Goal: Task Accomplishment & Management: Manage account settings

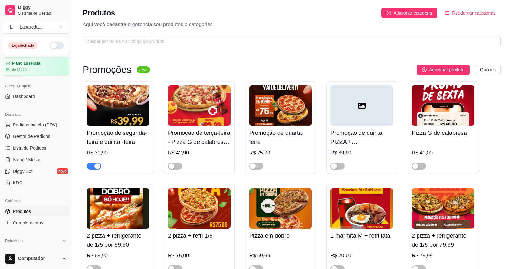
click at [50, 45] on button "button" at bounding box center [57, 46] width 14 height 8
drag, startPoint x: 133, startPoint y: 115, endPoint x: 127, endPoint y: 97, distance: 18.9
click at [127, 97] on img at bounding box center [118, 105] width 63 height 40
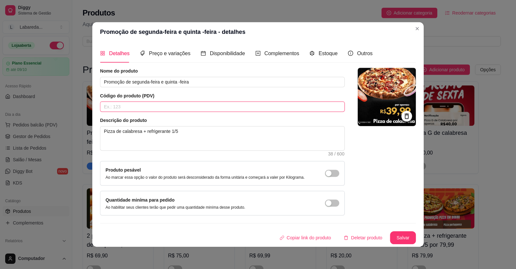
click at [122, 103] on input "text" at bounding box center [222, 107] width 245 height 10
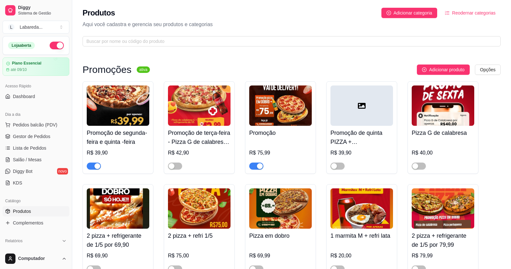
click at [96, 164] on div "button" at bounding box center [97, 166] width 6 height 6
click at [32, 121] on button "Pedidos balcão (PDV)" at bounding box center [36, 125] width 67 height 10
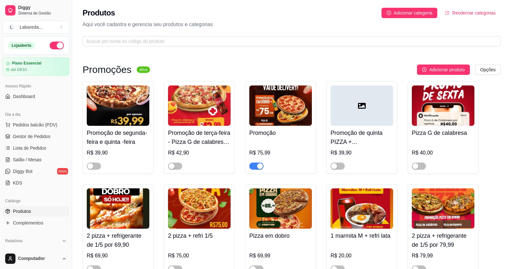
click at [40, 124] on img at bounding box center [47, 117] width 59 height 40
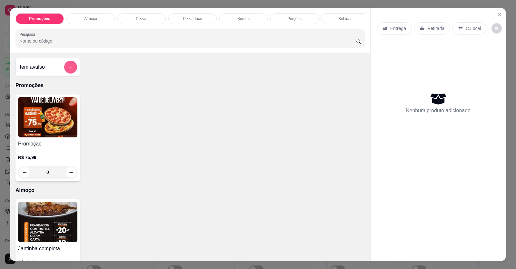
click at [68, 70] on icon "add-separate-item" at bounding box center [70, 67] width 5 height 5
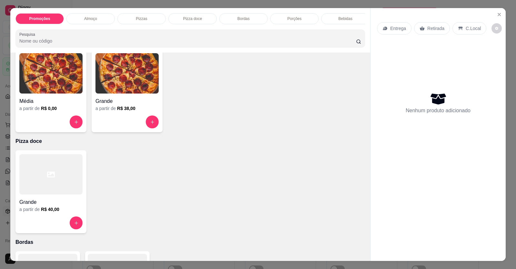
scroll to position [258, 0]
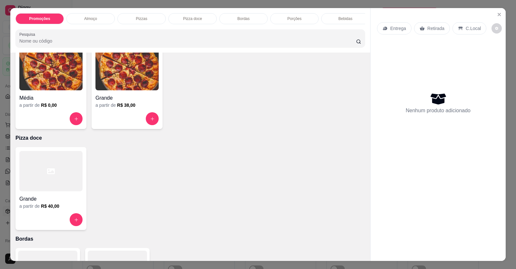
click at [38, 102] on h4 "Média" at bounding box center [50, 98] width 63 height 8
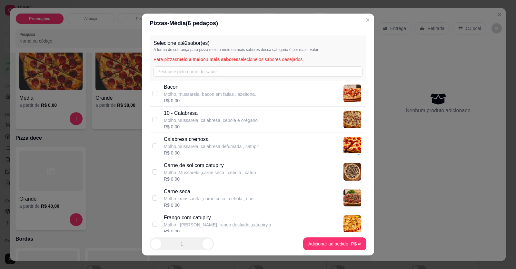
scroll to position [129, 0]
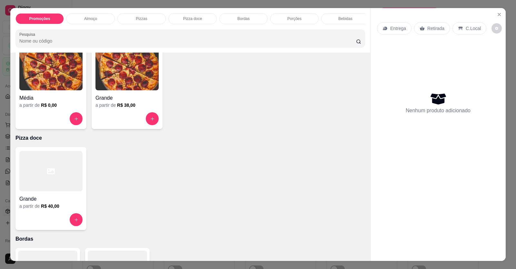
click at [55, 87] on img at bounding box center [50, 70] width 63 height 40
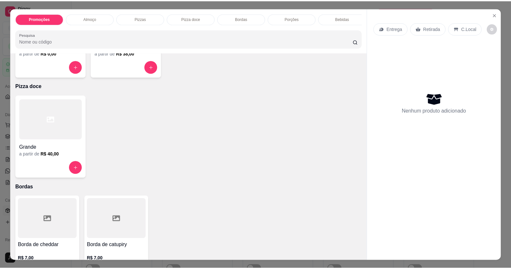
scroll to position [387, 0]
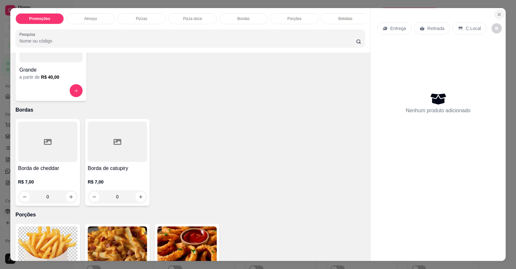
click at [497, 13] on icon "Close" at bounding box center [499, 14] width 5 height 5
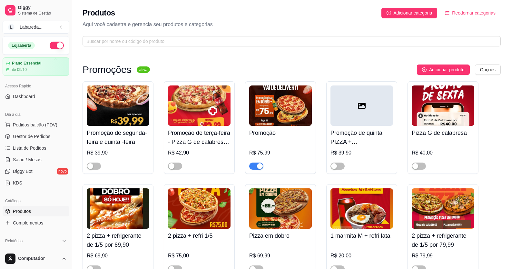
click at [26, 211] on span "Produtos" at bounding box center [22, 211] width 18 height 6
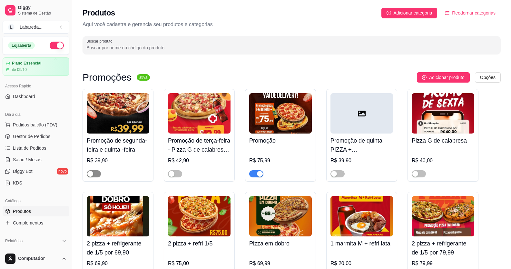
click at [92, 172] on div "button" at bounding box center [90, 174] width 6 height 6
click at [93, 176] on span "button" at bounding box center [94, 173] width 14 height 7
click at [23, 121] on button "Pedidos balcão (PDV)" at bounding box center [36, 125] width 67 height 10
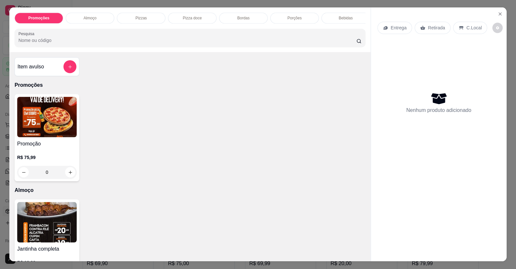
click at [29, 123] on img at bounding box center [47, 117] width 60 height 40
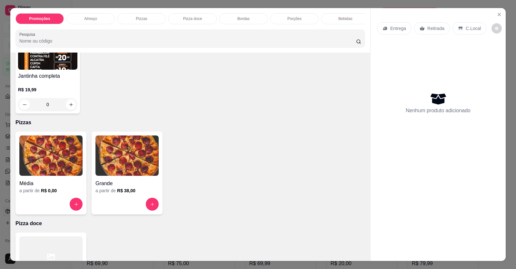
scroll to position [226, 0]
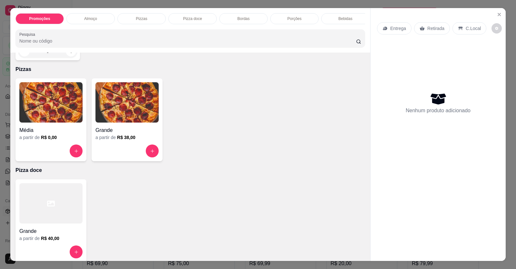
click at [50, 123] on img at bounding box center [50, 102] width 63 height 40
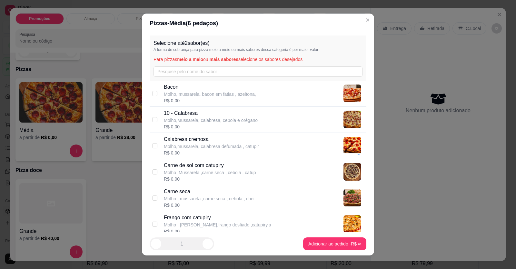
click at [184, 122] on p "Molho,Mussarela, calabresa, cebola e orégano" at bounding box center [211, 120] width 94 height 6
checkbox input "true"
click at [202, 144] on p "Molho,mussarela, calabresa defumada , catupir" at bounding box center [211, 146] width 95 height 6
checkbox input "true"
drag, startPoint x: 144, startPoint y: 119, endPoint x: 163, endPoint y: 122, distance: 19.3
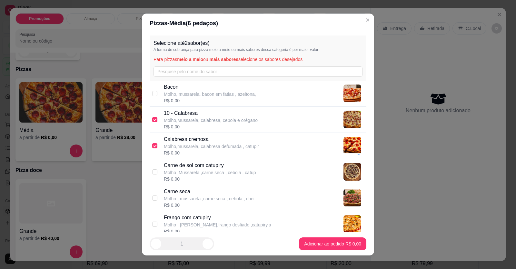
click at [151, 120] on div "Selecione até 2 sabor(es) A forma de cobrança para pizza meio a meio ou mais sa…" at bounding box center [258, 133] width 232 height 200
click at [153, 119] on input "checkbox" at bounding box center [154, 119] width 5 height 5
checkbox input "false"
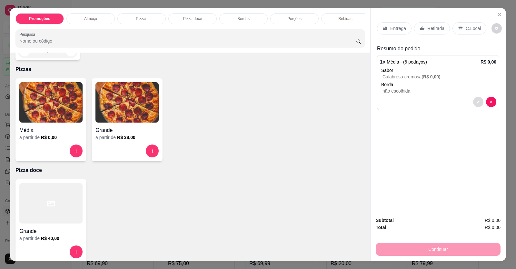
click at [473, 99] on button "decrease-product-quantity" at bounding box center [478, 102] width 10 height 10
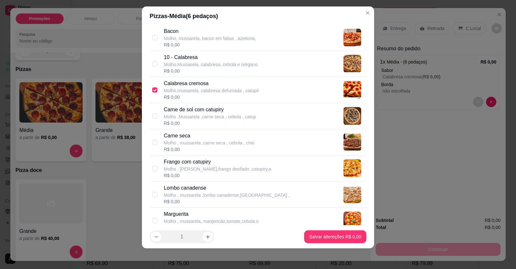
scroll to position [0, 0]
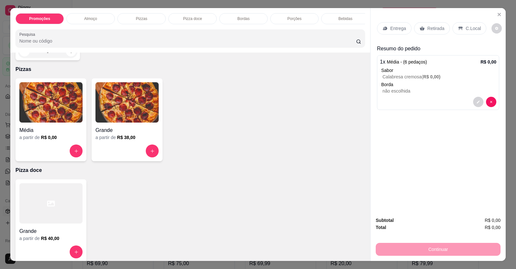
drag, startPoint x: 63, startPoint y: 104, endPoint x: 51, endPoint y: 106, distance: 12.1
click at [51, 106] on img at bounding box center [50, 102] width 63 height 40
click at [498, 15] on icon "Close" at bounding box center [499, 14] width 3 height 3
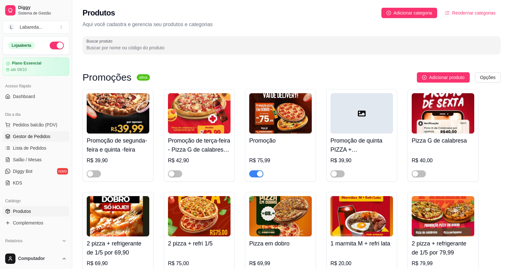
click at [31, 134] on span "Gestor de Pedidos" at bounding box center [31, 136] width 37 height 6
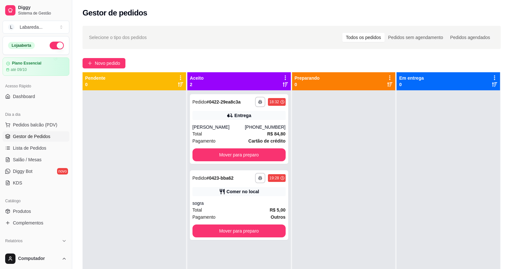
click at [153, 139] on div at bounding box center [134, 224] width 103 height 269
click at [222, 200] on div "**********" at bounding box center [239, 205] width 98 height 70
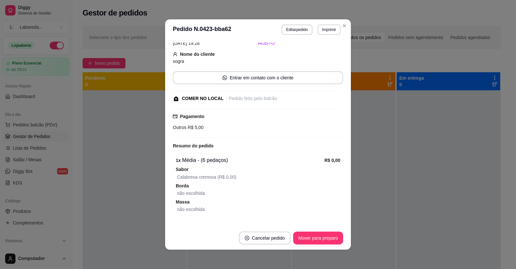
scroll to position [69, 0]
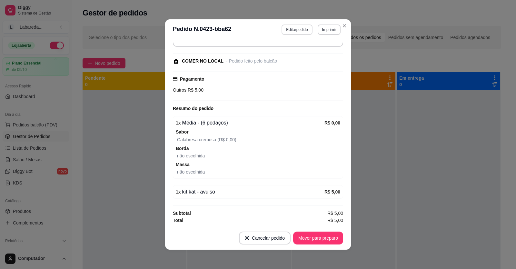
click at [293, 27] on button "Editar pedido" at bounding box center [296, 30] width 31 height 10
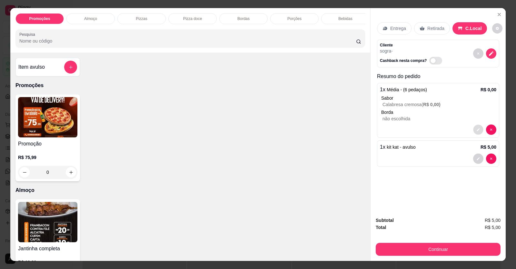
click at [474, 130] on button "decrease-product-quantity" at bounding box center [478, 130] width 10 height 10
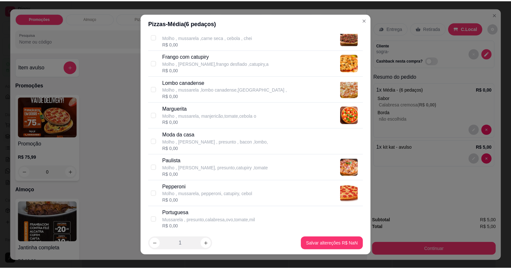
scroll to position [279, 0]
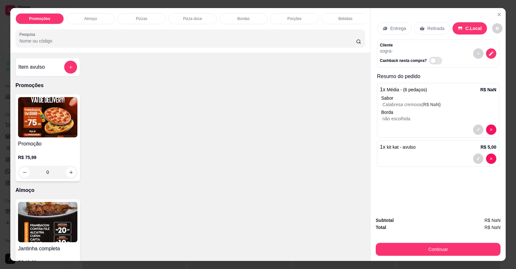
click at [345, 133] on div "Promoção R$ 75,99 0" at bounding box center [189, 137] width 349 height 87
click at [333, 66] on div "Item avulso Promoções Promoção R$ 75,99 0 Almoço Jantinha completa R$ 19,99 0 P…" at bounding box center [190, 157] width 360 height 208
click at [498, 15] on icon "Close" at bounding box center [499, 14] width 3 height 3
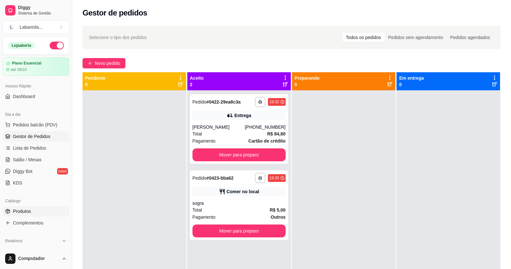
drag, startPoint x: 21, startPoint y: 208, endPoint x: 25, endPoint y: 209, distance: 3.7
click at [25, 209] on span "Produtos" at bounding box center [22, 211] width 18 height 6
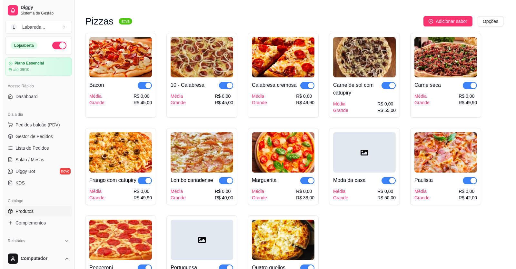
scroll to position [516, 0]
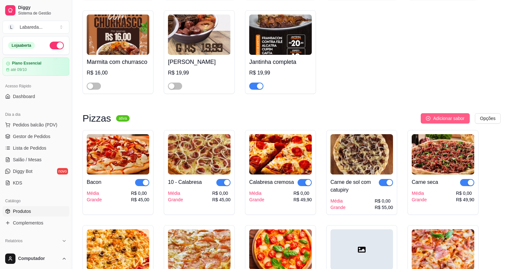
click at [457, 118] on span "Adicionar sabor" at bounding box center [448, 118] width 31 height 7
click at [123, 160] on img at bounding box center [118, 154] width 63 height 40
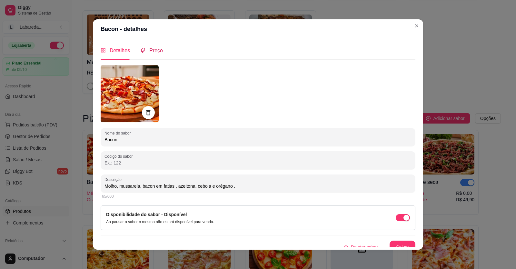
click at [151, 53] on span "Preço" at bounding box center [156, 50] width 14 height 5
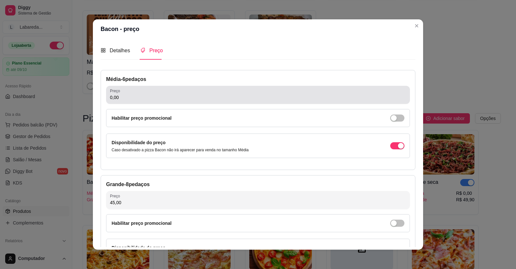
click at [179, 100] on input "0,00" at bounding box center [258, 97] width 296 height 6
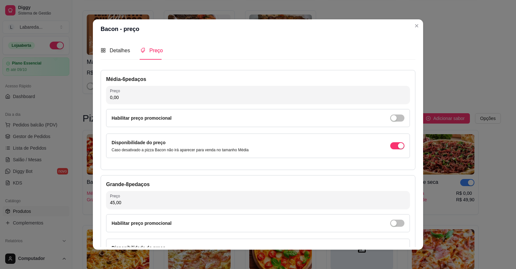
click at [178, 97] on input "0,00" at bounding box center [258, 97] width 296 height 6
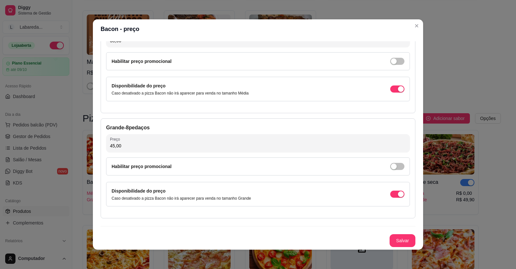
scroll to position [1, 0]
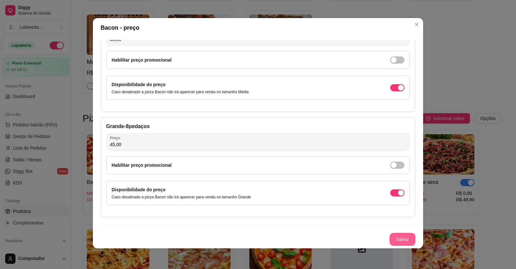
type input "38,00"
click at [398, 240] on button "Salvar" at bounding box center [402, 239] width 25 height 13
click at [396, 240] on button "Salvar" at bounding box center [402, 239] width 25 height 13
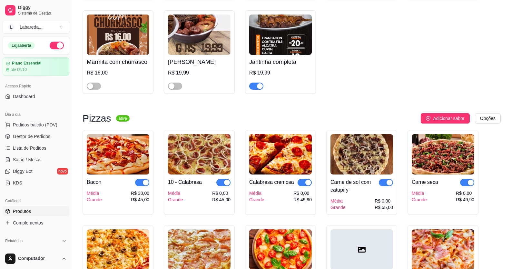
click at [213, 167] on img at bounding box center [199, 154] width 63 height 40
click at [138, 194] on div "R$ 38,00" at bounding box center [140, 193] width 18 height 6
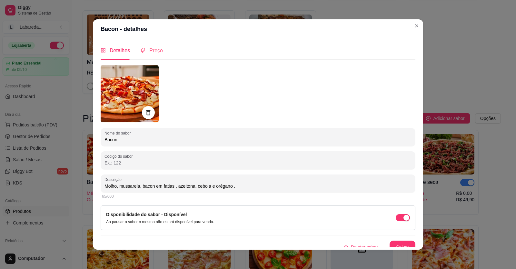
click at [148, 46] on div "Preço" at bounding box center [151, 50] width 23 height 18
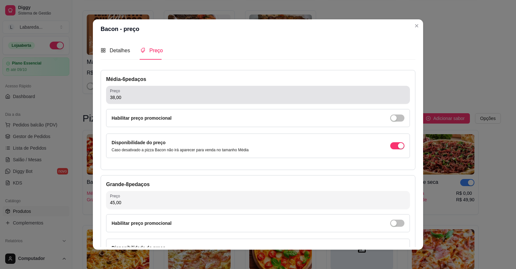
click at [140, 94] on input "38,00" at bounding box center [258, 97] width 296 height 6
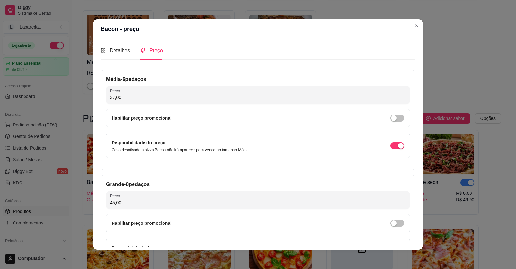
type input "37,00"
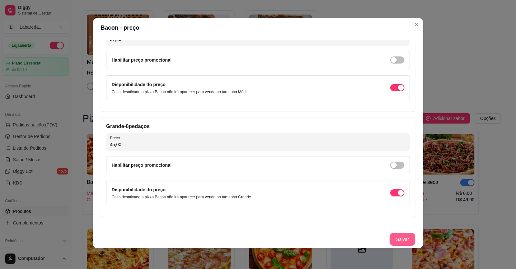
click at [396, 239] on button "Salvar" at bounding box center [402, 239] width 26 height 13
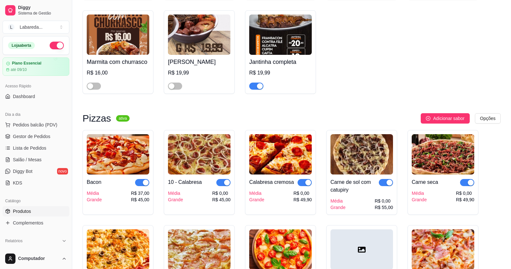
click at [174, 179] on div "10 - Calabresa Média Grande R$ 0,00 R$ 45,00" at bounding box center [199, 188] width 63 height 28
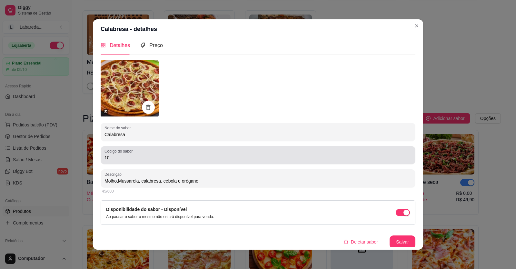
scroll to position [6, 0]
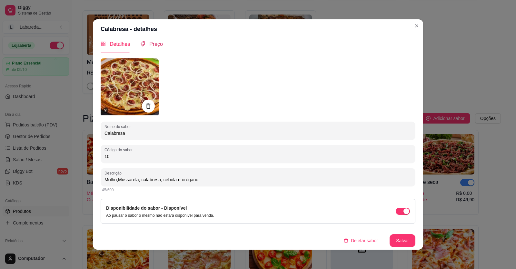
click at [156, 45] on span "Preço" at bounding box center [156, 43] width 14 height 5
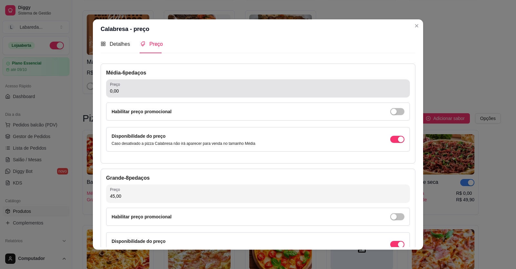
click at [147, 91] on input "0,00" at bounding box center [258, 91] width 296 height 6
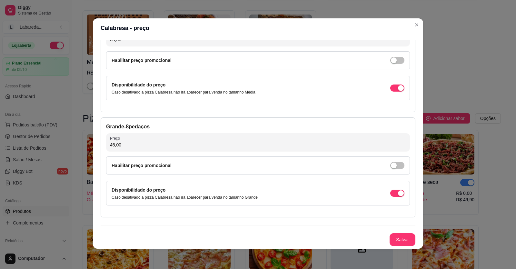
scroll to position [1, 0]
type input "38,00"
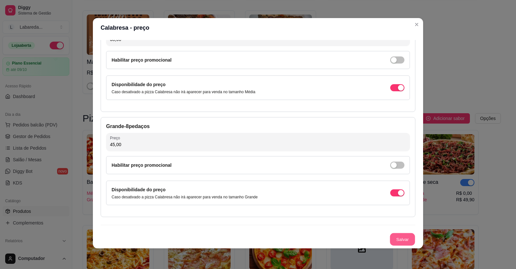
click at [400, 236] on button "Salvar" at bounding box center [402, 239] width 25 height 13
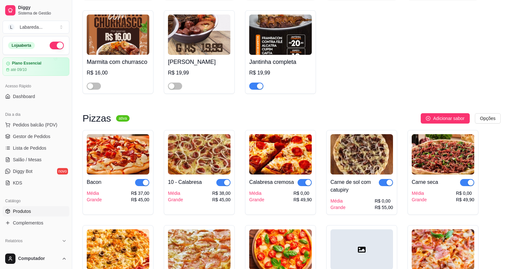
click at [279, 176] on div "Calabresa cremosa Média Grande R$ 0,00 R$ 49,90" at bounding box center [280, 188] width 63 height 28
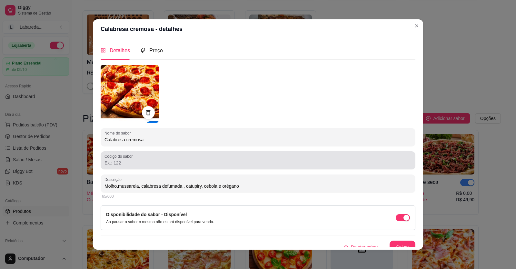
click at [224, 157] on div at bounding box center [257, 160] width 307 height 13
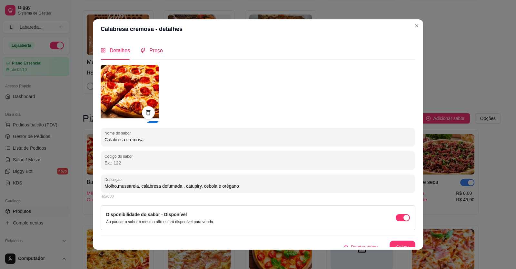
click at [151, 48] on span "Preço" at bounding box center [156, 50] width 14 height 5
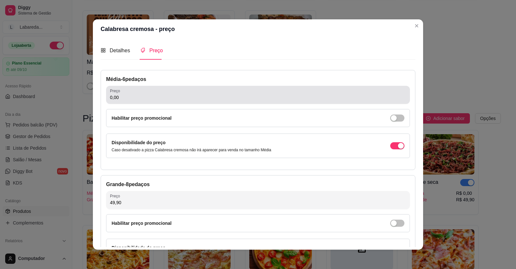
click at [124, 91] on div "0,00" at bounding box center [258, 94] width 296 height 13
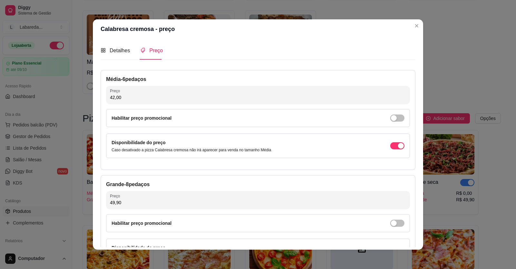
type input "42,00"
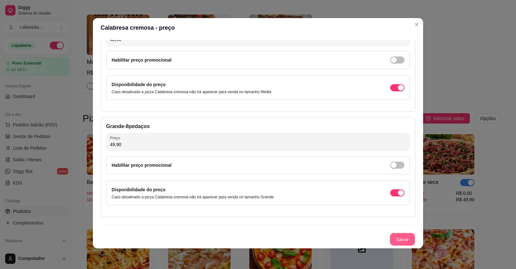
click at [400, 236] on button "Salvar" at bounding box center [402, 239] width 25 height 13
click at [396, 237] on button "Salvar" at bounding box center [402, 239] width 26 height 13
drag, startPoint x: 305, startPoint y: 281, endPoint x: 295, endPoint y: 281, distance: 10.3
drag, startPoint x: 295, startPoint y: 281, endPoint x: 302, endPoint y: 140, distance: 141.4
click at [302, 140] on div "49,90" at bounding box center [258, 141] width 296 height 13
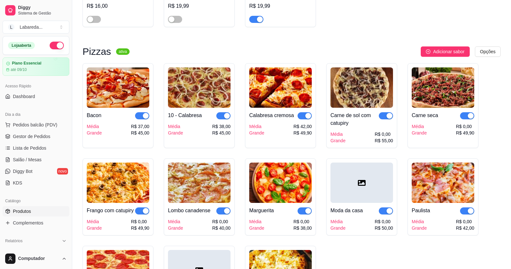
scroll to position [709, 0]
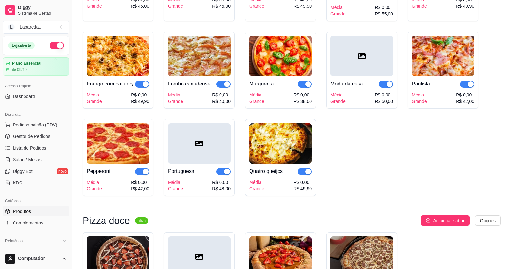
click at [28, 210] on span "Produtos" at bounding box center [22, 211] width 18 height 6
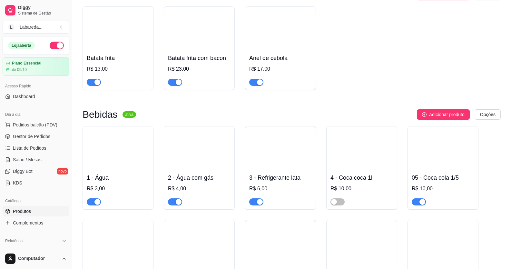
scroll to position [1193, 0]
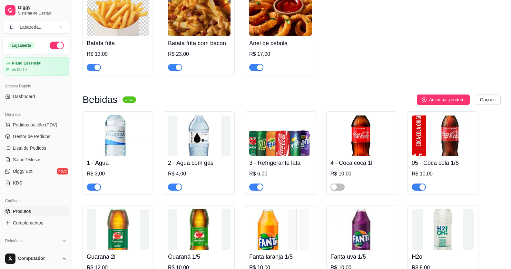
click at [256, 71] on button "button" at bounding box center [256, 67] width 14 height 7
click at [334, 66] on div "Batata frita R$ 13,00 Batata frita com bacon R$ 23,00 Anel de cebola R$ 17,00" at bounding box center [292, 34] width 418 height 84
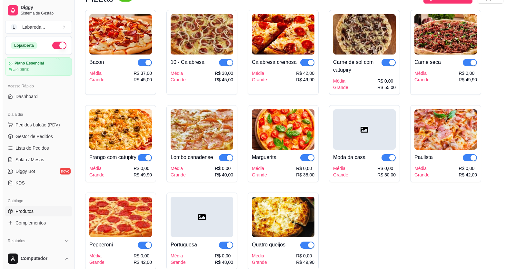
scroll to position [645, 0]
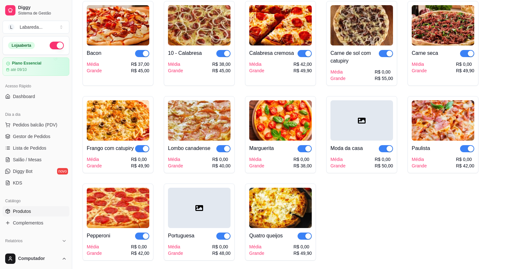
click at [355, 63] on div "Carne de sol com catupiry" at bounding box center [354, 56] width 48 height 15
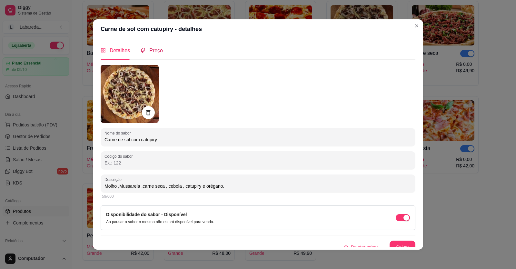
click at [151, 51] on span "Preço" at bounding box center [156, 50] width 14 height 5
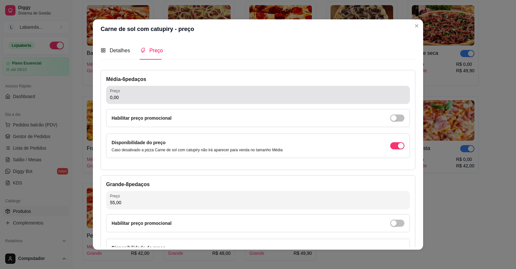
click at [166, 105] on div "Média - 6 pedaços Preço 0,00 Habilitar preço promocional Disponibilidade do pre…" at bounding box center [258, 120] width 315 height 100
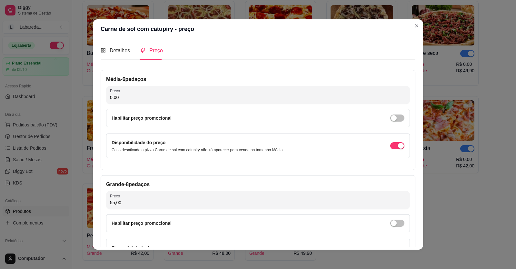
click at [144, 98] on input "0,00" at bounding box center [258, 97] width 296 height 6
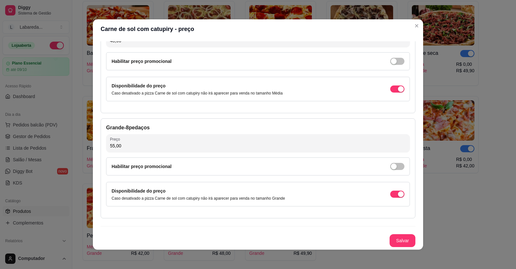
scroll to position [1, 0]
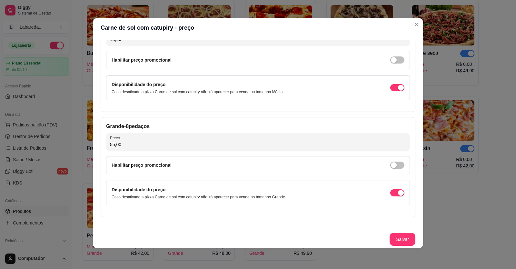
type input "48,00"
click at [395, 236] on button "Salvar" at bounding box center [402, 239] width 25 height 13
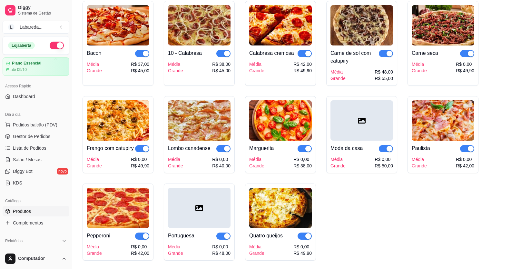
click at [438, 56] on div "Carne seca" at bounding box center [443, 53] width 63 height 8
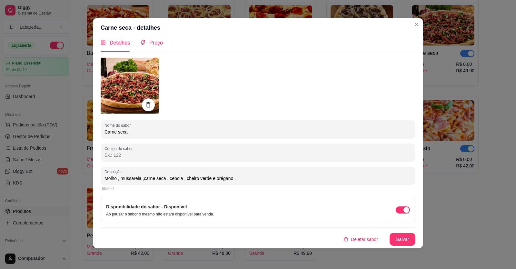
click at [151, 43] on span "Preço" at bounding box center [156, 42] width 14 height 5
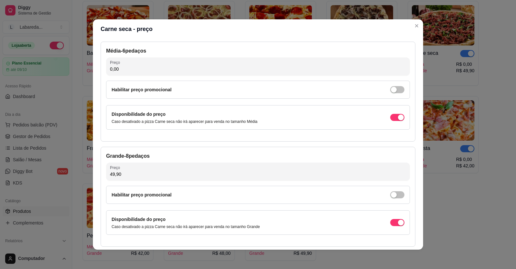
scroll to position [0, 0]
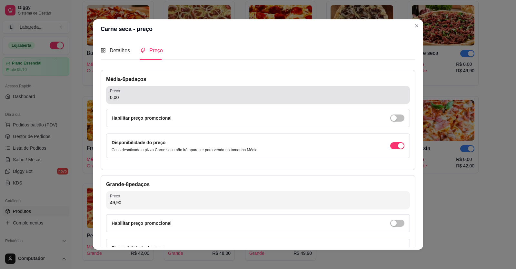
click at [127, 102] on div "Preço 0,00" at bounding box center [258, 95] width 304 height 18
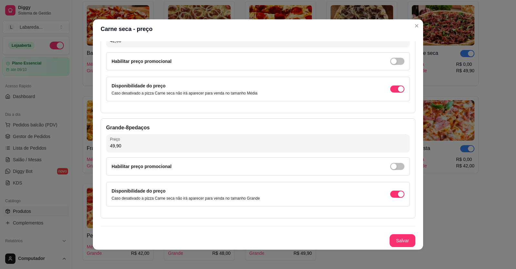
scroll to position [1, 0]
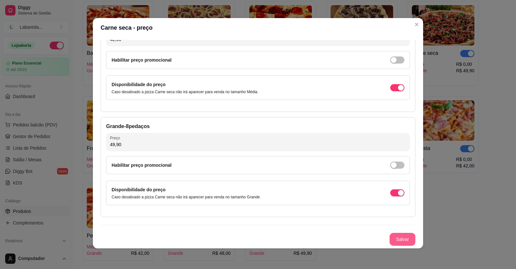
type input "42,00"
click at [401, 240] on button "Salvar" at bounding box center [402, 239] width 26 height 13
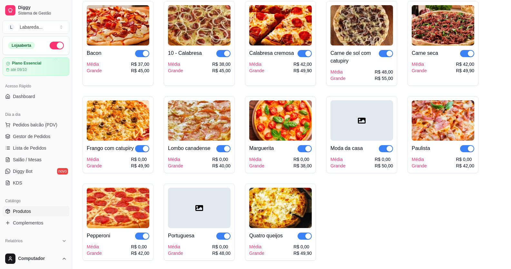
click at [118, 127] on img at bounding box center [118, 120] width 63 height 40
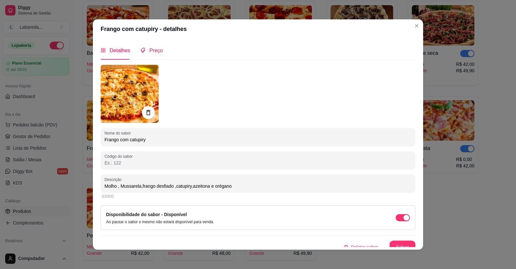
click at [140, 50] on icon "tags" at bounding box center [142, 50] width 5 height 5
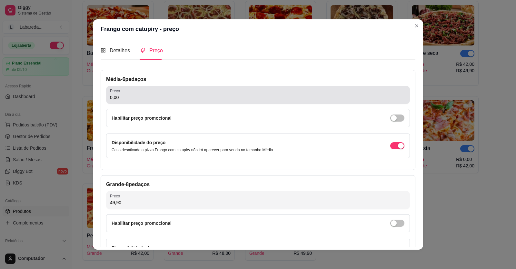
click at [142, 93] on div "0,00" at bounding box center [258, 94] width 296 height 13
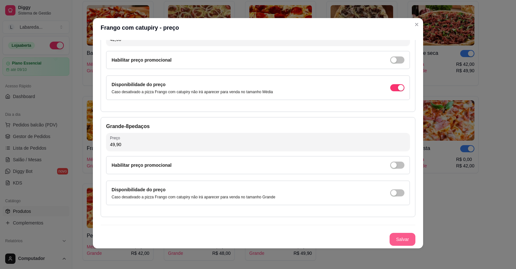
type input "42,00"
click at [404, 241] on button "Salvar" at bounding box center [402, 239] width 26 height 13
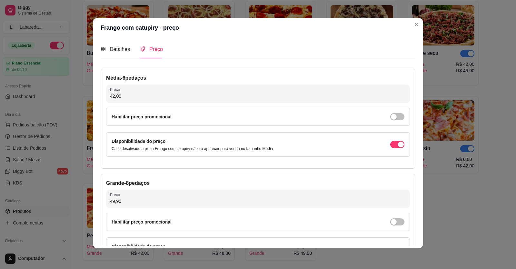
scroll to position [0, 0]
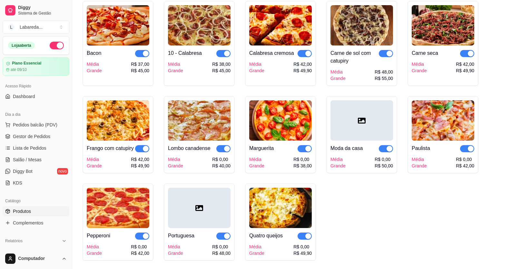
click at [209, 130] on img at bounding box center [199, 120] width 63 height 40
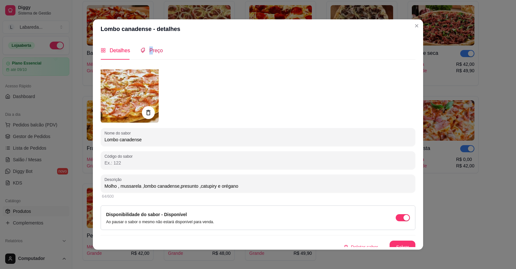
click at [149, 49] on span "Preço" at bounding box center [156, 50] width 14 height 5
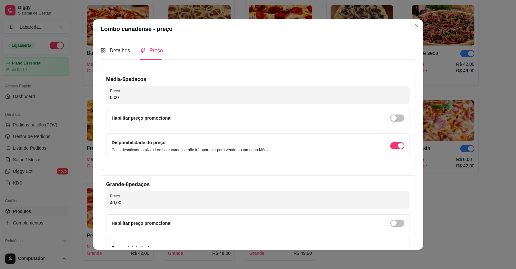
click at [150, 83] on div "Média - 6 pedaços" at bounding box center [258, 79] width 304 height 8
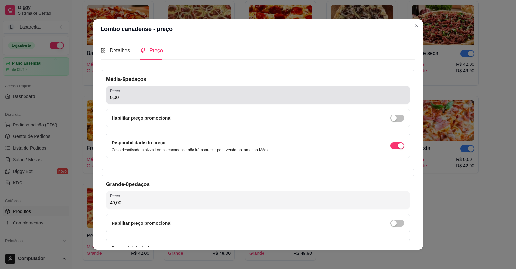
click at [154, 92] on div "0,00" at bounding box center [258, 94] width 296 height 13
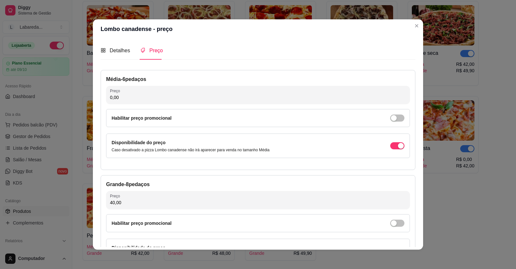
click at [123, 97] on input "0,00" at bounding box center [258, 97] width 296 height 6
type input "35,00"
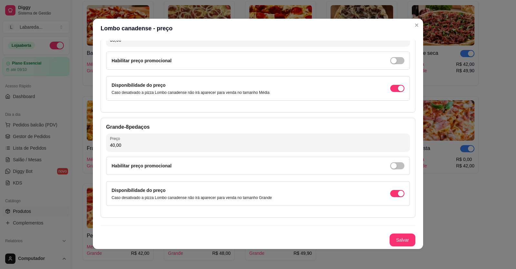
scroll to position [1, 0]
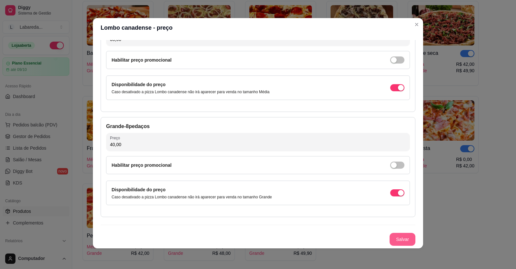
click at [392, 237] on button "Salvar" at bounding box center [402, 239] width 26 height 13
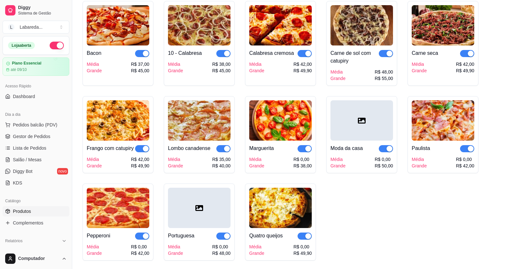
click at [262, 127] on img at bounding box center [280, 120] width 63 height 40
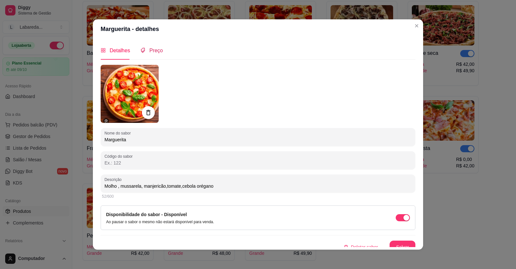
click at [154, 51] on span "Preço" at bounding box center [156, 50] width 14 height 5
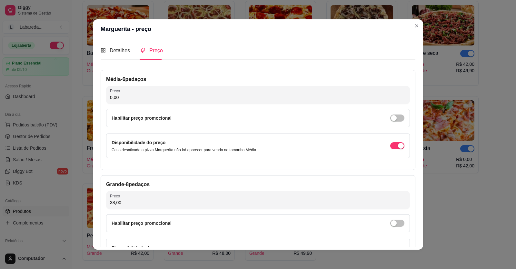
click at [149, 86] on div "Preço 0,00" at bounding box center [258, 95] width 304 height 18
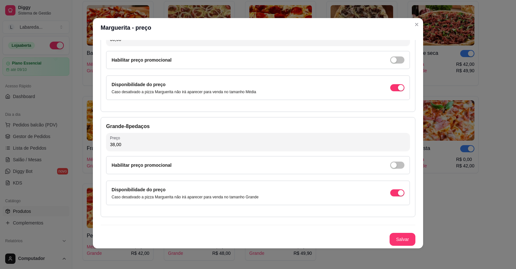
type input "30,00"
click at [398, 237] on button "Salvar" at bounding box center [402, 239] width 25 height 13
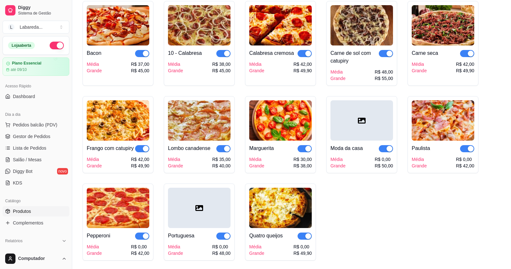
click at [348, 122] on div at bounding box center [361, 120] width 63 height 40
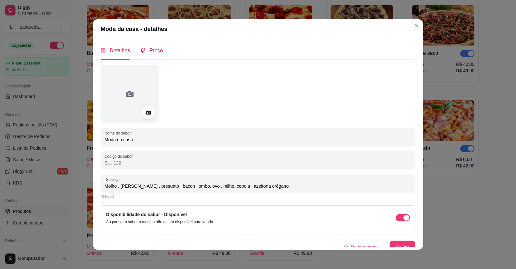
click at [152, 52] on span "Preço" at bounding box center [156, 50] width 14 height 5
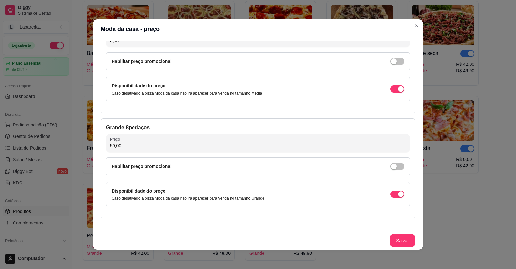
scroll to position [0, 0]
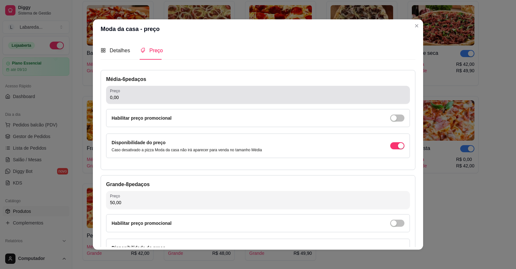
click at [129, 99] on input "0,00" at bounding box center [258, 97] width 296 height 6
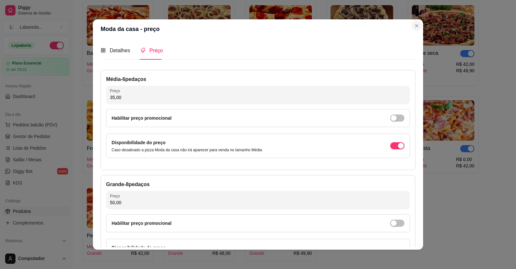
type input "35,00"
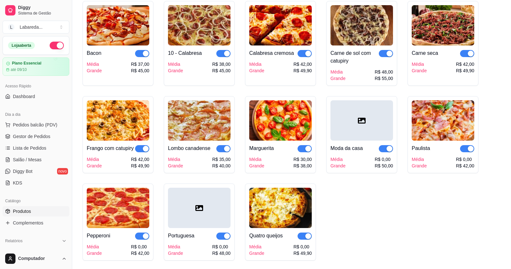
click at [358, 124] on icon at bounding box center [362, 121] width 8 height 8
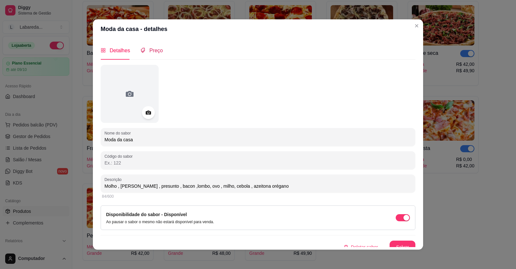
click at [149, 49] on span "Preço" at bounding box center [156, 50] width 14 height 5
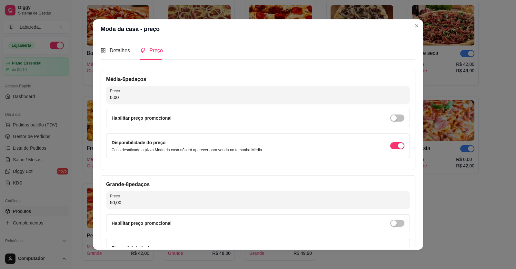
click at [150, 82] on div "Média - 6 pedaços" at bounding box center [258, 79] width 304 height 8
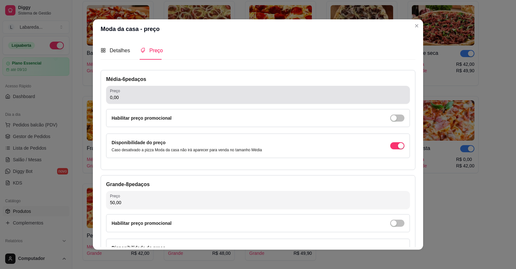
click at [161, 98] on input "0,00" at bounding box center [258, 97] width 296 height 6
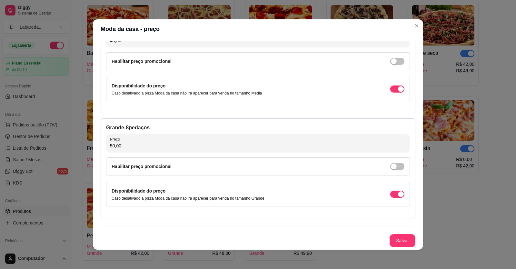
scroll to position [1, 0]
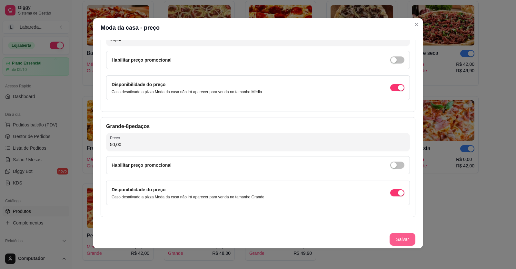
type input "40,00"
click at [398, 233] on button "Salvar" at bounding box center [402, 239] width 25 height 13
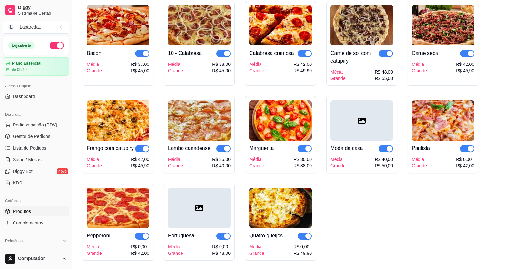
click at [450, 126] on img at bounding box center [443, 120] width 63 height 40
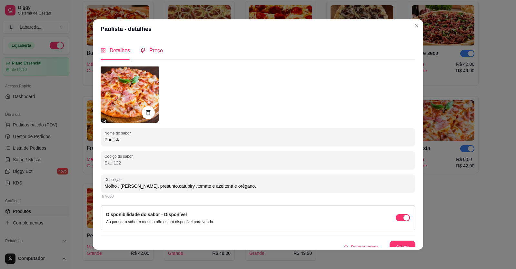
click at [149, 52] on span "Preço" at bounding box center [156, 50] width 14 height 5
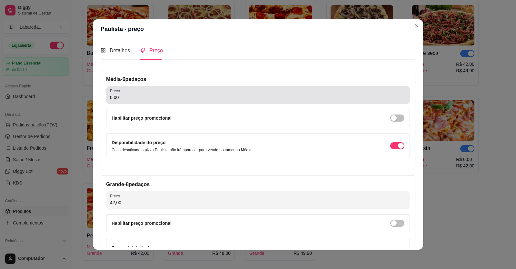
click at [166, 99] on input "0,00" at bounding box center [258, 97] width 296 height 6
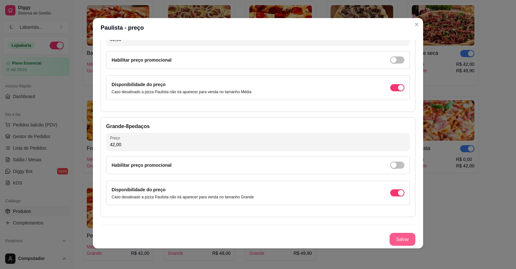
type input "35,00"
click at [395, 238] on button "Salvar" at bounding box center [402, 239] width 26 height 13
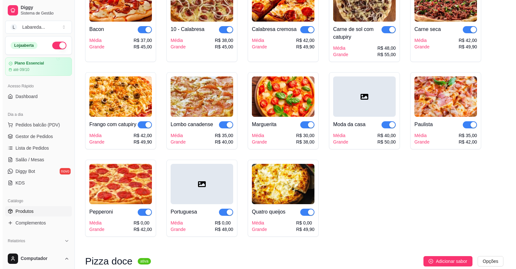
scroll to position [709, 0]
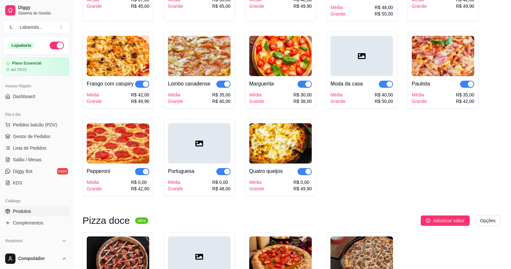
click at [123, 146] on img at bounding box center [118, 143] width 63 height 40
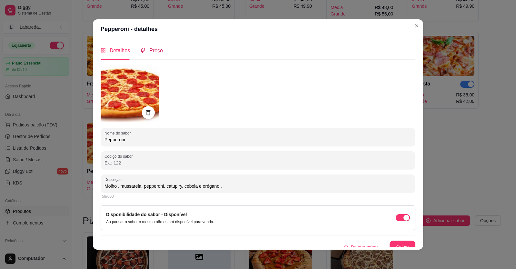
click at [146, 54] on div "Preço" at bounding box center [151, 50] width 23 height 8
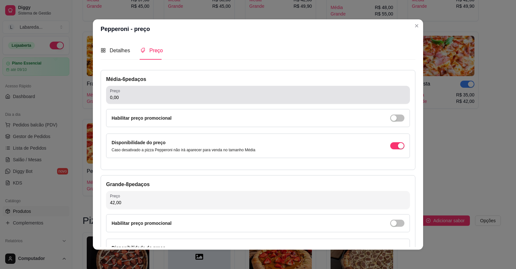
click at [123, 102] on div "Preço 0,00" at bounding box center [258, 95] width 304 height 18
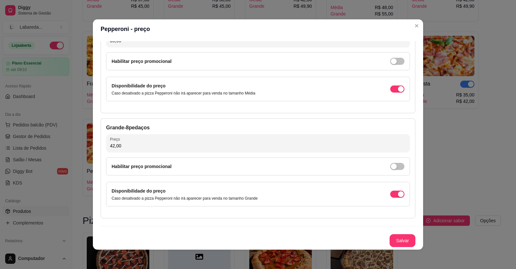
scroll to position [1, 0]
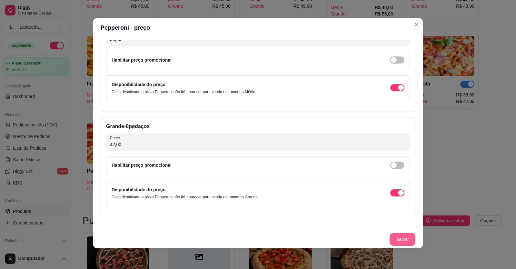
type input "35,00"
click at [397, 232] on div "Média - 6 pedaços Preço 35,00 Habilitar preço promocional Disponibilidade do pr…" at bounding box center [258, 129] width 315 height 234
click at [396, 238] on button "Salvar" at bounding box center [402, 239] width 25 height 13
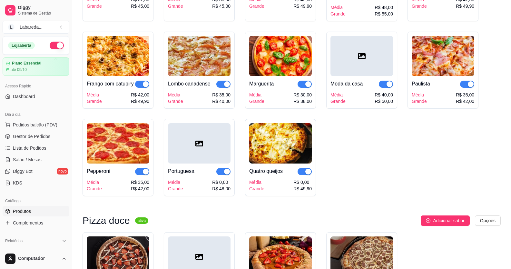
click at [190, 154] on div at bounding box center [199, 143] width 63 height 40
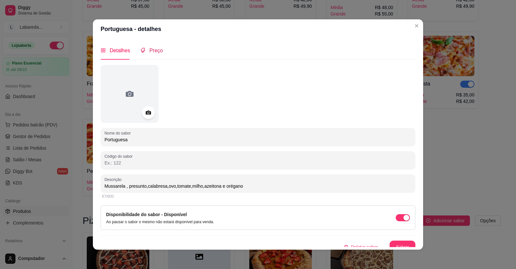
click at [154, 49] on span "Preço" at bounding box center [156, 50] width 14 height 5
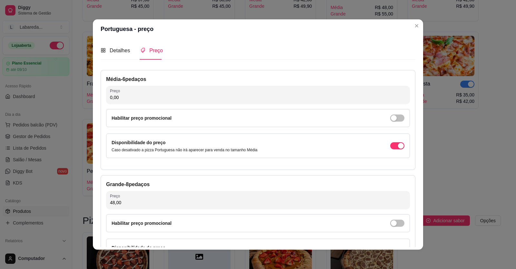
click at [136, 109] on div "Habilitar preço promocional" at bounding box center [258, 118] width 304 height 18
click at [136, 99] on input "0,00" at bounding box center [258, 97] width 296 height 6
click at [152, 90] on div "0,00" at bounding box center [258, 94] width 296 height 13
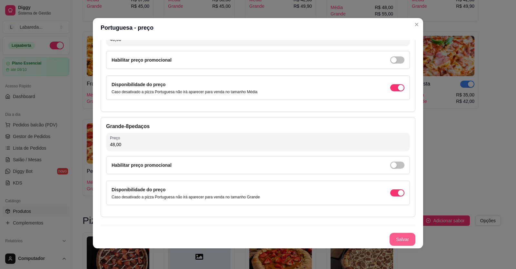
type input "40,00"
click at [394, 238] on button "Salvar" at bounding box center [402, 239] width 26 height 13
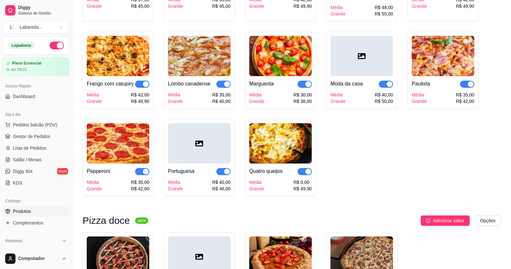
click at [272, 150] on img at bounding box center [280, 143] width 63 height 40
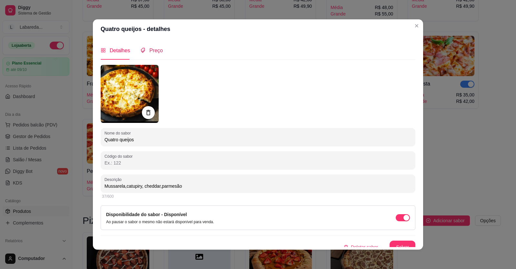
click at [149, 49] on span "Preço" at bounding box center [156, 50] width 14 height 5
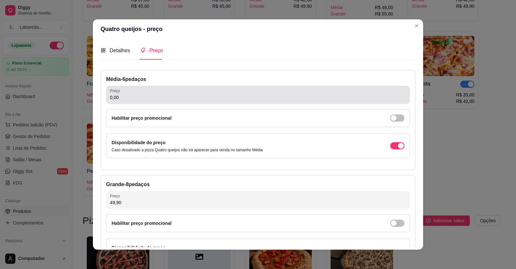
click at [151, 97] on input "0,00" at bounding box center [258, 97] width 296 height 6
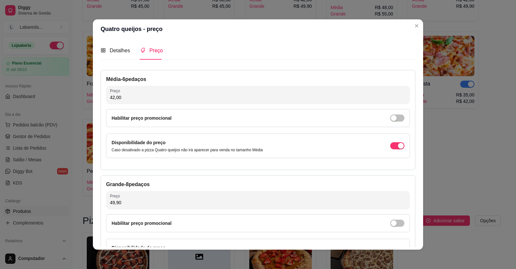
type input "42,00"
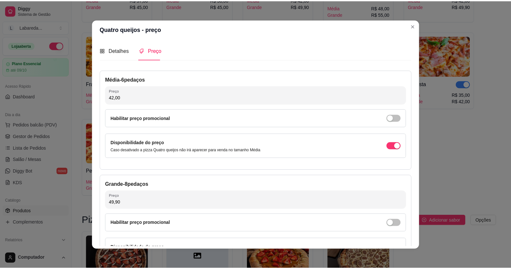
scroll to position [57, 0]
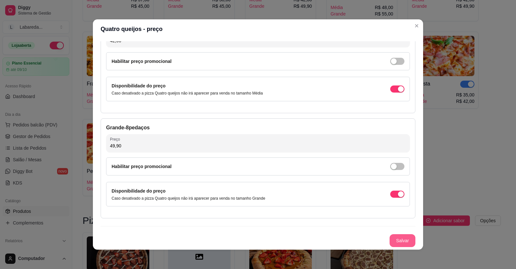
click at [395, 239] on button "Salvar" at bounding box center [402, 240] width 26 height 13
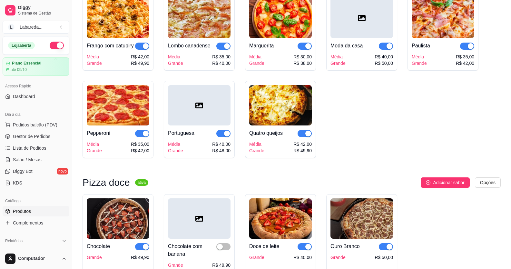
scroll to position [838, 0]
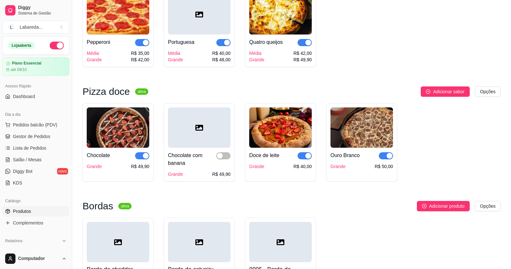
click at [141, 143] on img at bounding box center [118, 127] width 63 height 40
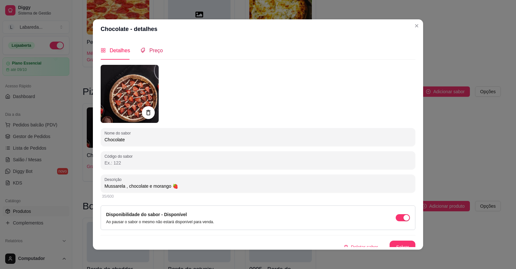
click at [152, 51] on span "Preço" at bounding box center [156, 50] width 14 height 5
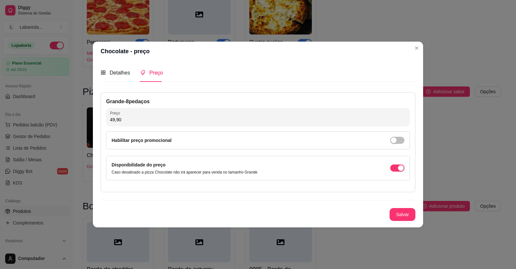
drag, startPoint x: 330, startPoint y: 70, endPoint x: 441, endPoint y: 51, distance: 112.9
click at [335, 66] on div "Detalhes Preço" at bounding box center [258, 73] width 315 height 18
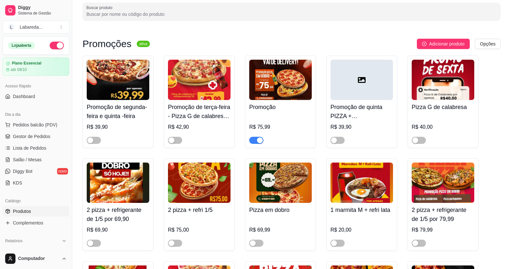
scroll to position [32, 0]
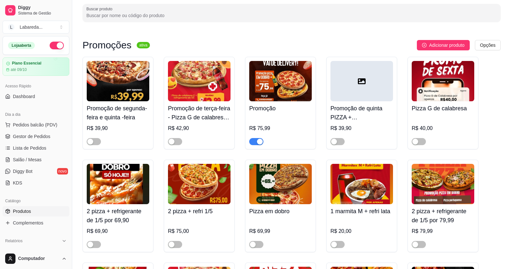
click at [23, 210] on span "Produtos" at bounding box center [22, 211] width 18 height 6
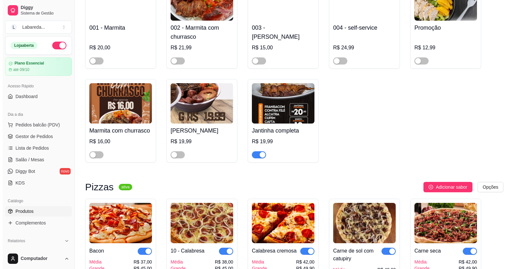
scroll to position [451, 0]
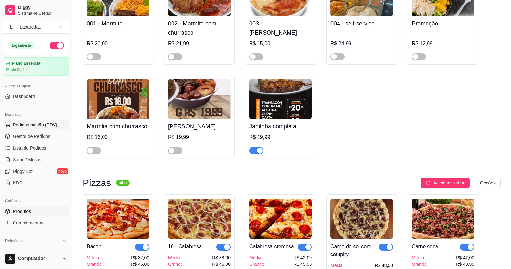
click at [34, 124] on span "Pedidos balcão (PDV)" at bounding box center [35, 125] width 44 height 6
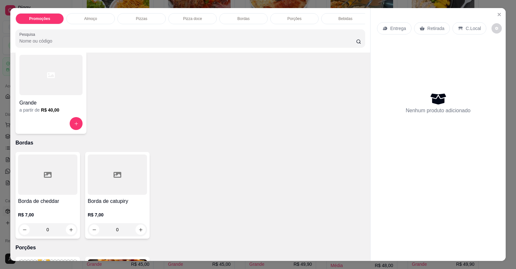
scroll to position [355, 0]
click at [50, 87] on div at bounding box center [50, 74] width 63 height 40
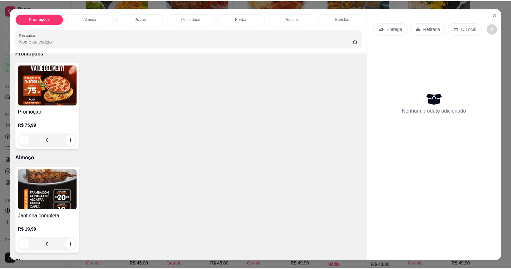
scroll to position [0, 0]
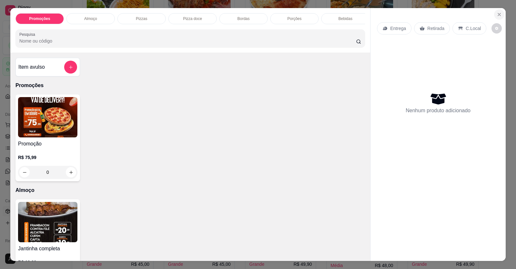
click at [497, 13] on icon "Close" at bounding box center [499, 14] width 5 height 5
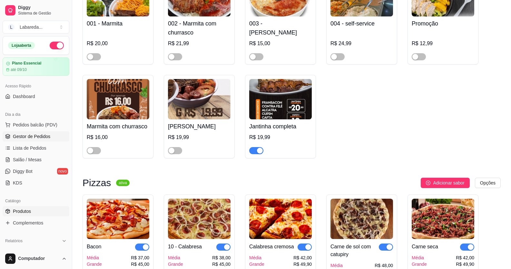
click at [22, 136] on span "Gestor de Pedidos" at bounding box center [31, 136] width 37 height 6
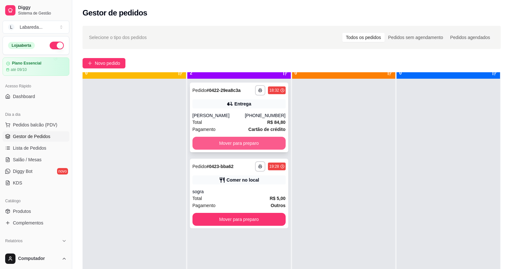
scroll to position [18, 0]
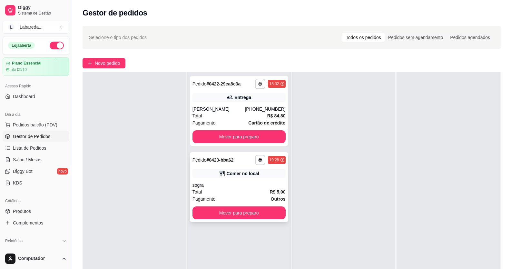
click at [231, 184] on div "sogra" at bounding box center [238, 185] width 93 height 6
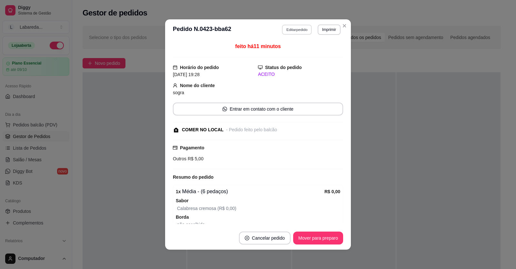
click at [303, 30] on button "Editar pedido" at bounding box center [297, 30] width 30 height 10
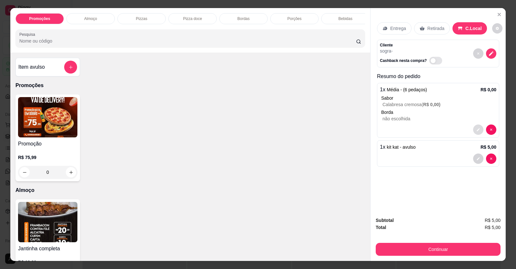
click at [474, 127] on button "decrease-product-quantity" at bounding box center [478, 129] width 10 height 10
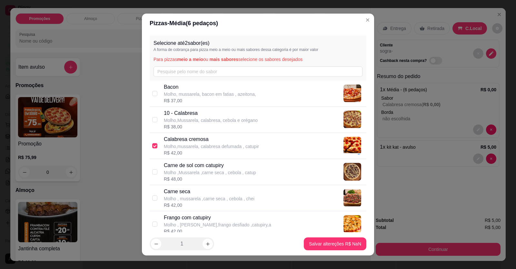
click at [158, 143] on div "Calabresa cremosa Molho,mussarela, calabresa defumada , catupir R$ 42,00" at bounding box center [258, 146] width 217 height 26
click at [170, 142] on p "Calabresa cremosa" at bounding box center [211, 139] width 95 height 8
checkbox input "true"
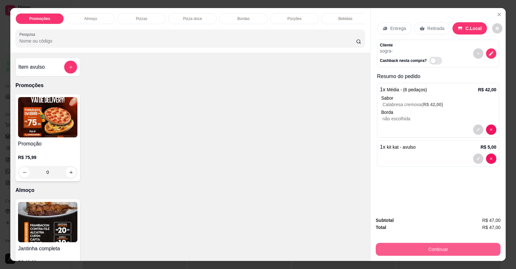
click at [450, 247] on button "Continuar" at bounding box center [438, 249] width 125 height 13
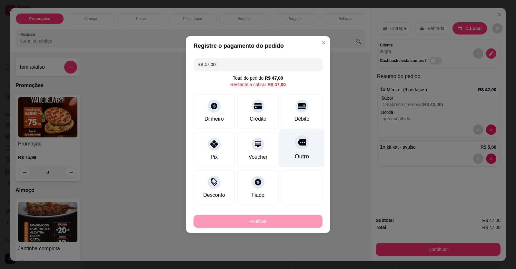
click at [302, 152] on div "Outro" at bounding box center [301, 148] width 45 height 38
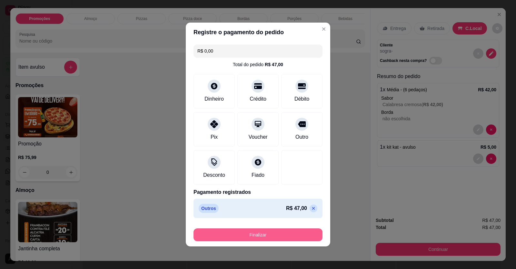
click at [246, 231] on button "Finalizar" at bounding box center [257, 234] width 129 height 13
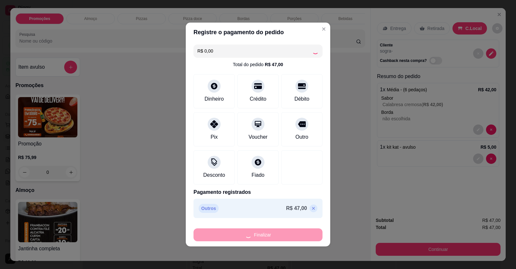
type input "-R$ 47,00"
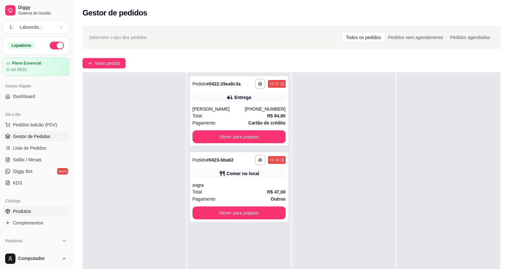
click at [18, 211] on span "Produtos" at bounding box center [22, 211] width 18 height 6
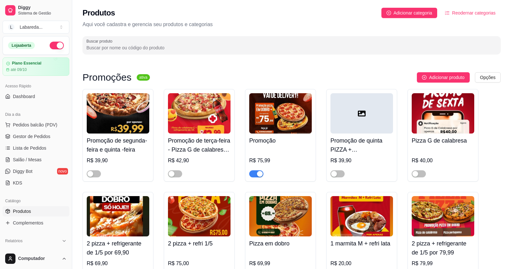
click at [130, 119] on img at bounding box center [118, 113] width 63 height 40
click at [91, 170] on div at bounding box center [94, 174] width 14 height 8
click at [89, 173] on div "button" at bounding box center [90, 174] width 6 height 6
click at [33, 139] on span "Gestor de Pedidos" at bounding box center [31, 136] width 37 height 6
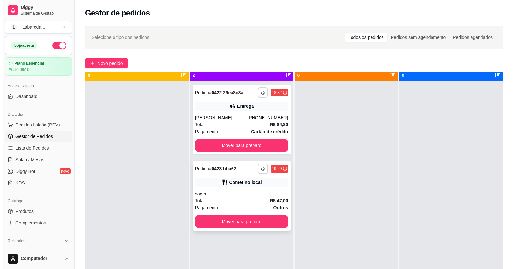
scroll to position [18, 0]
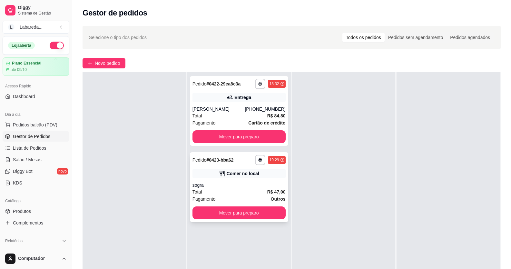
click at [252, 187] on div "sogra" at bounding box center [238, 185] width 93 height 6
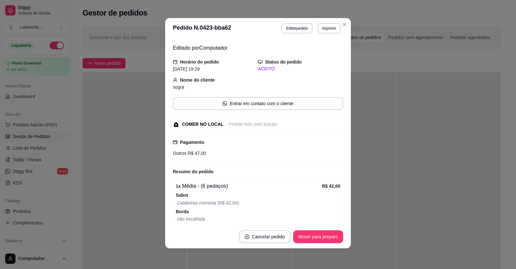
scroll to position [51, 0]
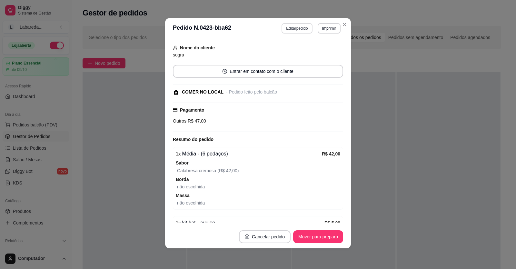
click at [293, 32] on button "Editar pedido" at bounding box center [296, 28] width 31 height 10
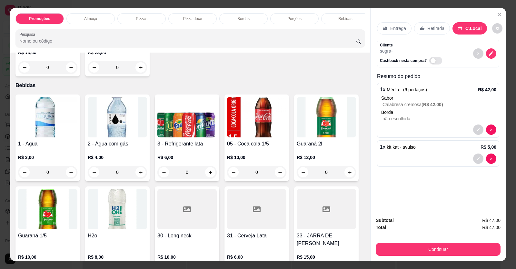
scroll to position [645, 0]
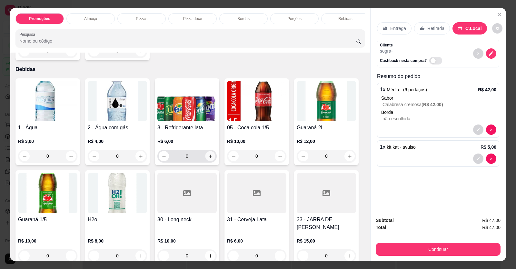
click at [208, 159] on icon "increase-product-quantity" at bounding box center [210, 156] width 5 height 5
type input "1"
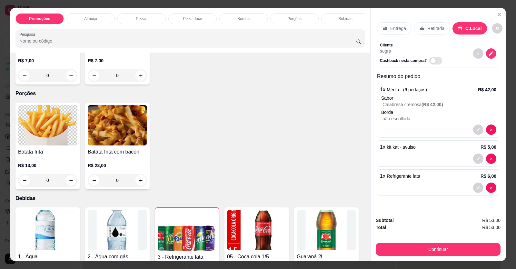
scroll to position [419, 0]
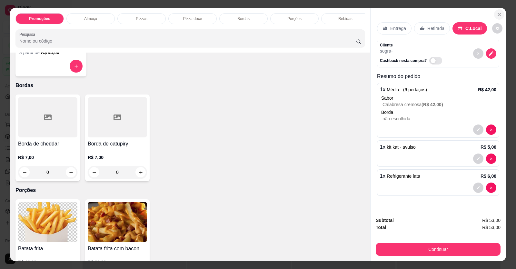
click at [494, 15] on button "Close" at bounding box center [499, 14] width 10 height 10
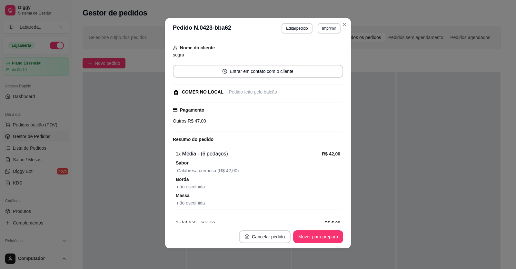
drag, startPoint x: 343, startPoint y: 222, endPoint x: 335, endPoint y: 231, distance: 11.9
click at [336, 230] on section "**********" at bounding box center [258, 133] width 186 height 230
click at [332, 235] on button "Mover para preparo" at bounding box center [318, 236] width 50 height 13
click at [334, 237] on div "Mover para preparo" at bounding box center [313, 236] width 59 height 13
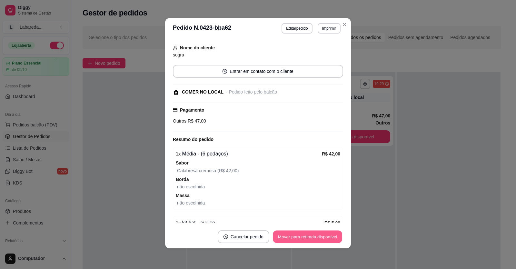
click at [335, 236] on button "Mover para retirada disponível" at bounding box center [307, 237] width 69 height 13
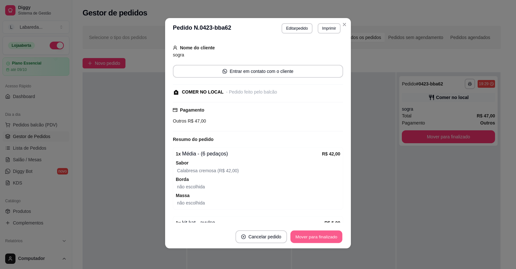
click at [336, 235] on button "Mover para finalizado" at bounding box center [316, 237] width 52 height 13
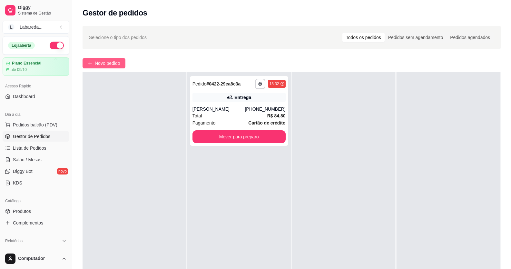
click at [106, 59] on button "Novo pedido" at bounding box center [104, 63] width 43 height 10
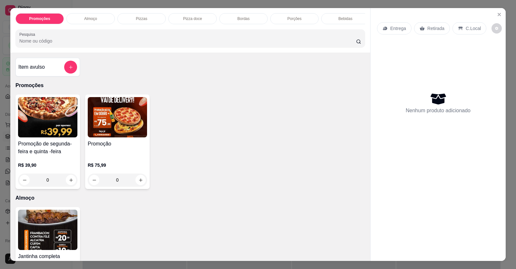
click at [126, 130] on img at bounding box center [117, 117] width 59 height 40
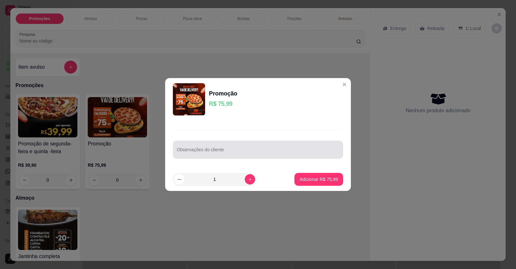
click at [203, 156] on div "Observações do cliente" at bounding box center [258, 150] width 170 height 18
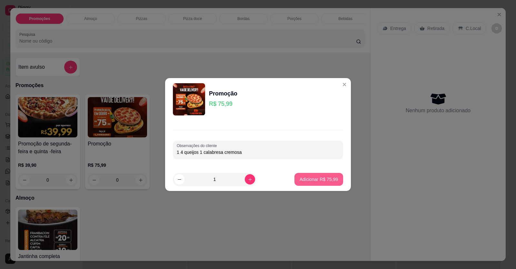
type input "1 4 queijos 1 calabresa cremosa"
click at [308, 179] on p "Adicionar R$ 75,99" at bounding box center [318, 179] width 37 height 6
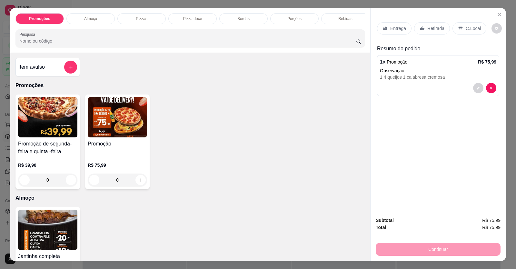
click at [393, 29] on p "Entrega" at bounding box center [398, 28] width 16 height 6
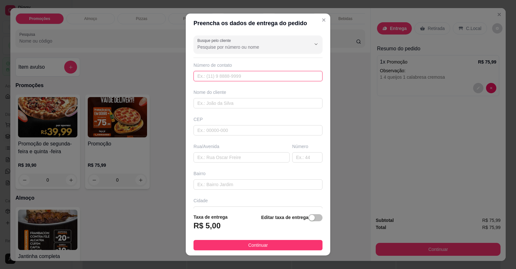
click at [257, 79] on input "text" at bounding box center [257, 76] width 129 height 10
type input "(62) 99613-0581"
click at [294, 101] on input "text" at bounding box center [257, 103] width 129 height 10
click at [291, 103] on input "text" at bounding box center [257, 103] width 129 height 10
type input "c"
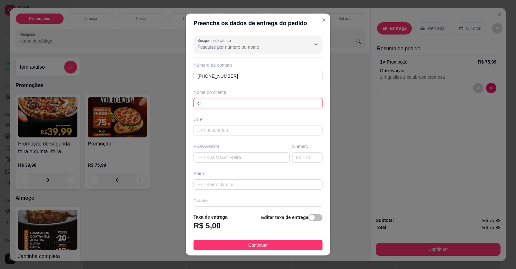
type input "c"
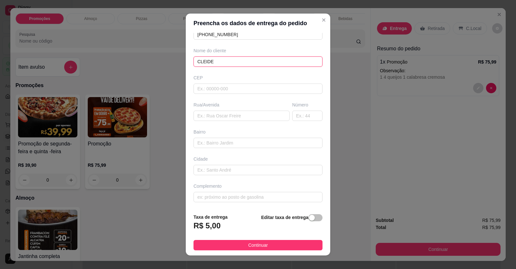
scroll to position [7, 0]
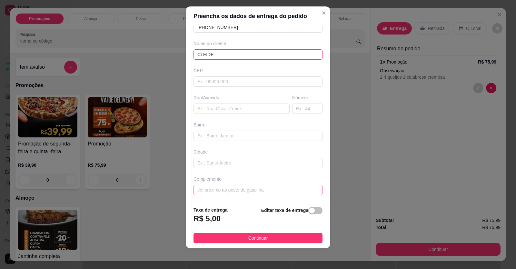
type input "CLEIDE"
drag, startPoint x: 258, startPoint y: 192, endPoint x: 258, endPoint y: 197, distance: 5.5
click at [258, 192] on input "text" at bounding box center [257, 190] width 129 height 10
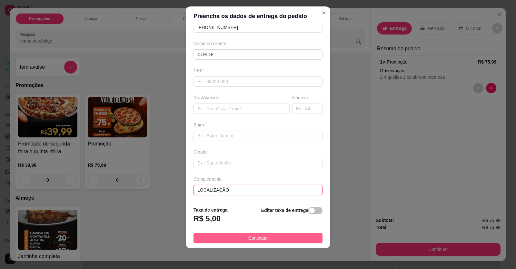
type input "LOCALIZAÇÃO"
click at [260, 241] on span "Continuar" at bounding box center [258, 237] width 20 height 7
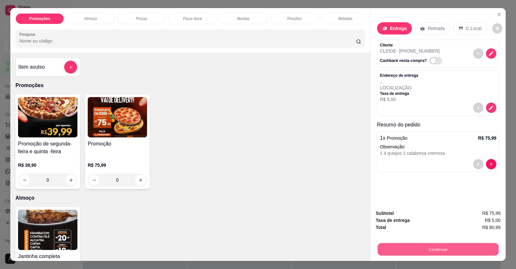
click at [393, 245] on button "Continuar" at bounding box center [438, 249] width 121 height 13
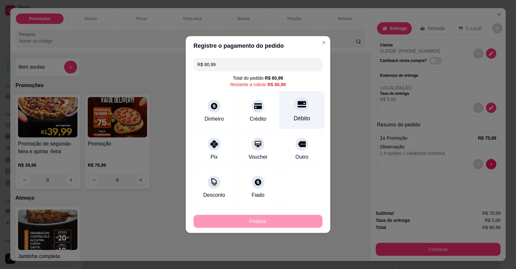
click at [300, 112] on div "Débito" at bounding box center [301, 110] width 45 height 38
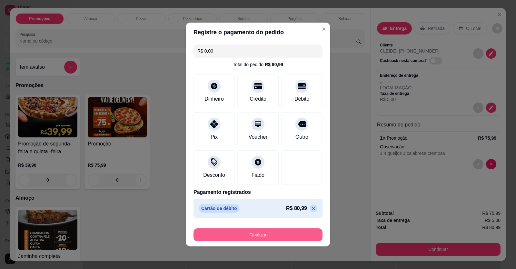
click at [278, 238] on button "Finalizar" at bounding box center [257, 234] width 129 height 13
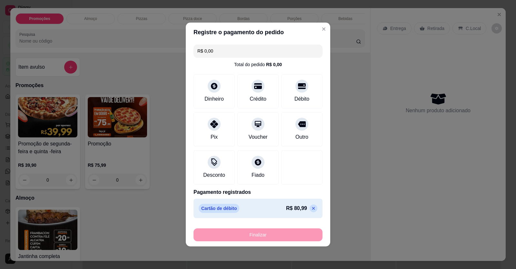
type input "-R$ 80,99"
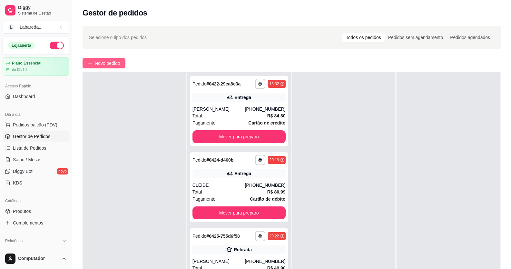
drag, startPoint x: 119, startPoint y: 70, endPoint x: 114, endPoint y: 63, distance: 8.6
click at [117, 68] on div "**********" at bounding box center [291, 185] width 439 height 327
click at [113, 63] on span "Novo pedido" at bounding box center [107, 63] width 25 height 7
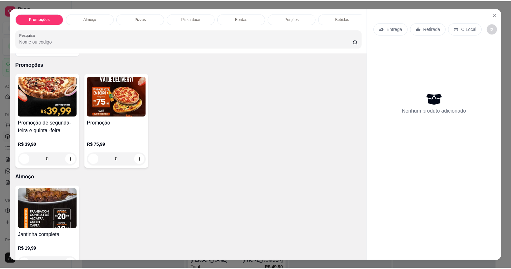
scroll to position [32, 0]
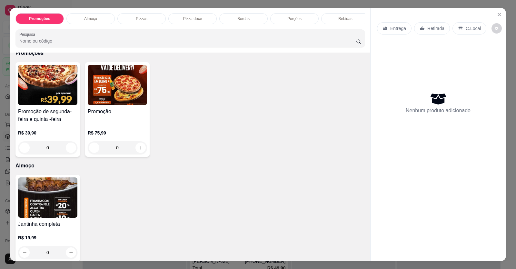
click at [105, 154] on input "0" at bounding box center [117, 147] width 36 height 13
click at [100, 122] on div "Promoção" at bounding box center [117, 115] width 59 height 15
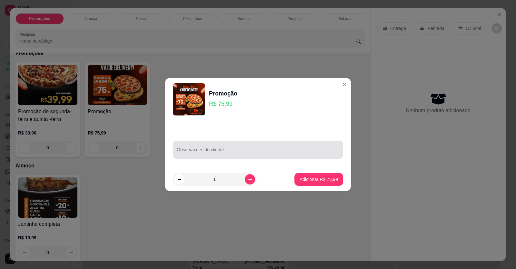
click at [207, 153] on input "Observações do cliente" at bounding box center [258, 152] width 162 height 6
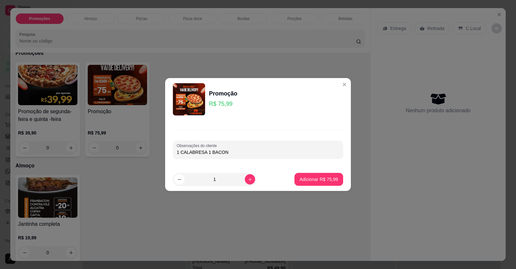
type input "1 CALABRESA 1 BACON"
click at [325, 180] on p "Adicionar R$ 75,99" at bounding box center [318, 179] width 37 height 6
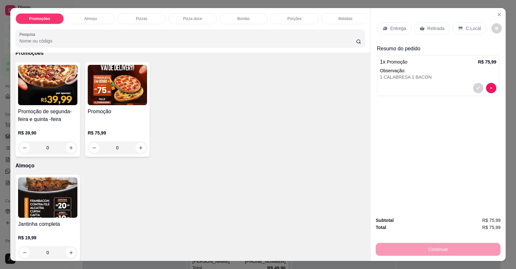
drag, startPoint x: 440, startPoint y: 25, endPoint x: 441, endPoint y: 28, distance: 3.6
click at [439, 25] on div "Retirada" at bounding box center [432, 28] width 36 height 12
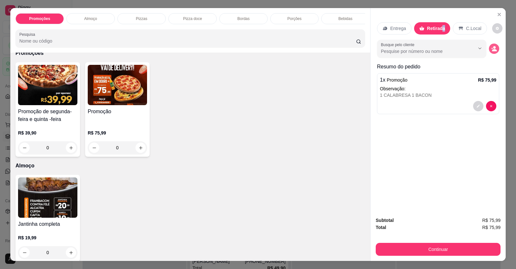
click at [492, 50] on icon "decrease-product-quantity" at bounding box center [494, 50] width 5 height 2
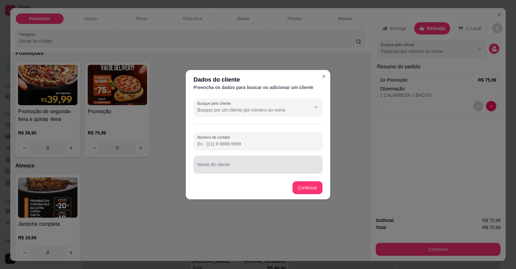
click at [294, 162] on div at bounding box center [257, 164] width 121 height 13
click at [249, 168] on input "Nome do cliente" at bounding box center [257, 167] width 121 height 6
type input "GRAZIELA"
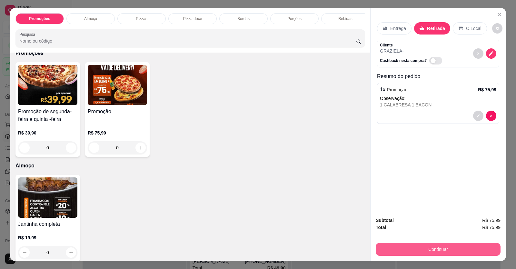
click at [452, 248] on button "Continuar" at bounding box center [438, 249] width 125 height 13
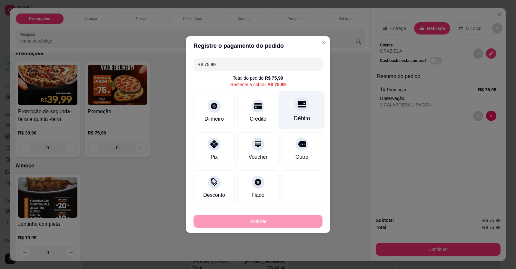
drag, startPoint x: 304, startPoint y: 110, endPoint x: 301, endPoint y: 113, distance: 4.3
click at [301, 113] on div "Débito" at bounding box center [301, 110] width 45 height 38
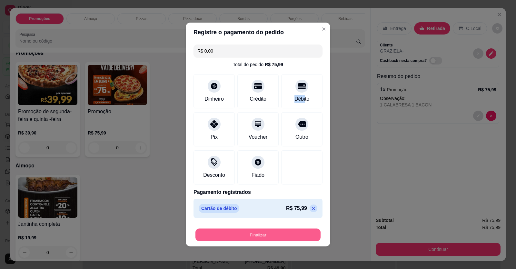
click at [296, 235] on button "Finalizar" at bounding box center [257, 235] width 125 height 13
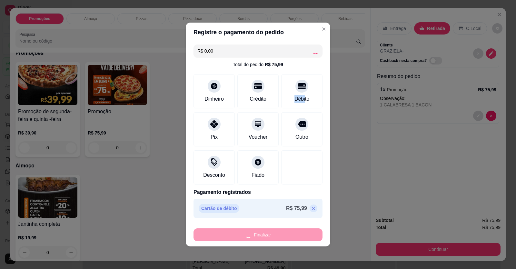
type input "-R$ 75,99"
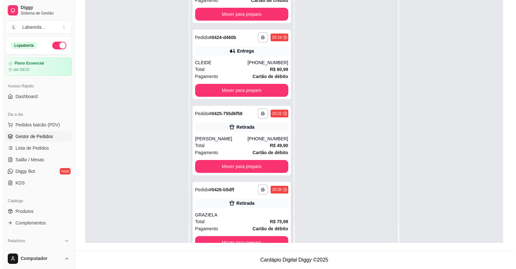
scroll to position [42, 0]
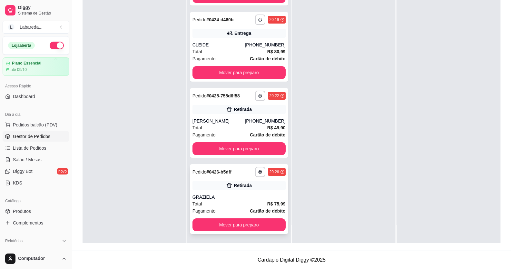
drag, startPoint x: 178, startPoint y: 174, endPoint x: 190, endPoint y: 203, distance: 31.8
click at [184, 205] on div at bounding box center [134, 108] width 103 height 269
click at [208, 195] on div "GRAZIELA" at bounding box center [238, 197] width 93 height 6
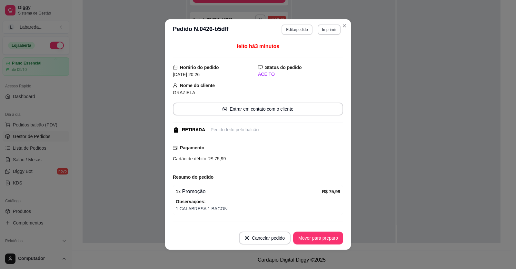
click at [291, 28] on button "Editar pedido" at bounding box center [296, 30] width 31 height 10
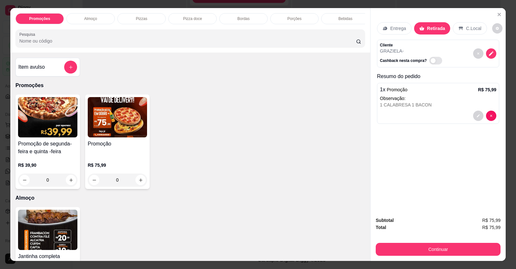
click at [400, 110] on div "1 x Promoção R$ 75,99 Observação: 1 CALABRESA 1 BACON" at bounding box center [438, 103] width 122 height 41
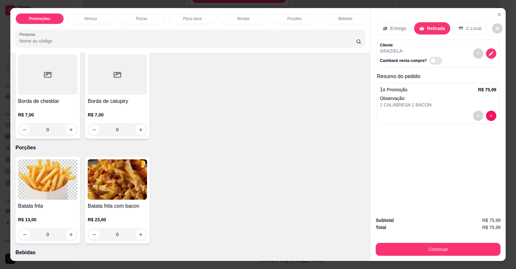
scroll to position [484, 0]
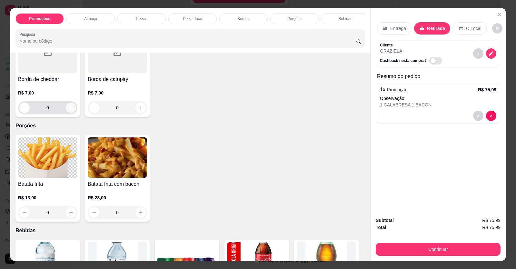
click at [70, 110] on icon "increase-product-quantity" at bounding box center [71, 107] width 5 height 5
type input "1"
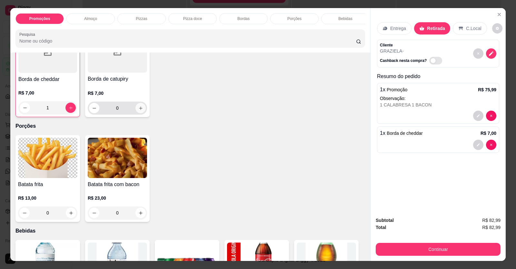
click at [141, 113] on button "increase-product-quantity" at bounding box center [140, 108] width 10 height 10
type input "1"
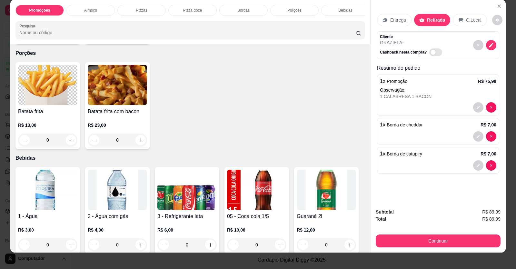
scroll to position [13, 0]
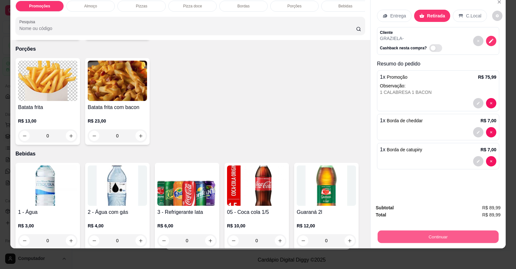
click at [419, 240] on button "Continuar" at bounding box center [438, 237] width 121 height 13
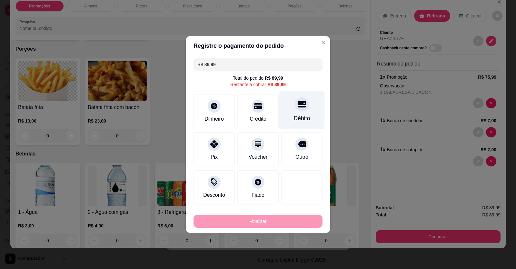
click at [295, 118] on div "Débito" at bounding box center [302, 118] width 16 height 8
type input "R$ 0,00"
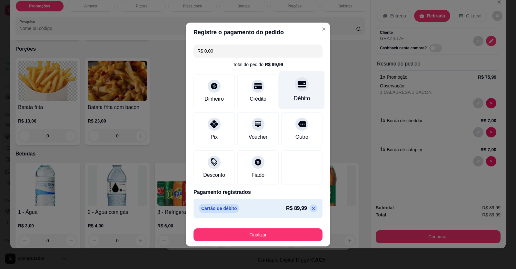
click at [300, 96] on div "Débito" at bounding box center [302, 98] width 16 height 8
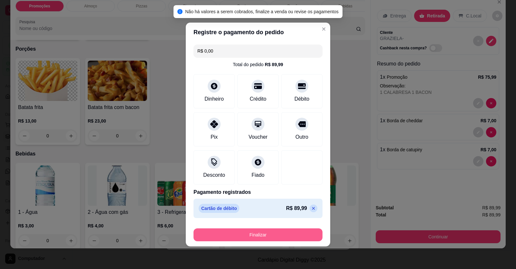
click at [293, 237] on button "Finalizar" at bounding box center [257, 234] width 129 height 13
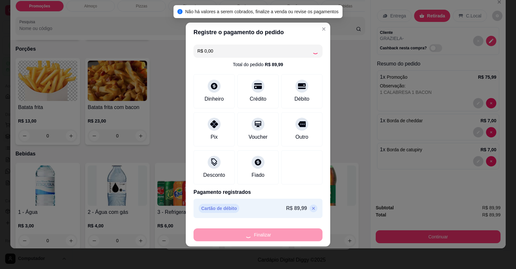
type input "0"
type input "-R$ 89,99"
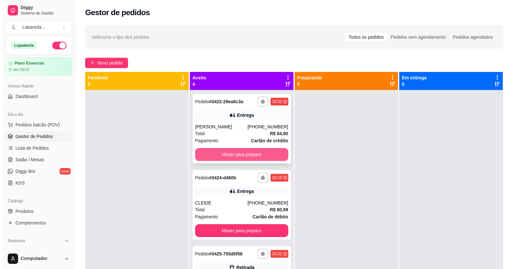
scroll to position [0, 0]
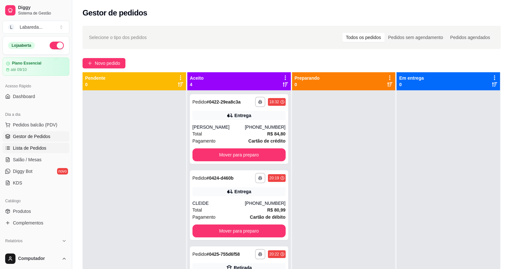
click at [43, 149] on span "Lista de Pedidos" at bounding box center [30, 148] width 34 height 6
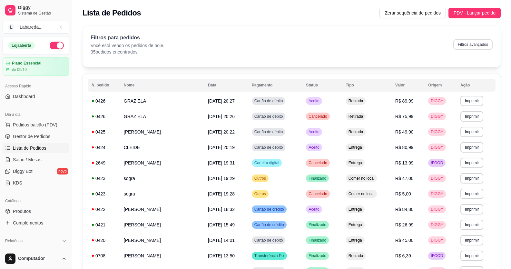
click at [466, 48] on button "Filtros avançados" at bounding box center [472, 44] width 39 height 10
select select "0"
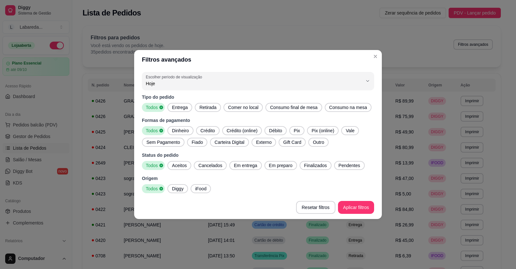
click at [187, 167] on span "Aceitos" at bounding box center [179, 165] width 20 height 6
click at [307, 167] on span "Finalizados" at bounding box center [315, 165] width 28 height 6
drag, startPoint x: 181, startPoint y: 157, endPoint x: 182, endPoint y: 164, distance: 6.8
click at [182, 164] on div "Status do pedido Todos Aceitos Cancelados Em entrega Em preparo Finalizados Pen…" at bounding box center [258, 161] width 232 height 18
click at [182, 164] on span "Aceitos" at bounding box center [176, 165] width 19 height 6
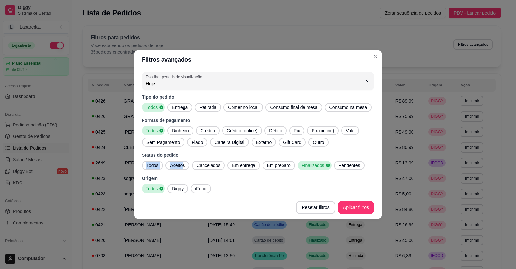
click at [178, 191] on span "Diggy" at bounding box center [177, 188] width 17 height 6
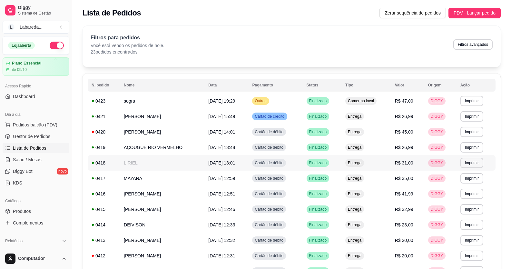
click at [409, 170] on td "R$ 31,00" at bounding box center [407, 162] width 33 height 15
click at [46, 127] on span "Pedidos balcão (PDV)" at bounding box center [35, 125] width 44 height 6
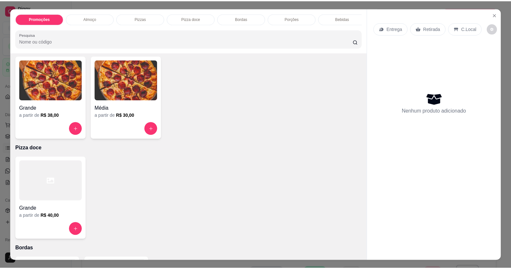
scroll to position [290, 0]
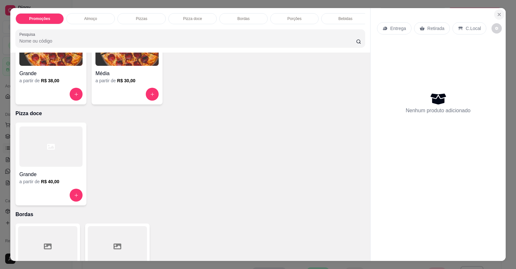
click at [498, 14] on icon "Close" at bounding box center [499, 14] width 5 height 5
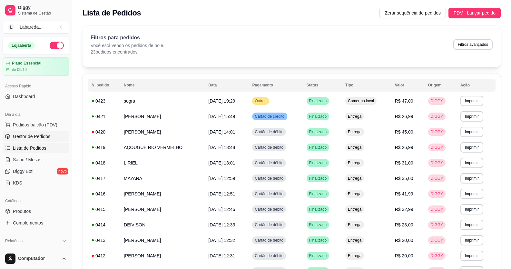
click at [40, 136] on span "Gestor de Pedidos" at bounding box center [31, 136] width 37 height 6
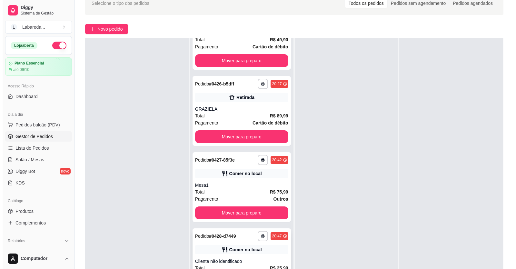
scroll to position [98, 0]
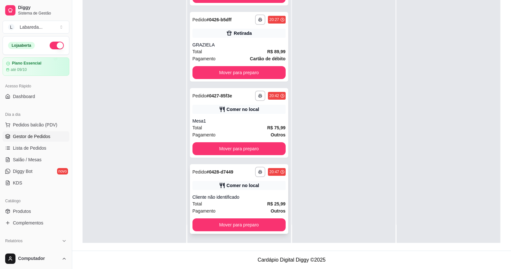
click at [271, 194] on div "Cliente não identificado" at bounding box center [238, 197] width 93 height 6
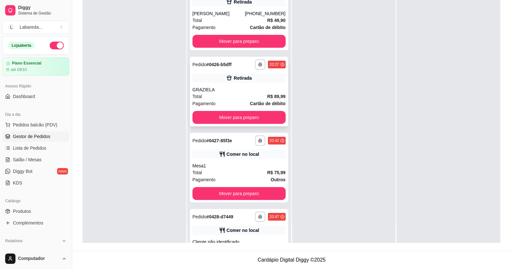
scroll to position [130, 0]
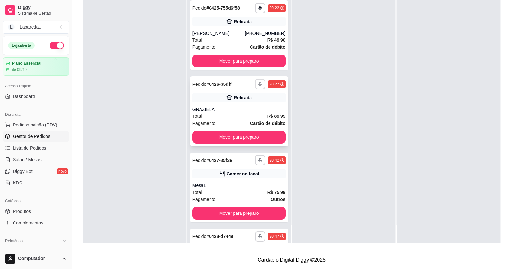
click at [257, 84] on button "button" at bounding box center [260, 84] width 10 height 10
click at [247, 108] on button "IMPRESSORA" at bounding box center [236, 107] width 47 height 10
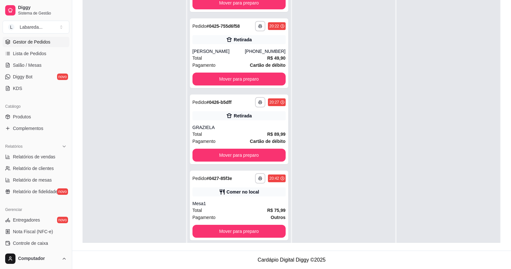
scroll to position [97, 0]
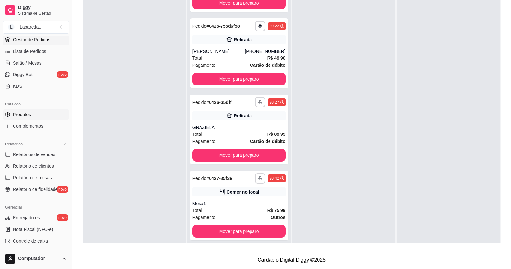
click at [34, 113] on link "Produtos" at bounding box center [36, 114] width 67 height 10
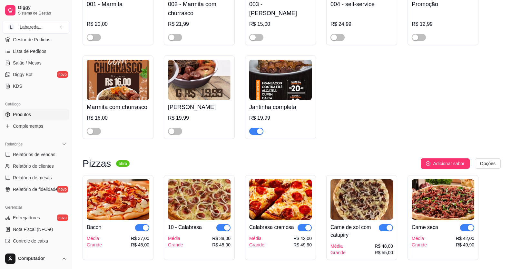
scroll to position [516, 0]
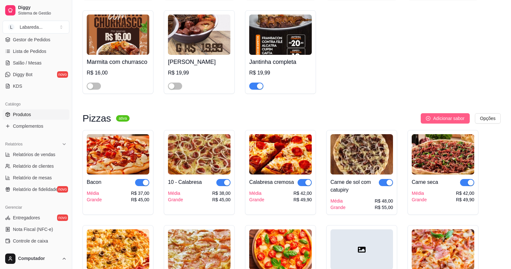
click at [429, 118] on icon "plus-circle" at bounding box center [428, 118] width 5 height 5
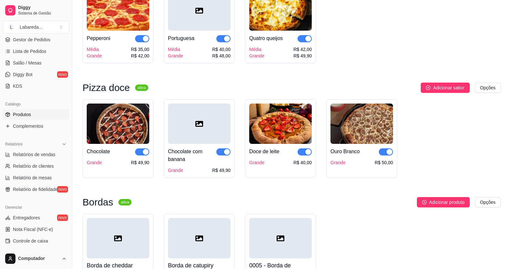
scroll to position [838, 0]
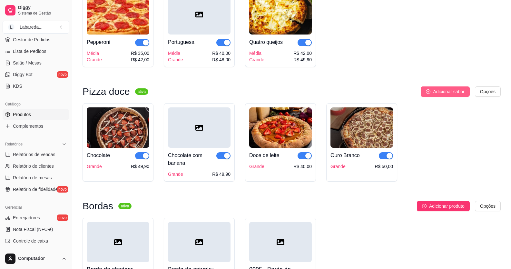
click at [454, 95] on span "Adicionar sabor" at bounding box center [448, 91] width 31 height 7
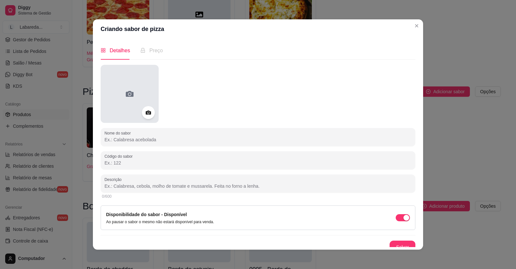
click at [133, 94] on div at bounding box center [130, 94] width 58 height 58
click at [131, 98] on icon at bounding box center [129, 94] width 10 height 10
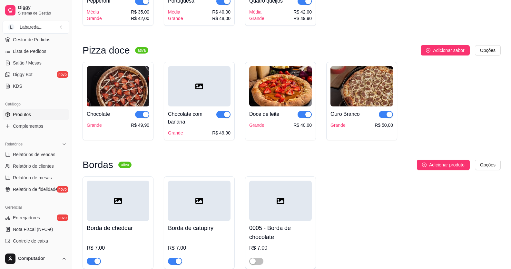
scroll to position [903, 0]
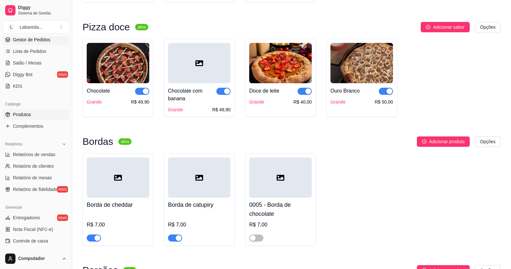
click at [25, 38] on span "Gestor de Pedidos" at bounding box center [31, 39] width 37 height 6
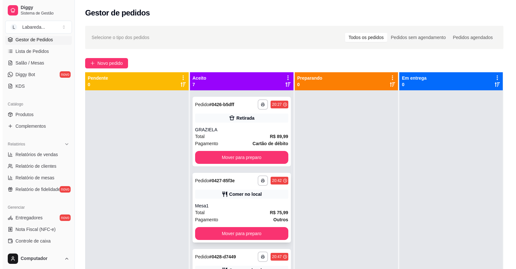
scroll to position [270, 0]
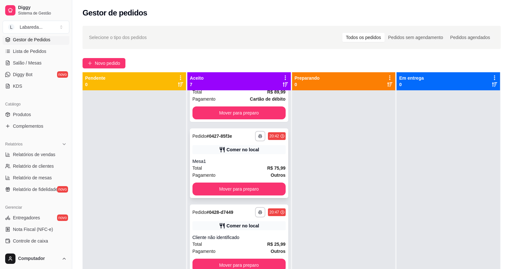
click at [231, 162] on div "Mesa1" at bounding box center [238, 161] width 93 height 6
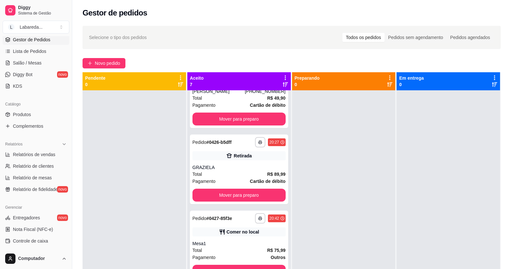
scroll to position [141, 0]
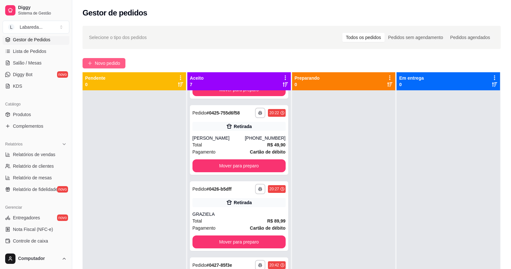
click at [93, 61] on button "Novo pedido" at bounding box center [104, 63] width 43 height 10
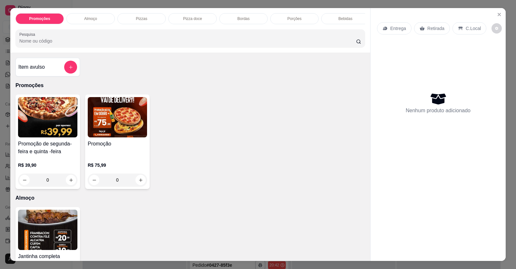
click at [498, 14] on icon "Close" at bounding box center [499, 14] width 5 height 5
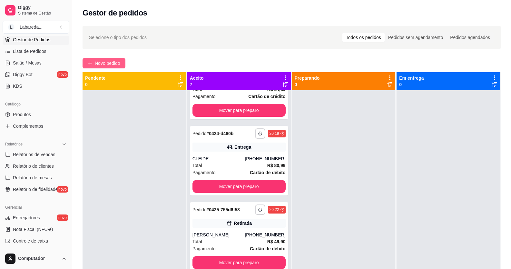
click at [98, 63] on span "Novo pedido" at bounding box center [107, 63] width 25 height 7
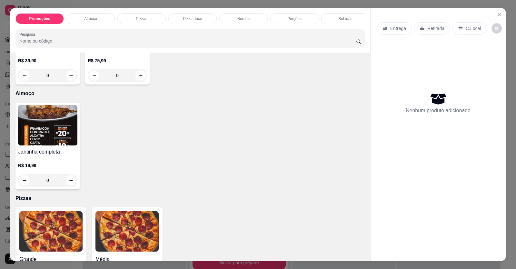
scroll to position [129, 0]
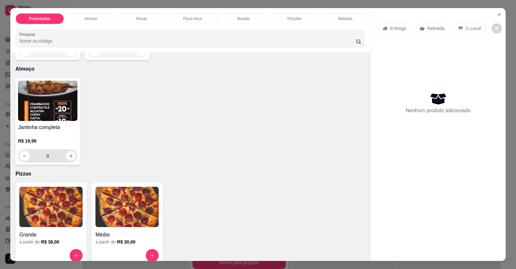
click at [67, 161] on button "increase-product-quantity" at bounding box center [71, 156] width 10 height 10
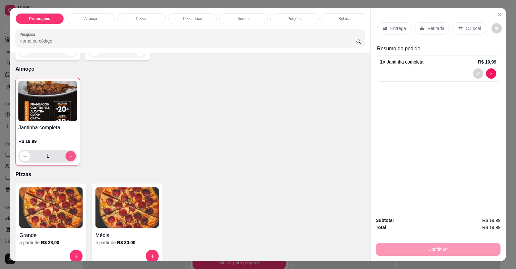
click at [68, 159] on icon "increase-product-quantity" at bounding box center [70, 156] width 5 height 5
type input "2"
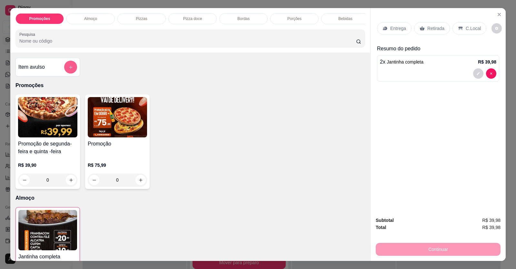
click at [65, 68] on button "add-separate-item" at bounding box center [70, 67] width 13 height 13
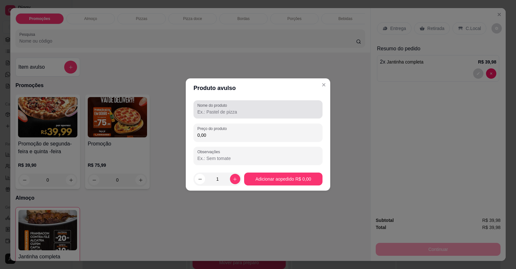
click at [210, 113] on input "Nome do produto" at bounding box center [257, 112] width 121 height 6
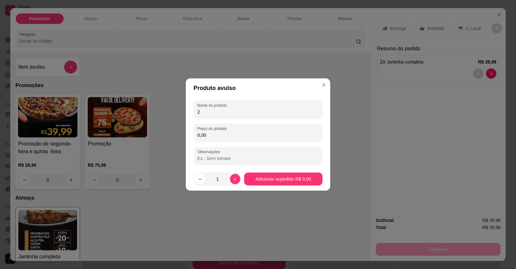
type input "2"
type input "1 ESPETO DE CARNE"
drag, startPoint x: 228, startPoint y: 123, endPoint x: 230, endPoint y: 128, distance: 5.6
click at [230, 128] on div "Nome do produto 1 ESPETO DE CARNE Preço do produto 0,00 Observações" at bounding box center [257, 132] width 129 height 64
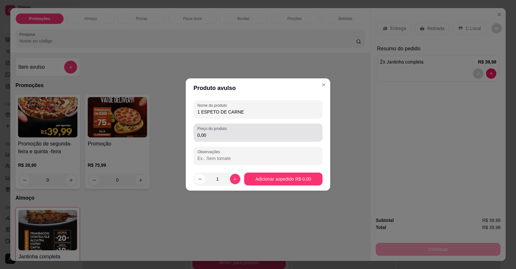
click at [231, 132] on div "0,00" at bounding box center [257, 132] width 121 height 13
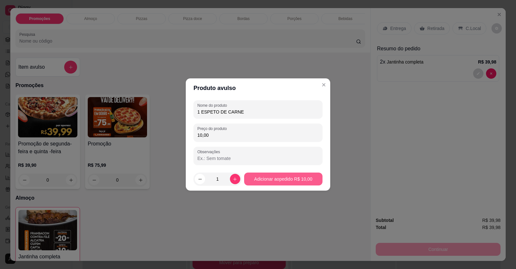
type input "10,00"
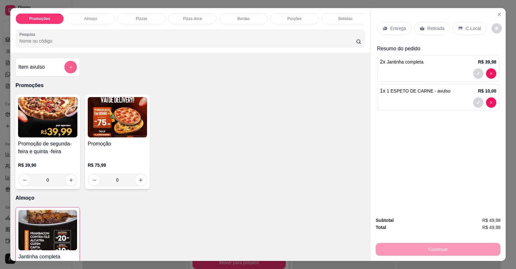
click at [68, 70] on icon "add-separate-item" at bounding box center [70, 67] width 5 height 5
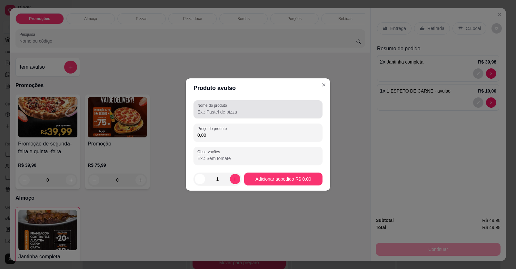
click at [214, 109] on input "Nome do produto" at bounding box center [257, 112] width 121 height 6
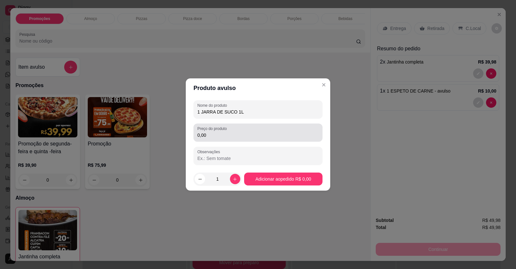
type input "1 JARRA DE SUCO 1L"
click at [226, 138] on div "0,00" at bounding box center [257, 132] width 121 height 13
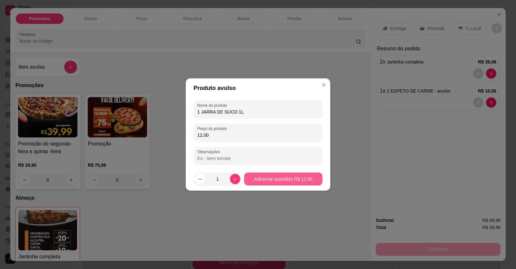
type input "12,00"
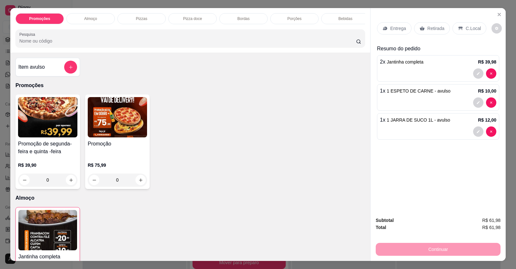
click at [386, 24] on div "Entrega" at bounding box center [394, 28] width 34 height 12
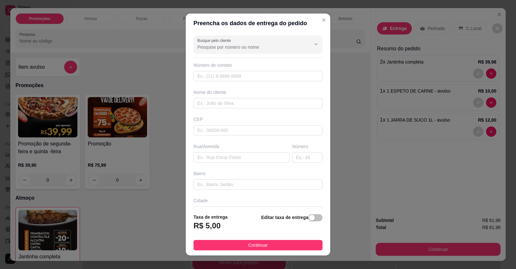
click at [261, 83] on div "Busque pelo cliente Número de contato Nome do cliente CEP Rua/Avenida Número Ba…" at bounding box center [258, 121] width 144 height 176
click at [260, 77] on input "text" at bounding box center [257, 76] width 129 height 10
type input "(11) 97716-6987"
click at [239, 107] on input "text" at bounding box center [257, 103] width 129 height 10
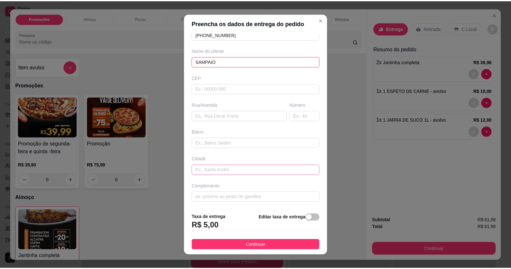
scroll to position [7, 0]
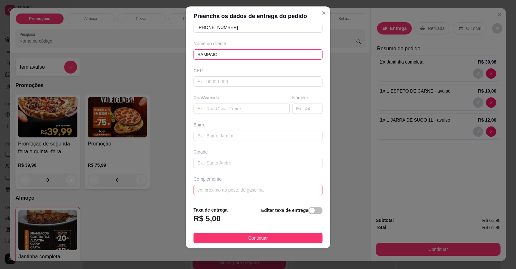
type input "SAMPAIO"
click at [235, 188] on input "text" at bounding box center [257, 190] width 129 height 10
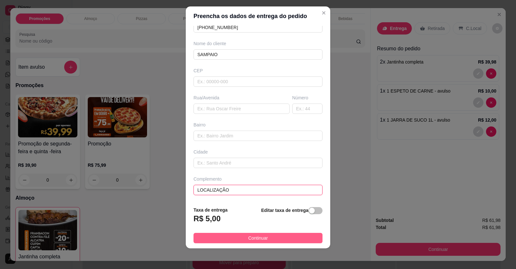
type input "LOCALIZAÇÃO"
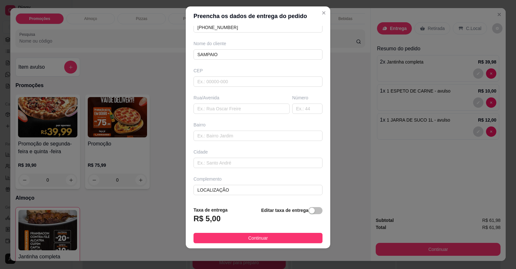
click at [271, 237] on button "Continuar" at bounding box center [257, 238] width 129 height 10
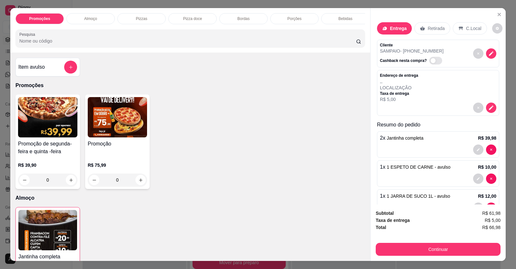
click at [393, 241] on div "Continuar" at bounding box center [438, 248] width 125 height 15
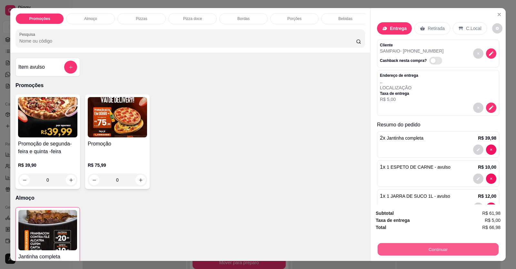
click at [394, 244] on button "Continuar" at bounding box center [438, 249] width 121 height 13
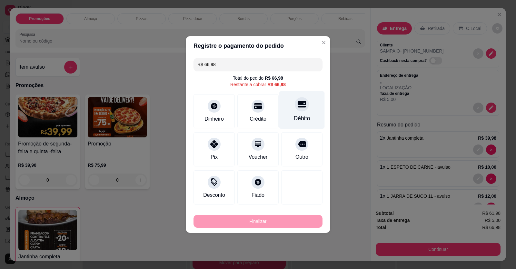
click at [302, 116] on div "Débito" at bounding box center [302, 118] width 16 height 8
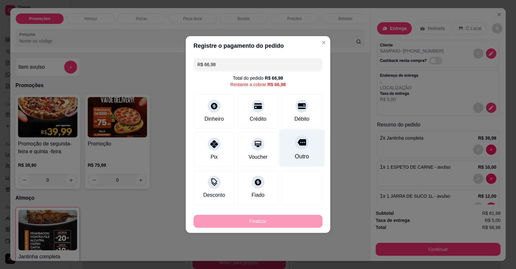
type input "R$ 0,00"
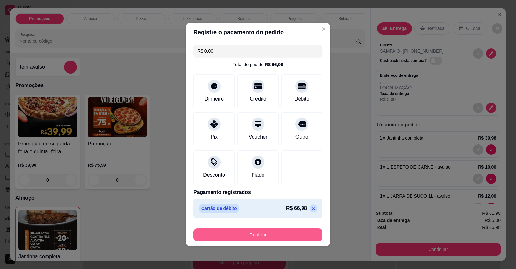
click at [276, 233] on button "Finalizar" at bounding box center [257, 234] width 129 height 13
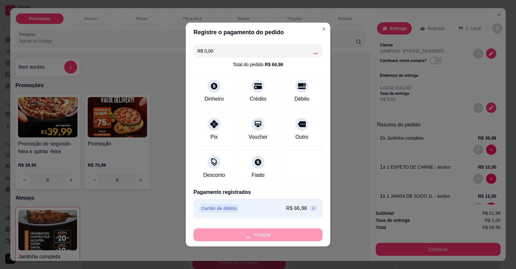
type input "0"
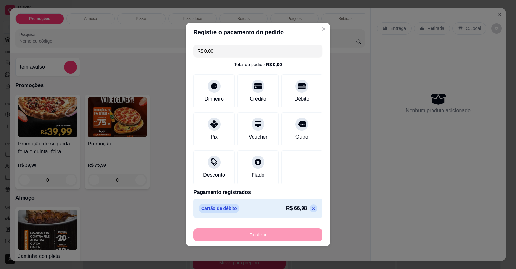
type input "-R$ 66,98"
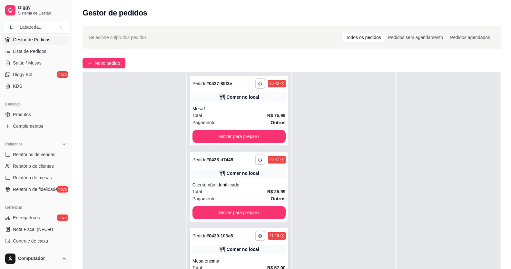
scroll to position [346, 0]
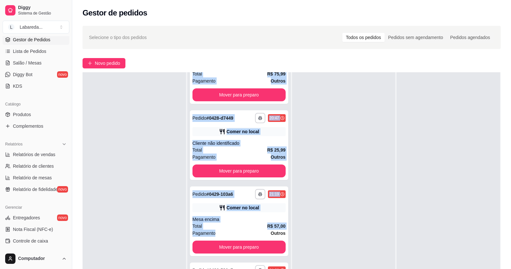
drag, startPoint x: 239, startPoint y: 230, endPoint x: 178, endPoint y: 219, distance: 61.3
click at [181, 220] on div "**********" at bounding box center [292, 206] width 418 height 269
click at [174, 216] on div at bounding box center [134, 206] width 103 height 269
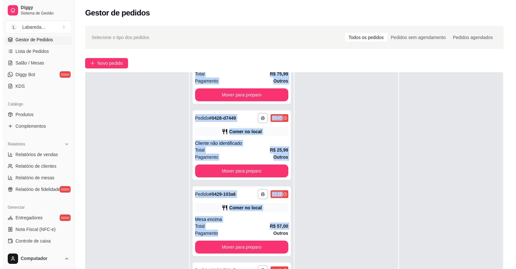
scroll to position [98, 0]
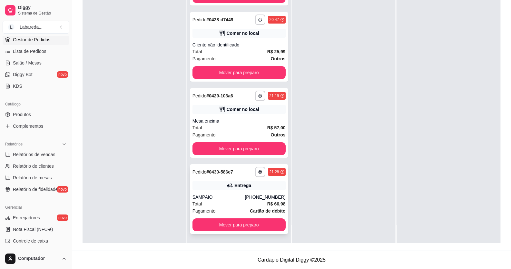
click at [247, 193] on div "**********" at bounding box center [239, 199] width 98 height 70
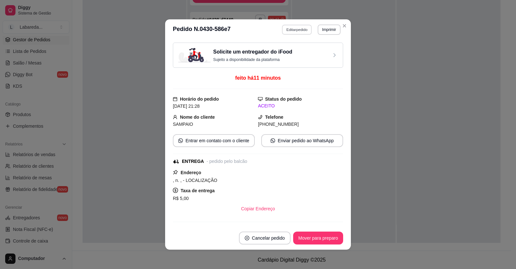
click at [298, 32] on button "Editar pedido" at bounding box center [297, 30] width 30 height 10
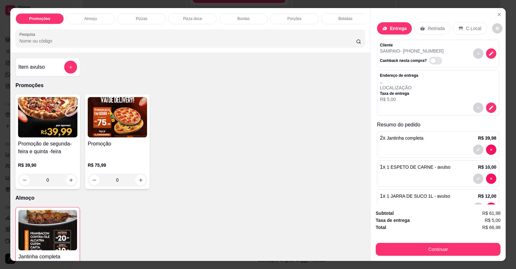
scroll to position [20, 0]
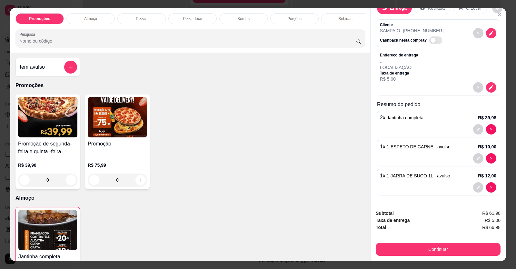
click at [474, 189] on div at bounding box center [484, 187] width 23 height 10
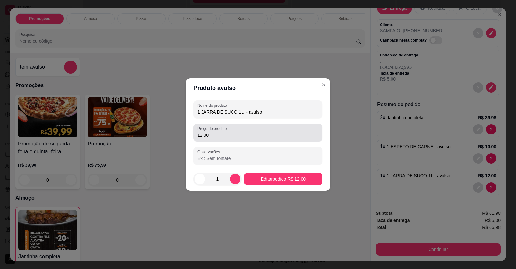
click at [255, 140] on div "Preço do produto 12,00" at bounding box center [257, 132] width 129 height 18
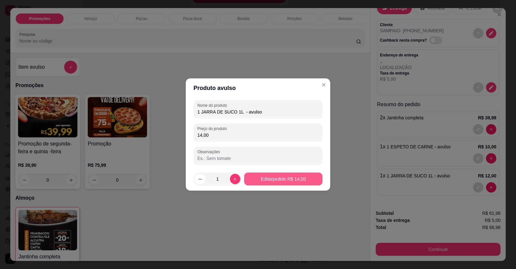
type input "14,00"
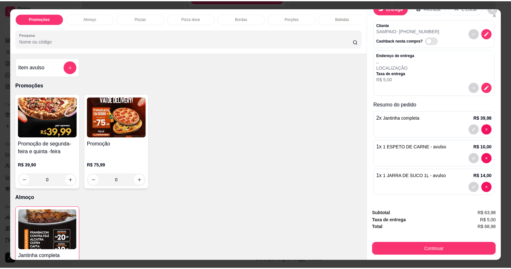
scroll to position [0, 0]
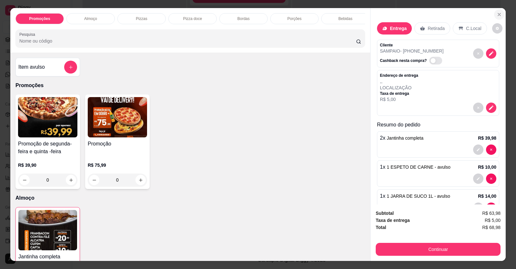
click at [497, 11] on button "Close" at bounding box center [499, 14] width 10 height 10
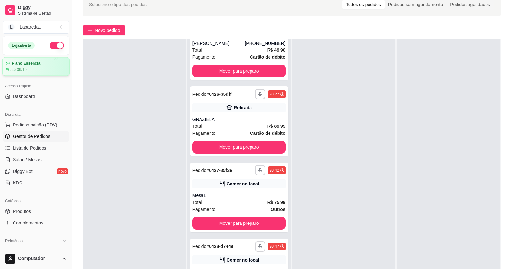
scroll to position [2, 0]
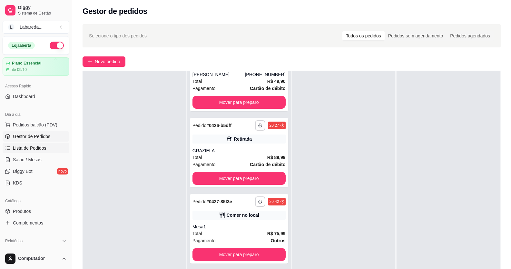
click at [33, 151] on link "Lista de Pedidos" at bounding box center [36, 148] width 67 height 10
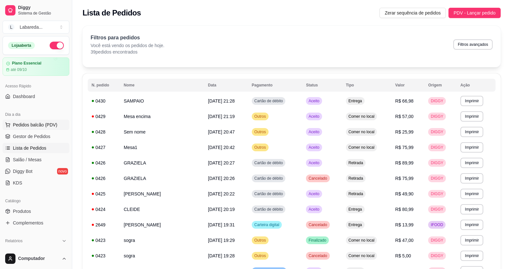
click at [27, 126] on span "Pedidos balcão (PDV)" at bounding box center [35, 125] width 44 height 6
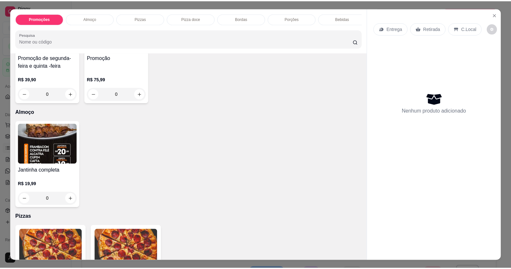
scroll to position [129, 0]
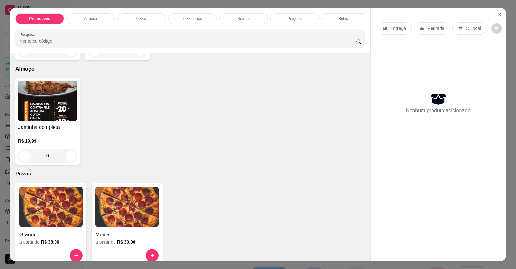
click at [497, 16] on icon "Close" at bounding box center [499, 14] width 5 height 5
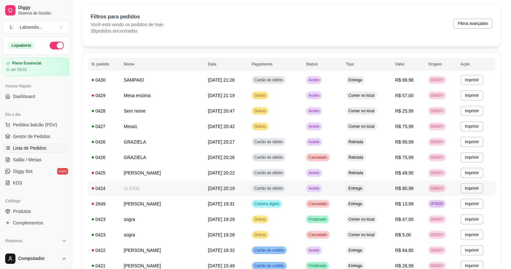
scroll to position [32, 0]
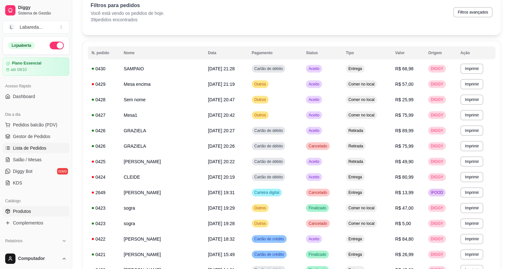
click at [29, 210] on span "Produtos" at bounding box center [22, 211] width 18 height 6
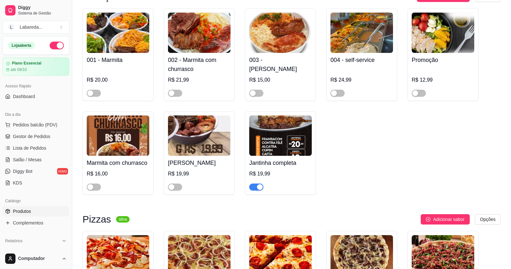
scroll to position [419, 0]
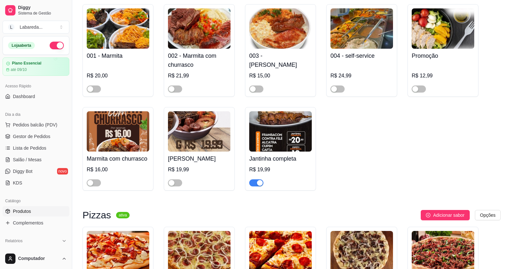
click at [258, 184] on div "button" at bounding box center [260, 183] width 6 height 6
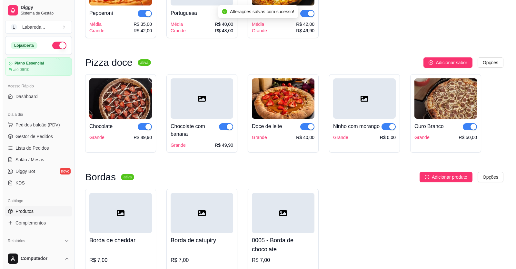
scroll to position [871, 0]
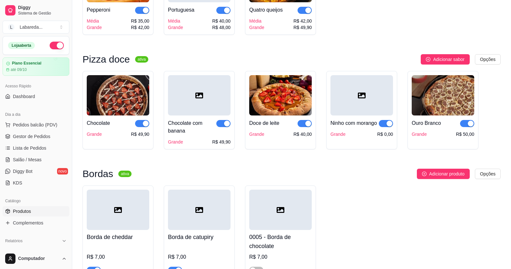
click at [370, 115] on div at bounding box center [361, 95] width 63 height 40
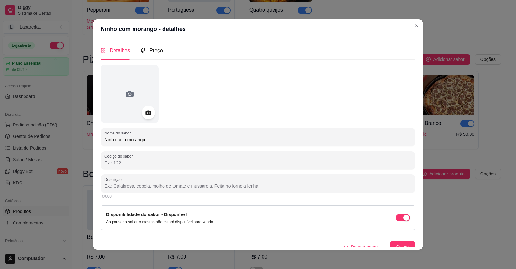
click at [142, 111] on div at bounding box center [149, 113] width 14 height 14
click at [145, 112] on icon at bounding box center [147, 112] width 7 height 7
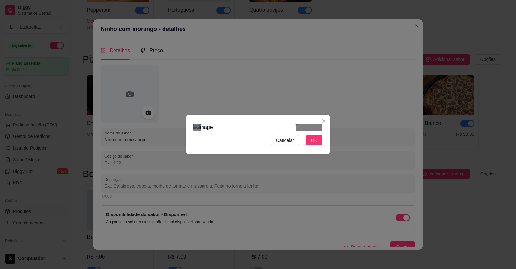
click at [232, 134] on div "Use the arrow keys to move the crop selection area" at bounding box center [249, 171] width 96 height 96
click at [238, 134] on div "Use the arrow keys to move the crop selection area" at bounding box center [255, 171] width 96 height 96
click at [312, 144] on span "OK" at bounding box center [314, 140] width 6 height 7
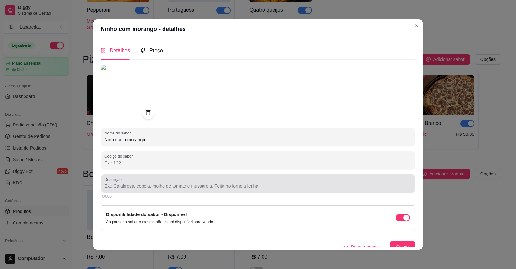
scroll to position [7, 0]
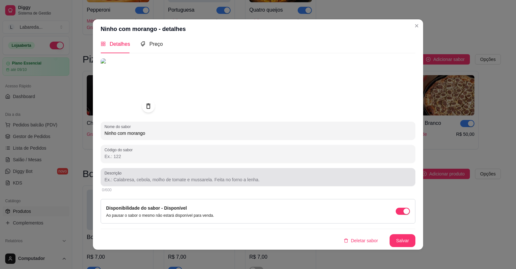
click at [145, 182] on input "Descrição" at bounding box center [257, 179] width 307 height 6
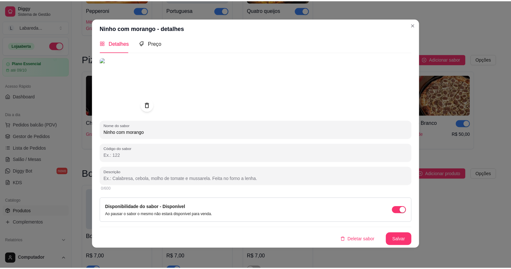
scroll to position [1, 0]
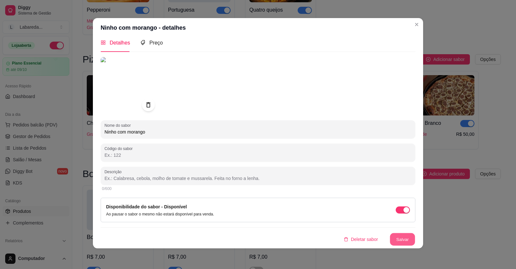
click at [394, 242] on button "Salvar" at bounding box center [402, 239] width 25 height 13
click at [401, 242] on button "Salvar" at bounding box center [402, 239] width 26 height 13
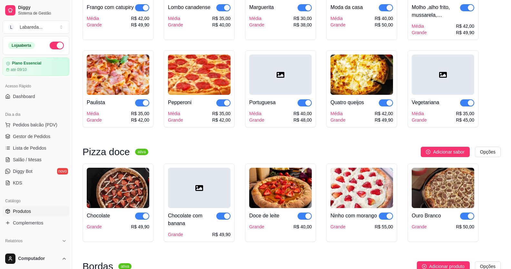
scroll to position [871, 0]
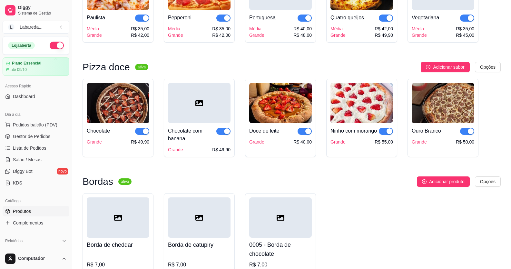
click at [188, 121] on div at bounding box center [199, 103] width 63 height 40
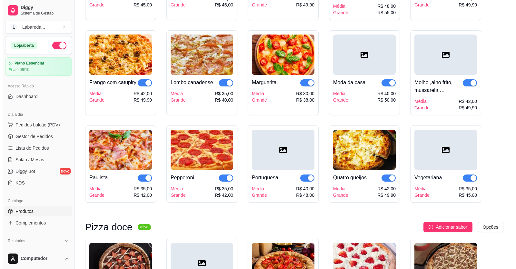
scroll to position [709, 0]
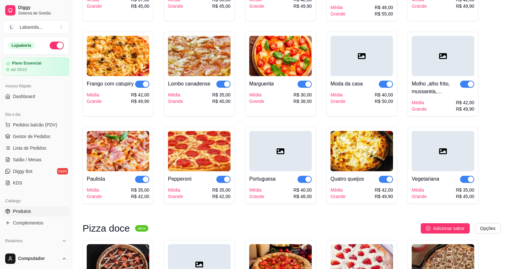
click at [439, 164] on div at bounding box center [443, 151] width 63 height 40
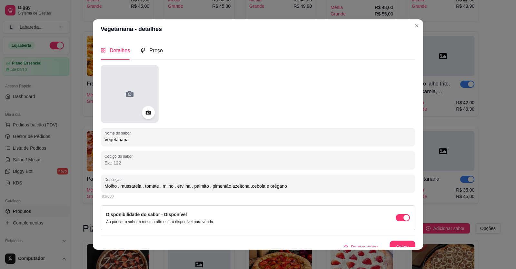
click at [133, 95] on div at bounding box center [130, 94] width 58 height 58
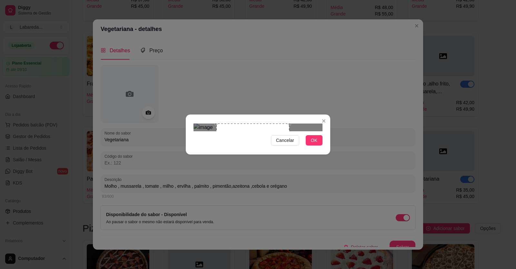
click at [262, 152] on div "Use the arrow keys to move the crop selection area" at bounding box center [252, 159] width 73 height 73
click at [317, 145] on button "OK" at bounding box center [314, 140] width 17 height 10
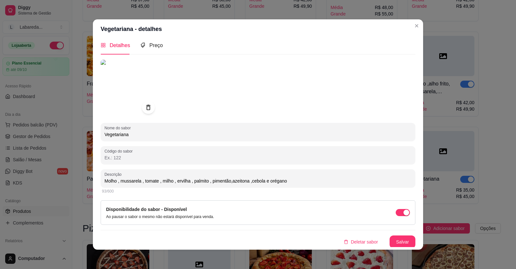
scroll to position [6, 0]
click at [390, 241] on button "Salvar" at bounding box center [402, 240] width 25 height 13
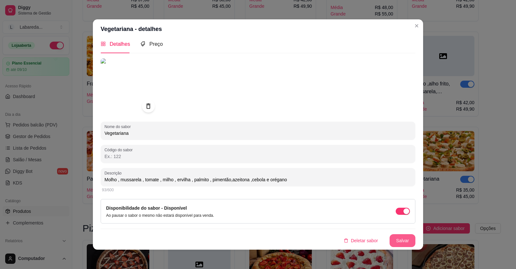
click at [389, 242] on button "Salvar" at bounding box center [402, 240] width 26 height 13
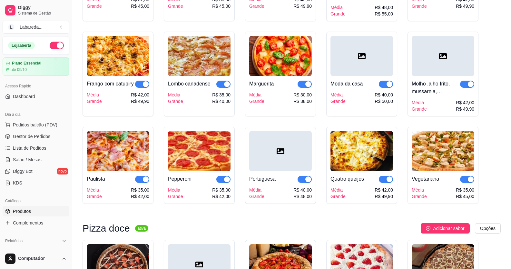
click at [432, 76] on div at bounding box center [443, 56] width 63 height 40
click at [384, 100] on div "R$ 50,00" at bounding box center [384, 101] width 18 height 6
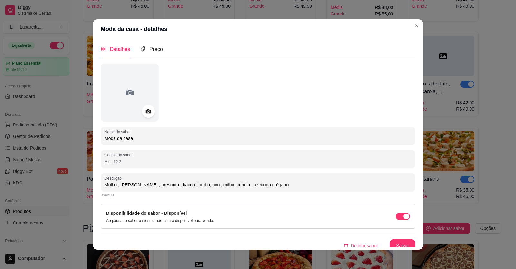
scroll to position [0, 0]
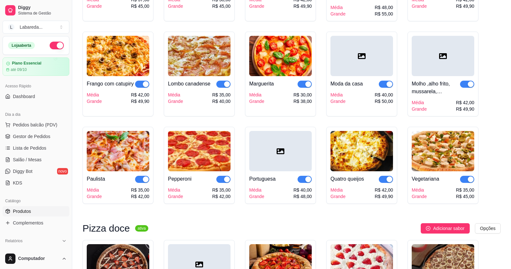
click at [443, 76] on div at bounding box center [443, 56] width 63 height 40
drag, startPoint x: 364, startPoint y: 99, endPoint x: 345, endPoint y: 62, distance: 41.2
click at [345, 62] on div at bounding box center [361, 56] width 63 height 40
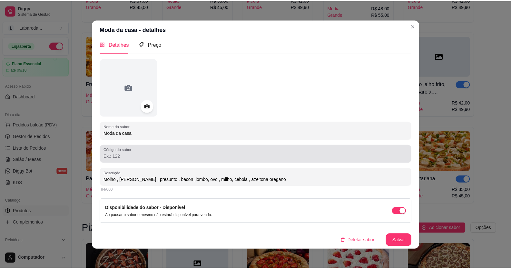
scroll to position [1, 0]
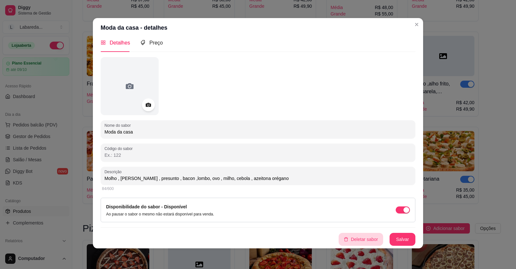
click at [348, 238] on button "Deletar sabor" at bounding box center [361, 239] width 44 height 13
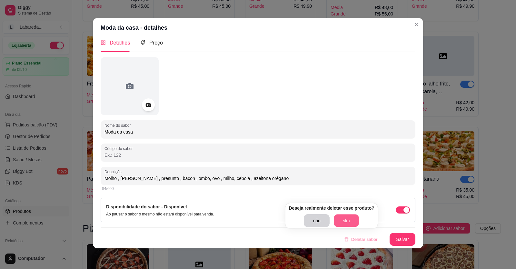
click at [343, 222] on button "sim" at bounding box center [346, 220] width 25 height 13
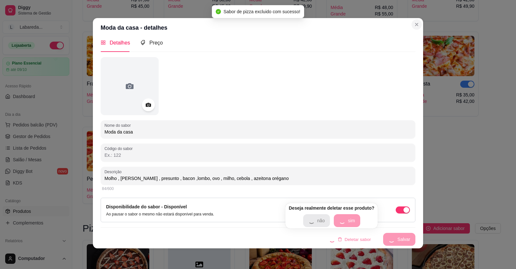
click at [414, 25] on icon "Close" at bounding box center [416, 24] width 5 height 5
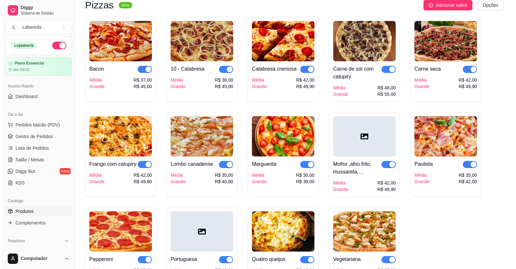
scroll to position [613, 0]
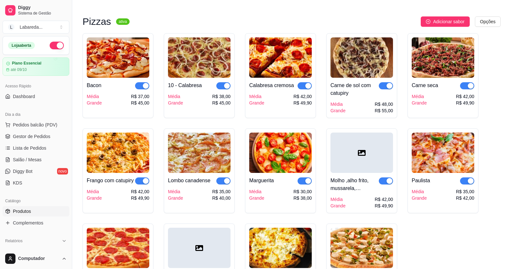
click at [355, 113] on div "Média Grande R$ 48,00 R$ 55,00" at bounding box center [361, 107] width 63 height 13
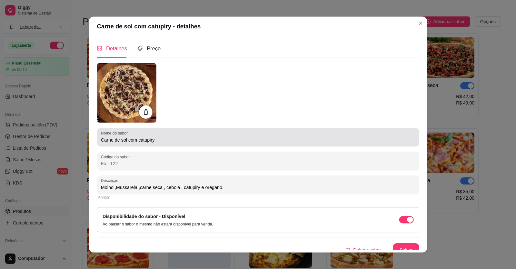
click at [361, 173] on div "Nome do sabor Carne de sol com catupiry Código do sabor Descrição Molho ,Mussar…" at bounding box center [258, 159] width 322 height 193
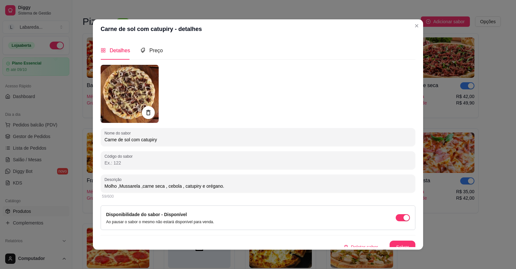
click at [418, 21] on header "Carne de sol com catupiry - detalhes" at bounding box center [258, 28] width 330 height 19
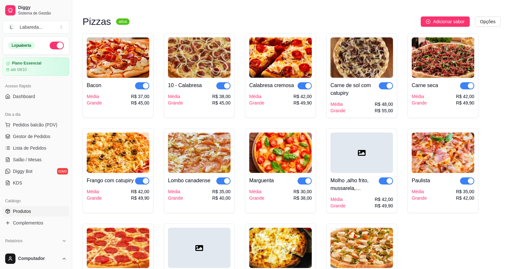
click at [343, 156] on div at bounding box center [361, 153] width 63 height 40
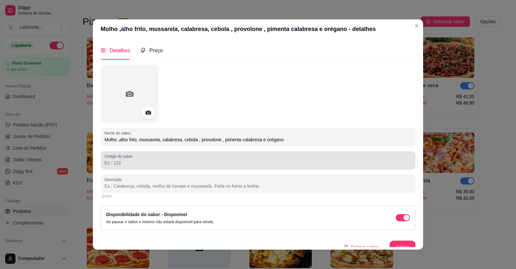
drag, startPoint x: 280, startPoint y: 142, endPoint x: 102, endPoint y: 151, distance: 178.6
click at [102, 151] on div "Nome do sabor Molho ,alho frito, mussarela, calabresa, cebola , provolone , pim…" at bounding box center [258, 159] width 315 height 189
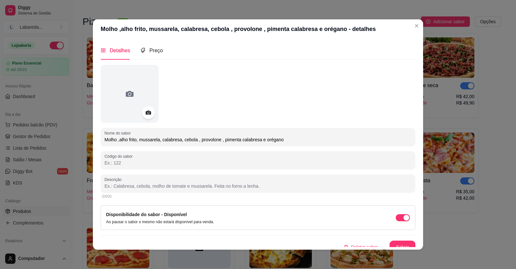
click at [140, 186] on input "Descrição" at bounding box center [257, 186] width 307 height 6
paste input "Molho ,alho frito, mussarela, calabresa, cebola , provolone , pimenta calabresa…"
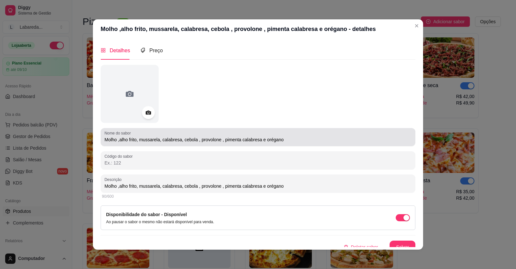
type input "Molho ,alho frito, mussarela, calabresa, cebola , provolone , pimenta calabresa…"
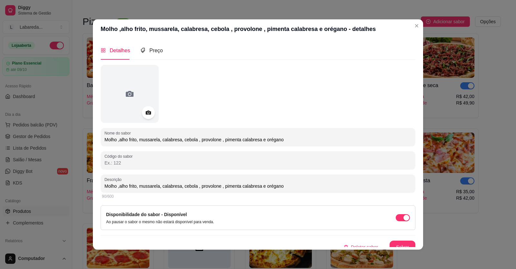
drag, startPoint x: 218, startPoint y: 140, endPoint x: 0, endPoint y: 153, distance: 218.7
click at [0, 153] on div "Molho ,alho frito, mussarela, calabresa, cebola , provolone , pimenta calabresa…" at bounding box center [258, 134] width 516 height 269
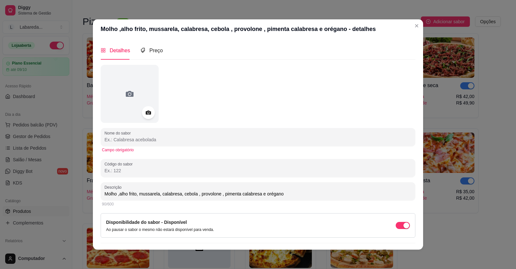
click at [130, 144] on div "Nome do sabor" at bounding box center [258, 137] width 315 height 18
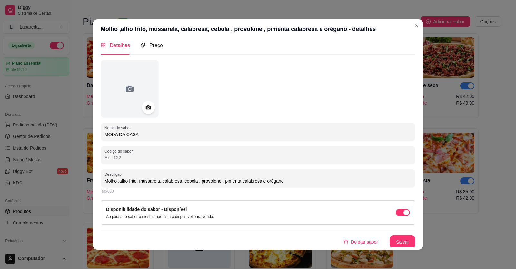
scroll to position [6, 0]
type input "MODA DA CASA"
click at [398, 241] on button "Salvar" at bounding box center [402, 240] width 26 height 13
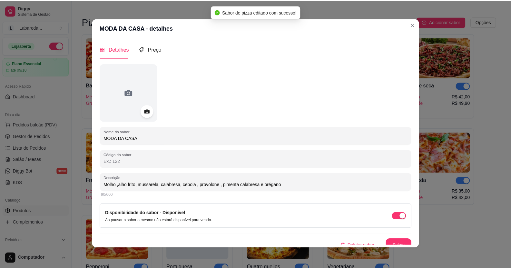
scroll to position [0, 0]
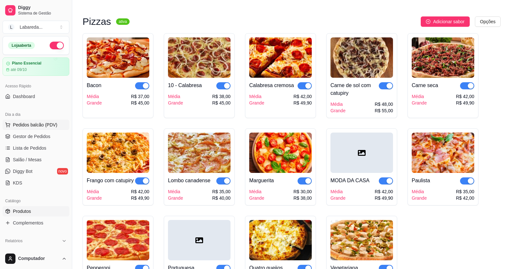
click at [37, 127] on span "Pedidos balcão (PDV)" at bounding box center [35, 125] width 44 height 6
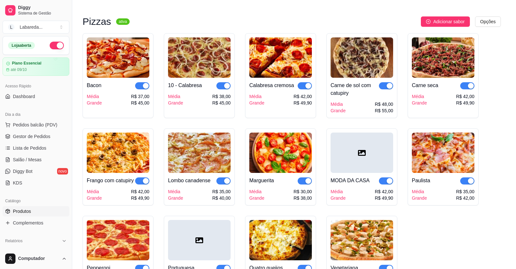
click at [38, 134] on img at bounding box center [46, 117] width 59 height 40
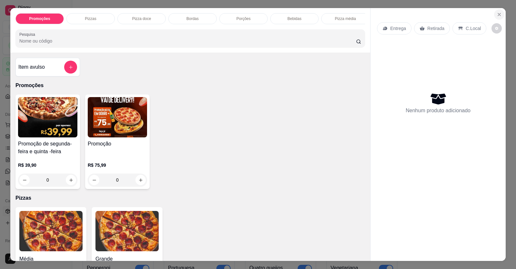
click at [497, 15] on icon "Close" at bounding box center [499, 14] width 5 height 5
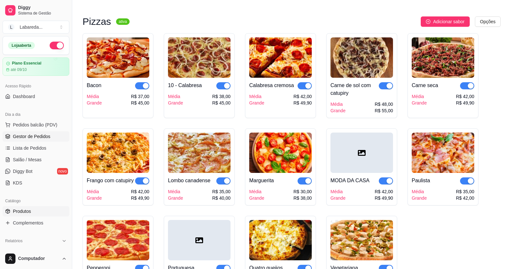
click at [48, 136] on span "Gestor de Pedidos" at bounding box center [31, 136] width 37 height 6
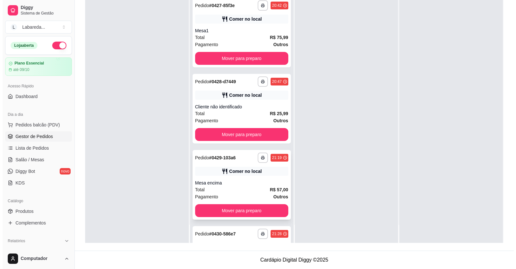
scroll to position [346, 0]
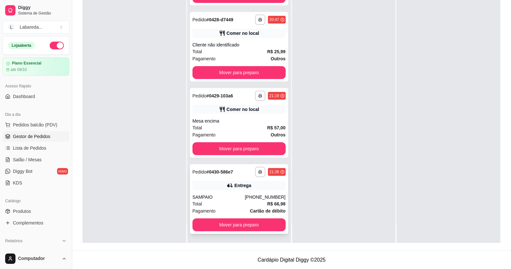
click at [232, 199] on div "SAMPAIO" at bounding box center [218, 197] width 53 height 6
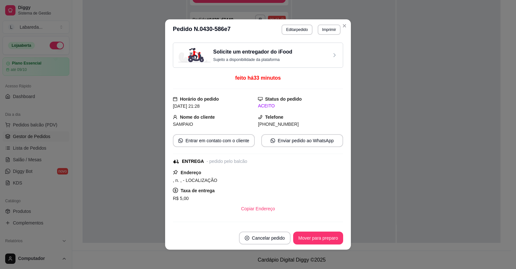
scroll to position [122, 0]
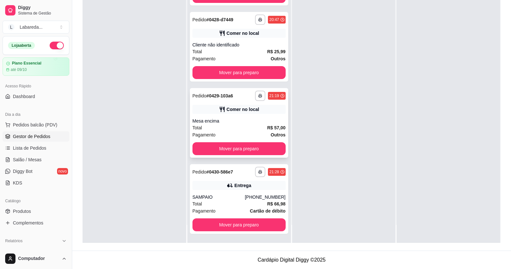
click at [254, 113] on div "Comer no local" at bounding box center [238, 109] width 93 height 9
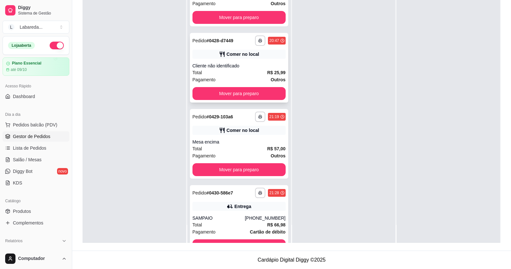
scroll to position [314, 0]
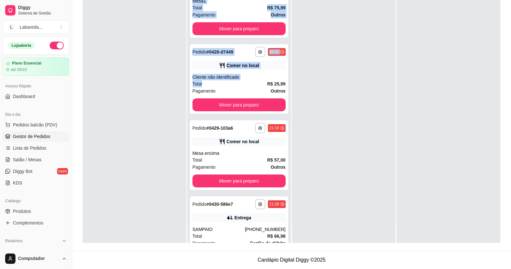
drag, startPoint x: 233, startPoint y: 84, endPoint x: 151, endPoint y: 112, distance: 86.6
click at [152, 114] on div "**********" at bounding box center [292, 108] width 418 height 269
click at [151, 112] on div at bounding box center [134, 108] width 103 height 269
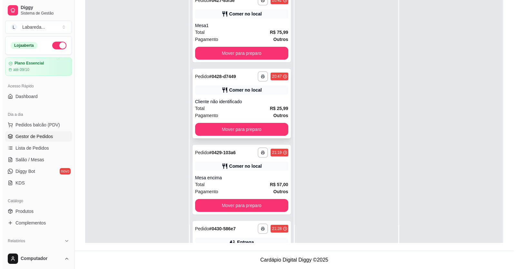
scroll to position [217, 0]
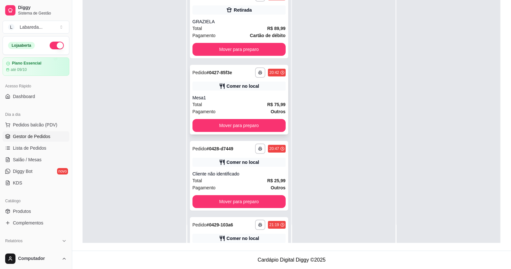
click at [221, 90] on div "Comer no local" at bounding box center [238, 86] width 93 height 9
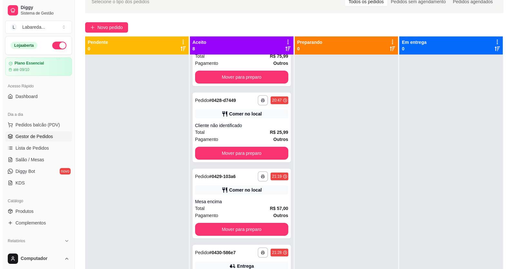
scroll to position [2, 0]
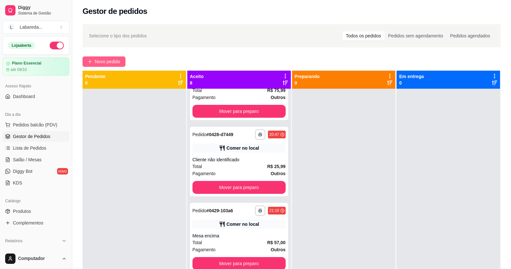
click at [107, 58] on span "Novo pedido" at bounding box center [107, 61] width 25 height 7
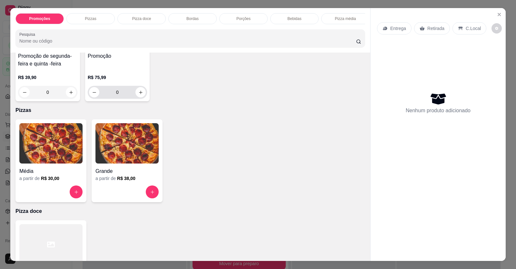
scroll to position [97, 0]
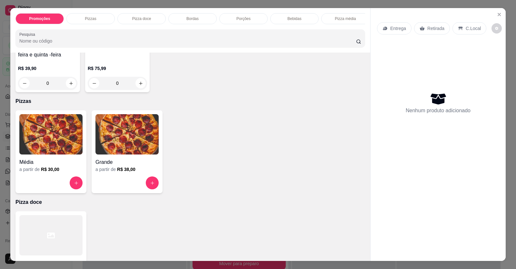
click at [38, 154] on img at bounding box center [50, 134] width 63 height 40
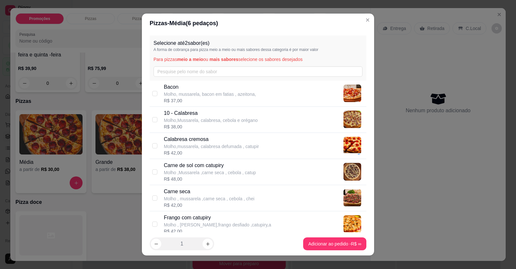
click at [202, 96] on p "Molho, mussarela, bacon em fatias , azeitona," at bounding box center [210, 94] width 92 height 6
checkbox input "true"
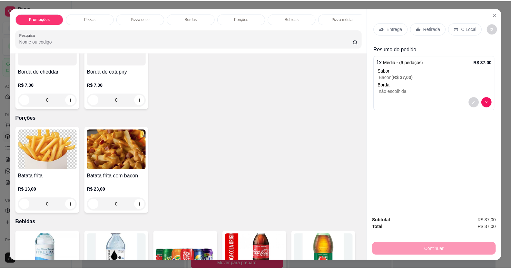
scroll to position [516, 0]
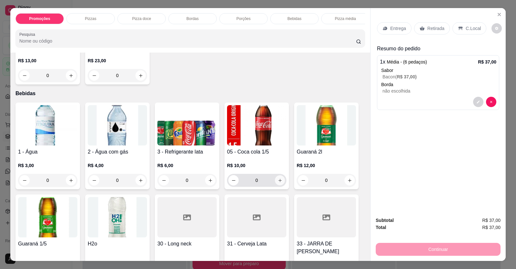
click at [280, 183] on icon "increase-product-quantity" at bounding box center [280, 180] width 5 height 5
type input "1"
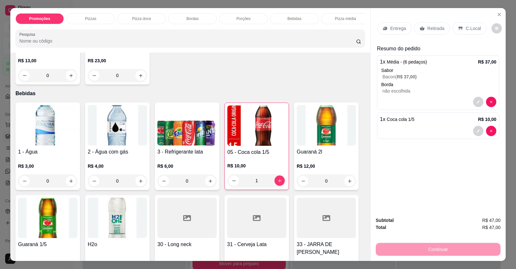
click at [466, 30] on p "C.Local" at bounding box center [473, 28] width 15 height 6
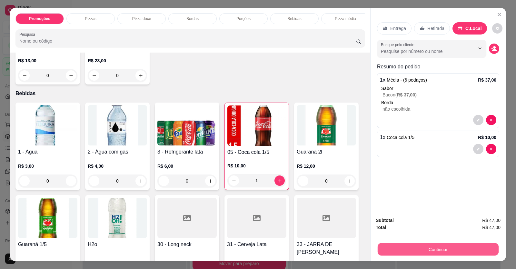
click at [433, 247] on button "Continuar" at bounding box center [438, 249] width 121 height 13
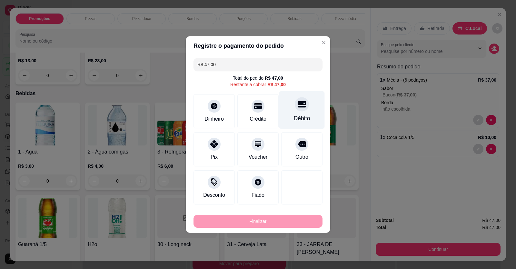
click at [301, 120] on div "Débito" at bounding box center [302, 118] width 16 height 8
type input "R$ 0,00"
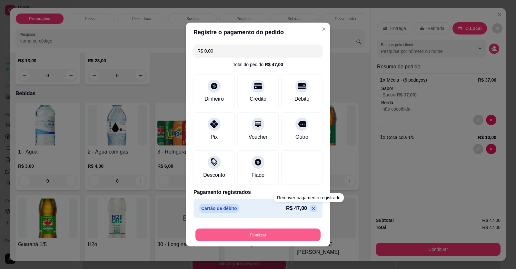
click at [305, 231] on button "Finalizar" at bounding box center [257, 235] width 125 height 13
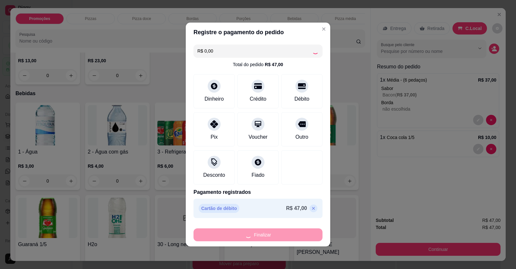
type input "0"
type input "-R$ 47,00"
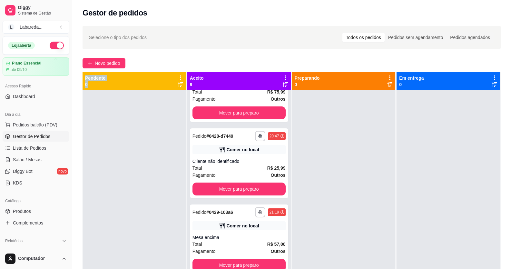
drag, startPoint x: 112, startPoint y: 56, endPoint x: 105, endPoint y: 131, distance: 75.5
click at [104, 105] on div "**********" at bounding box center [291, 185] width 439 height 327
click at [106, 138] on div at bounding box center [134, 224] width 103 height 269
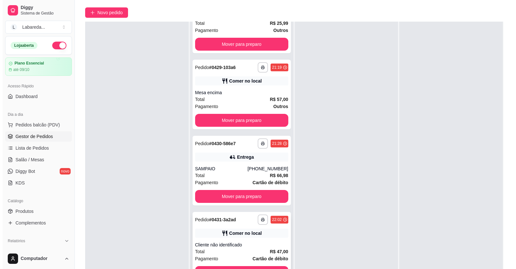
scroll to position [98, 0]
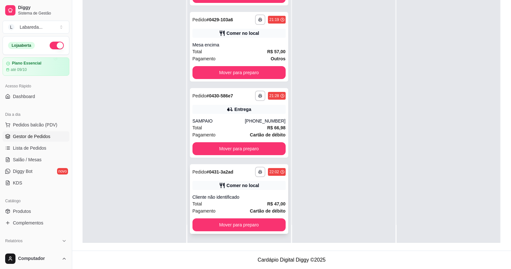
click at [231, 198] on div "Cliente não identificado" at bounding box center [238, 197] width 93 height 6
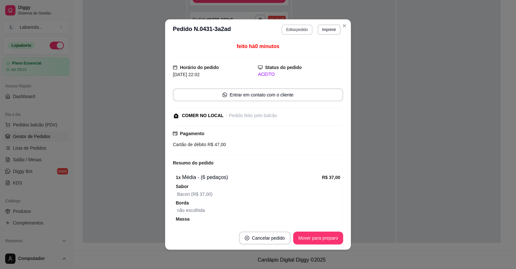
click at [300, 31] on button "Editar pedido" at bounding box center [296, 30] width 31 height 10
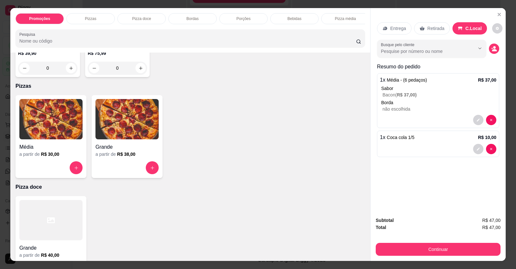
scroll to position [129, 0]
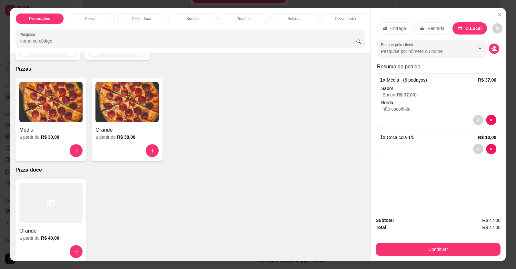
click at [120, 134] on h4 "Grande" at bounding box center [126, 130] width 63 height 8
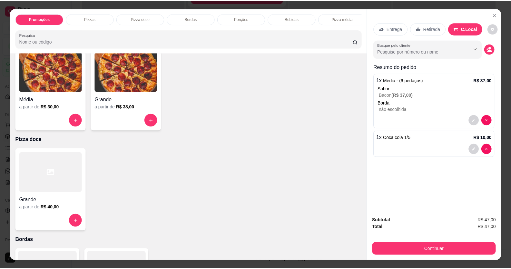
scroll to position [193, 0]
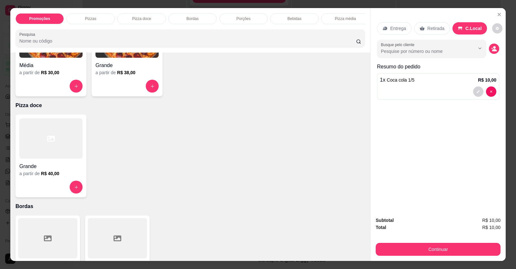
click at [156, 93] on button "increase-product-quantity" at bounding box center [152, 86] width 13 height 13
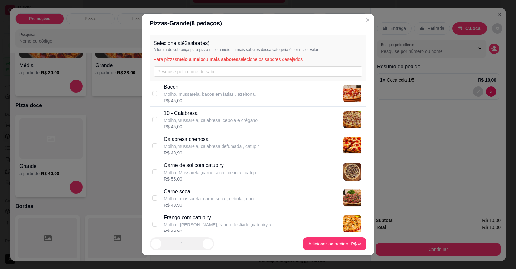
click at [213, 88] on p "Bacon" at bounding box center [210, 87] width 92 height 8
checkbox input "true"
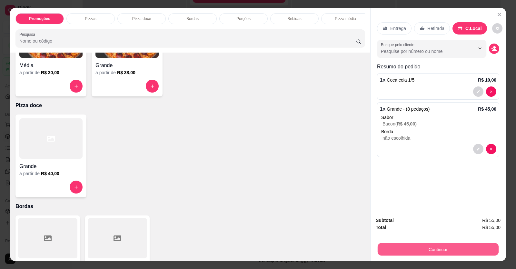
click at [378, 251] on button "Continuar" at bounding box center [438, 249] width 121 height 13
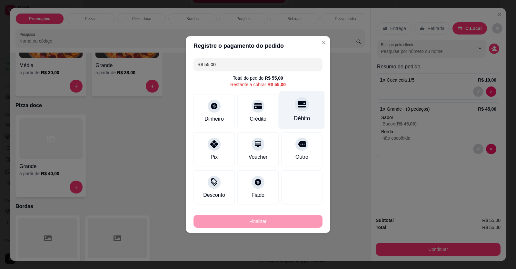
click at [300, 114] on div "Débito" at bounding box center [302, 118] width 16 height 8
type input "R$ 0,00"
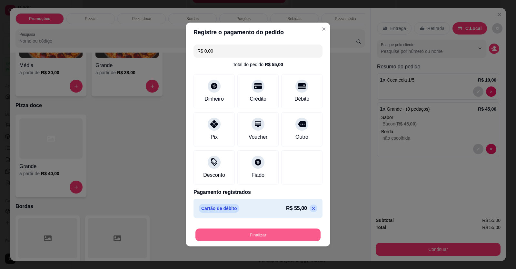
click at [304, 231] on button "Finalizar" at bounding box center [257, 235] width 125 height 13
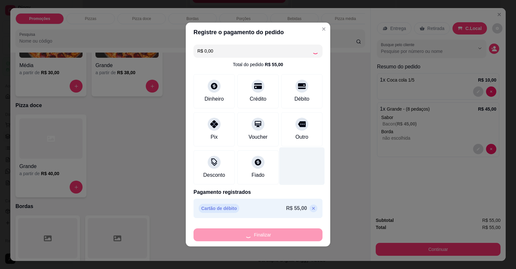
type input "0"
type input "-R$ 55,00"
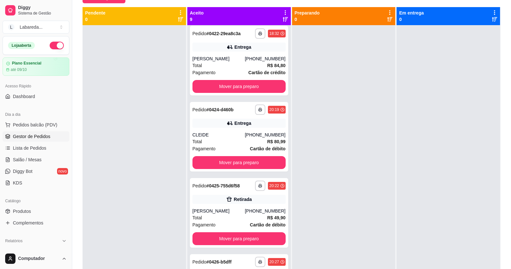
scroll to position [34, 0]
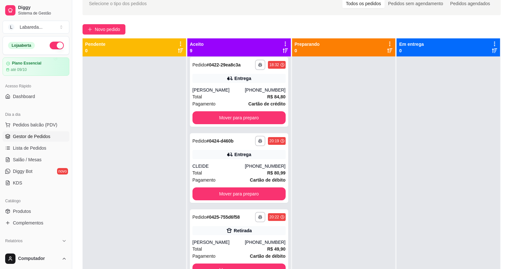
drag, startPoint x: 166, startPoint y: 110, endPoint x: 171, endPoint y: 108, distance: 5.1
click at [171, 108] on div at bounding box center [134, 190] width 103 height 269
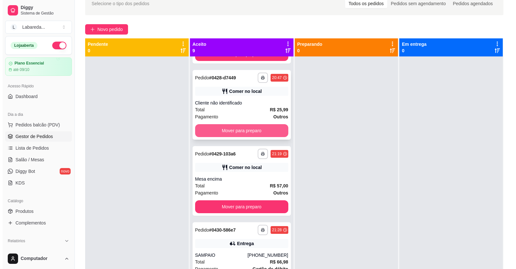
scroll to position [390, 0]
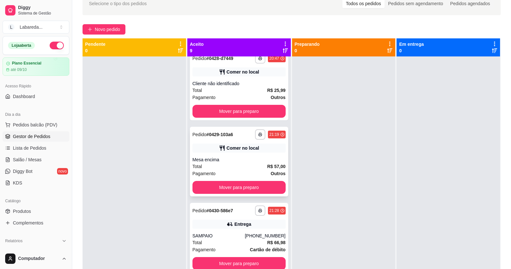
click at [226, 156] on div "**********" at bounding box center [239, 162] width 98 height 70
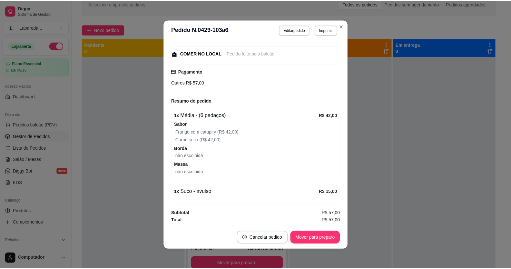
scroll to position [1, 0]
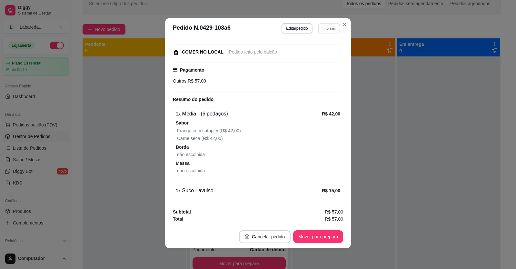
click at [328, 25] on button "Imprimir" at bounding box center [329, 28] width 22 height 10
click at [312, 51] on button "IMPRESSORA" at bounding box center [314, 51] width 45 height 10
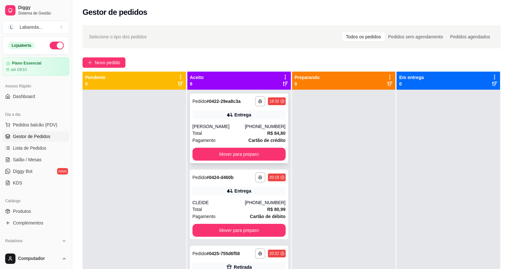
scroll to position [0, 0]
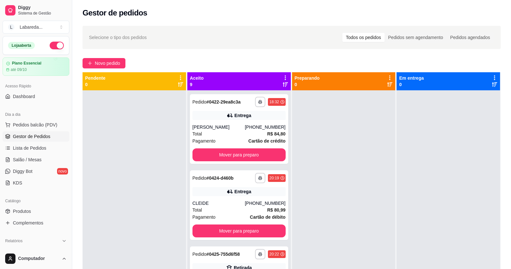
click at [244, 45] on div "Selecione o tipo dos pedidos Todos os pedidos Pedidos sem agendamento Pedidos a…" at bounding box center [292, 37] width 418 height 23
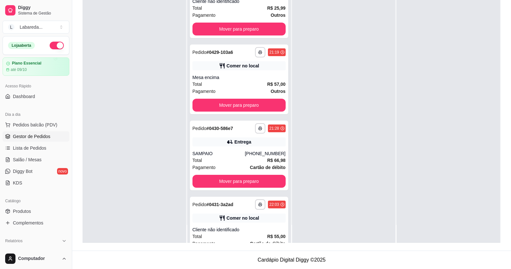
scroll to position [422, 0]
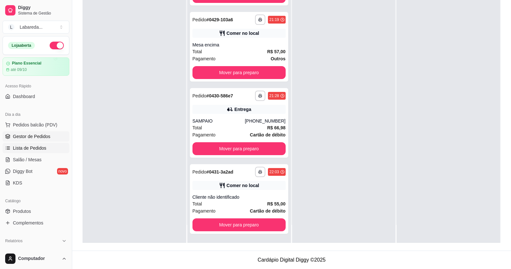
click at [30, 146] on span "Lista de Pedidos" at bounding box center [30, 148] width 34 height 6
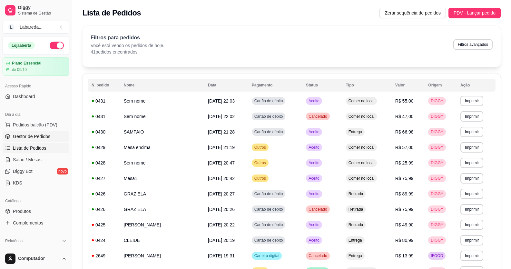
click at [31, 134] on span "Gestor de Pedidos" at bounding box center [31, 136] width 37 height 6
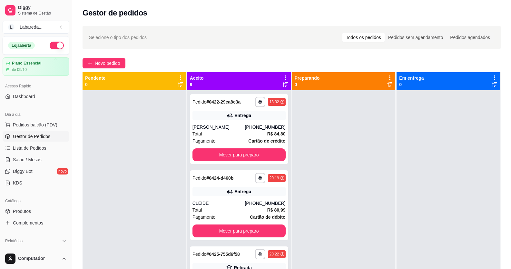
click at [106, 55] on div "**********" at bounding box center [291, 185] width 439 height 327
click at [107, 60] on span "Novo pedido" at bounding box center [107, 63] width 25 height 7
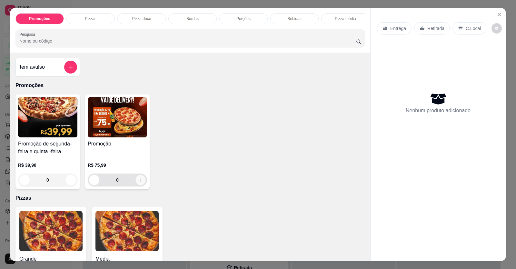
click at [136, 182] on button "increase-product-quantity" at bounding box center [140, 180] width 10 height 10
type input "1"
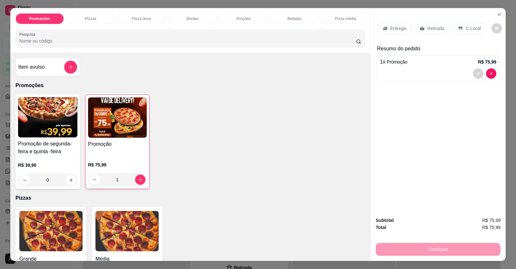
click at [394, 26] on p "Entrega" at bounding box center [398, 28] width 16 height 6
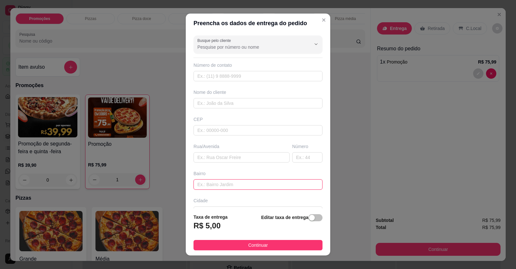
click at [213, 182] on input "text" at bounding box center [257, 184] width 129 height 10
click at [223, 101] on input "text" at bounding box center [257, 103] width 129 height 10
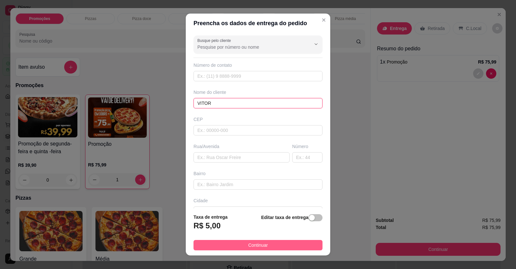
type input "VITOR"
click at [236, 244] on button "Continuar" at bounding box center [257, 245] width 129 height 10
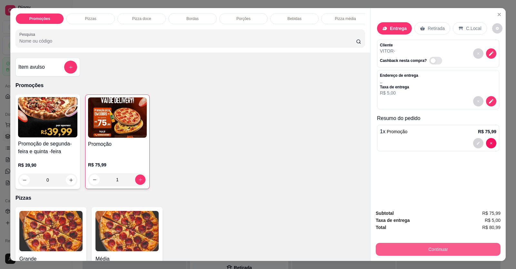
click at [432, 248] on button "Continuar" at bounding box center [438, 249] width 125 height 13
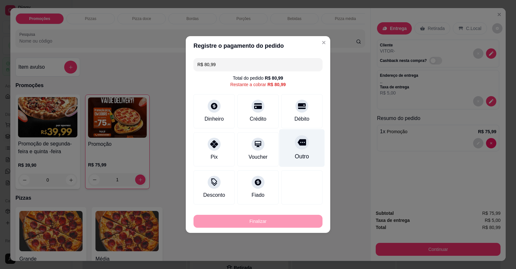
click at [295, 153] on div "Outro" at bounding box center [302, 156] width 14 height 8
type input "R$ 0,00"
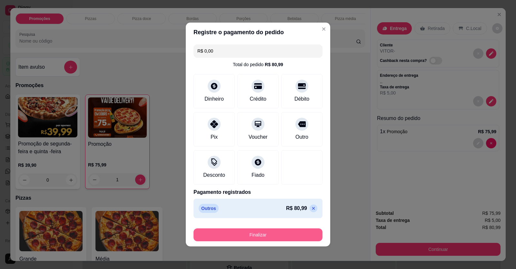
click at [286, 237] on button "Finalizar" at bounding box center [257, 234] width 129 height 13
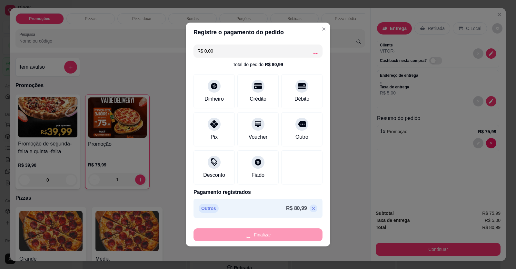
type input "0"
type input "-R$ 80,99"
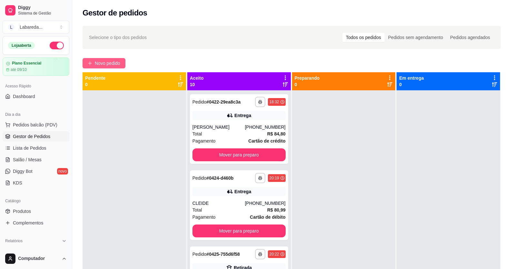
click at [122, 69] on div "**********" at bounding box center [291, 185] width 439 height 327
click at [120, 65] on span "Novo pedido" at bounding box center [107, 63] width 25 height 7
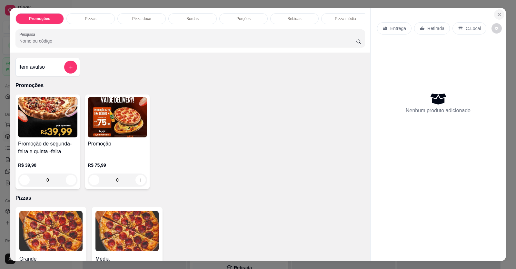
click at [497, 16] on icon "Close" at bounding box center [499, 14] width 5 height 5
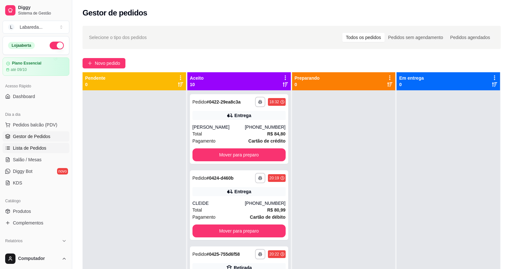
click at [33, 149] on span "Lista de Pedidos" at bounding box center [30, 148] width 34 height 6
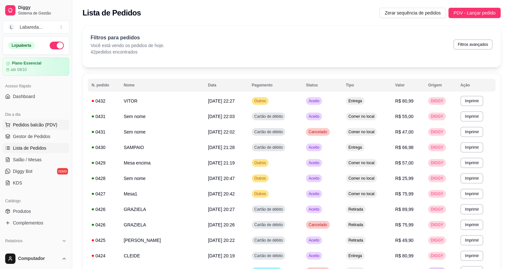
click at [31, 126] on span "Pedidos balcão (PDV)" at bounding box center [35, 125] width 44 height 6
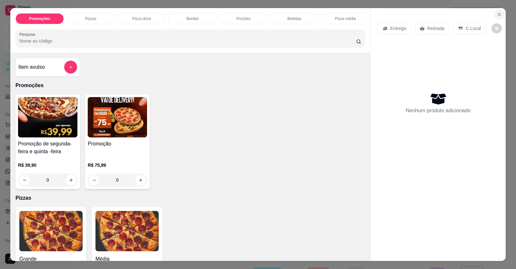
click at [498, 14] on icon "Close" at bounding box center [499, 14] width 5 height 5
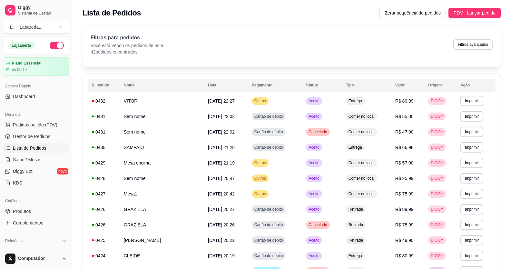
click at [18, 203] on div "Catálogo" at bounding box center [36, 201] width 67 height 10
click at [22, 215] on link "Produtos" at bounding box center [36, 211] width 67 height 10
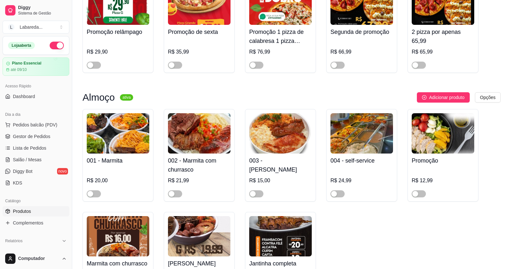
scroll to position [355, 0]
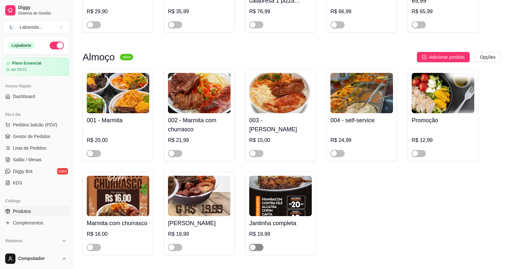
click at [252, 250] on div "button" at bounding box center [253, 247] width 6 height 6
click at [31, 135] on span "Gestor de Pedidos" at bounding box center [31, 136] width 37 height 6
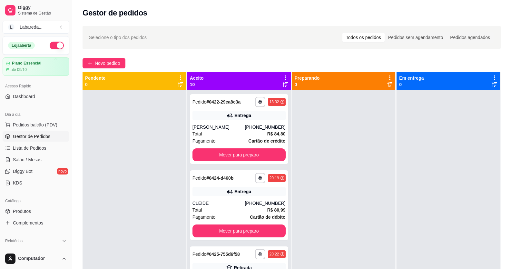
click at [113, 54] on div "**********" at bounding box center [291, 185] width 439 height 327
click at [113, 61] on span "Novo pedido" at bounding box center [107, 63] width 25 height 7
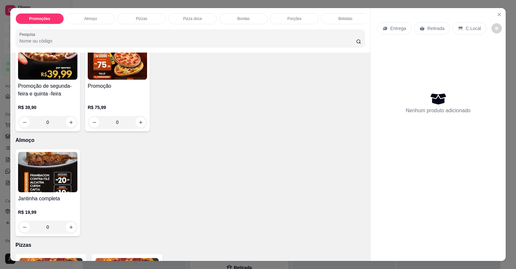
scroll to position [64, 0]
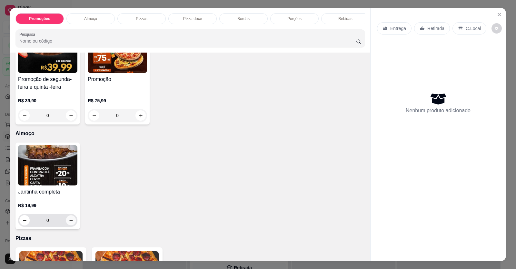
click at [69, 223] on icon "increase-product-quantity" at bounding box center [71, 220] width 5 height 5
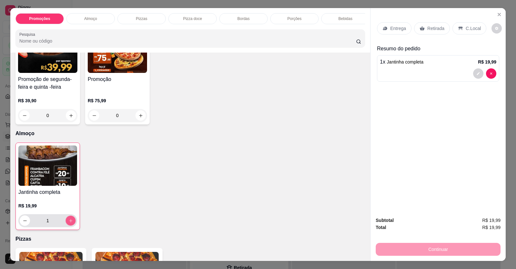
click at [68, 223] on icon "increase-product-quantity" at bounding box center [70, 220] width 5 height 5
type input "2"
click at [390, 25] on div "Entrega" at bounding box center [394, 28] width 34 height 12
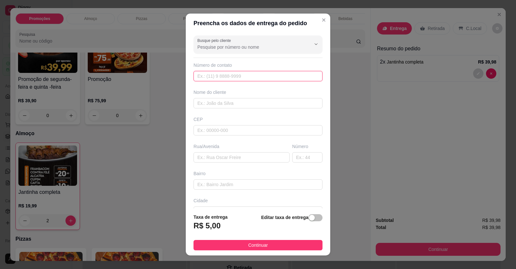
click at [273, 76] on input "text" at bounding box center [257, 76] width 129 height 10
click at [224, 72] on input "text" at bounding box center [257, 76] width 129 height 10
type input "(61) 99694-8558"
click at [258, 102] on input "text" at bounding box center [257, 103] width 129 height 10
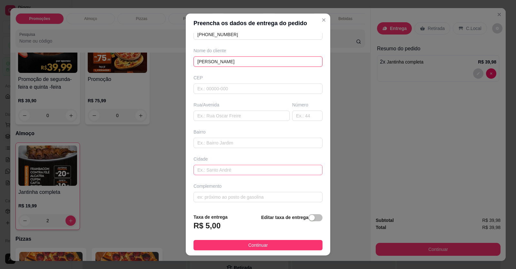
scroll to position [7, 0]
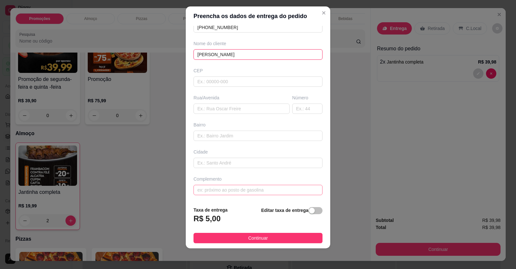
type input "GUSTAVO"
click at [256, 192] on input "text" at bounding box center [257, 190] width 129 height 10
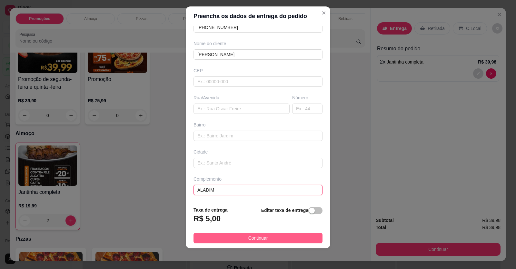
type input "ALADIM"
click at [267, 237] on button "Continuar" at bounding box center [257, 238] width 129 height 10
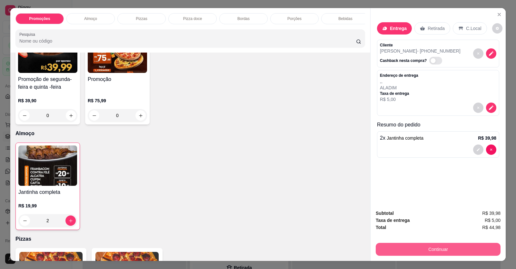
click at [452, 244] on button "Continuar" at bounding box center [438, 249] width 125 height 13
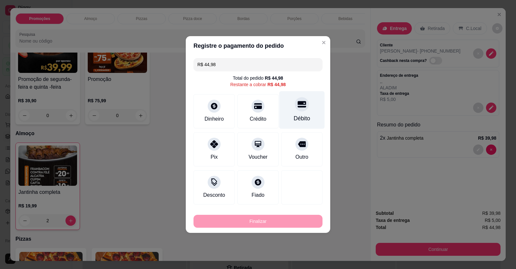
click at [297, 119] on div "Débito" at bounding box center [302, 118] width 16 height 8
type input "R$ 0,00"
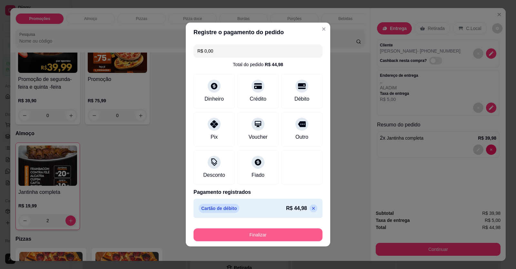
click at [276, 232] on button "Finalizar" at bounding box center [257, 234] width 129 height 13
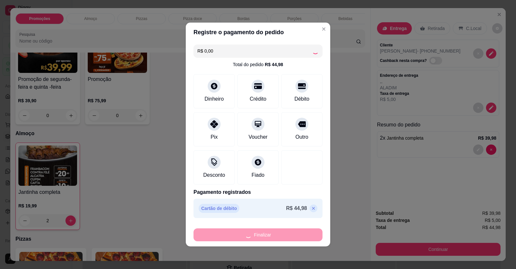
type input "0"
type input "-R$ 44,98"
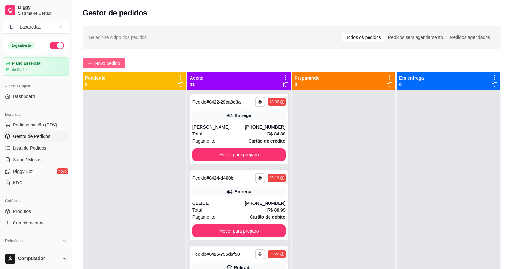
click at [122, 62] on button "Novo pedido" at bounding box center [104, 63] width 43 height 10
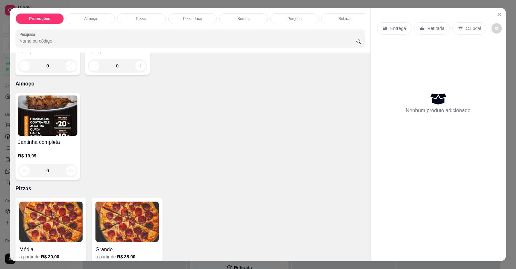
scroll to position [161, 0]
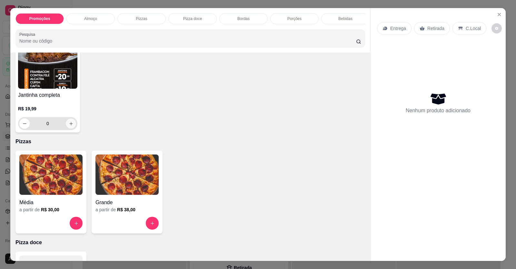
click at [70, 126] on icon "increase-product-quantity" at bounding box center [71, 123] width 5 height 5
type input "1"
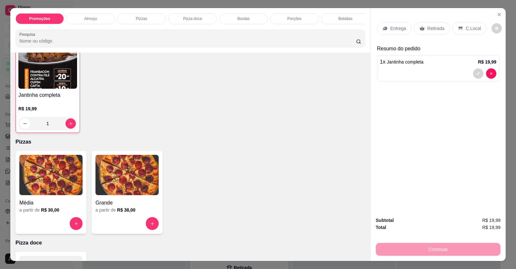
click at [394, 31] on p "Entrega" at bounding box center [398, 28] width 16 height 6
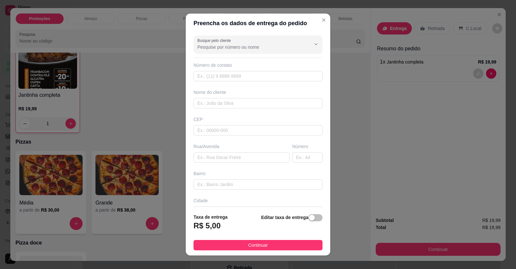
click at [279, 70] on div "Número de contato" at bounding box center [257, 71] width 129 height 19
click at [279, 79] on input "text" at bounding box center [257, 76] width 129 height 10
click at [265, 75] on input "text" at bounding box center [257, 76] width 129 height 10
type input "5"
type input "(61) 99649-9653"
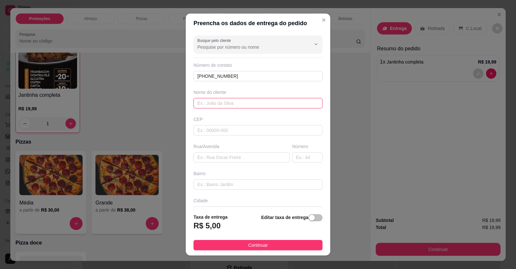
click at [217, 99] on input "text" at bounding box center [257, 103] width 129 height 10
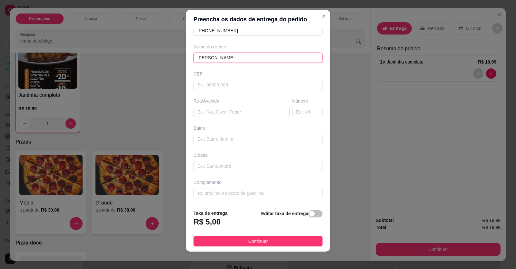
scroll to position [7, 0]
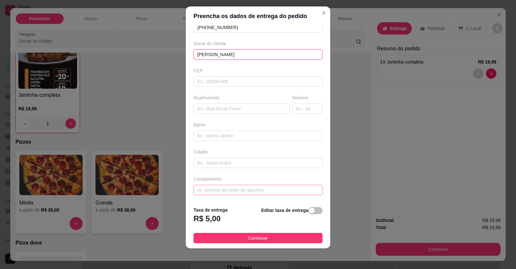
type input "KELLY"
click at [239, 192] on input "text" at bounding box center [257, 190] width 129 height 10
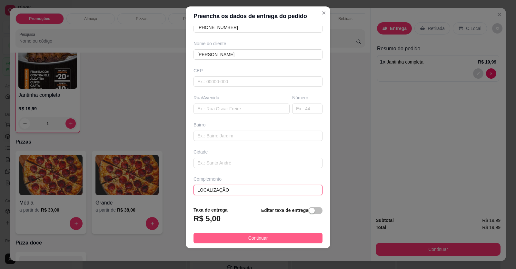
type input "LOCALIZAÇÃO"
click at [241, 239] on button "Continuar" at bounding box center [257, 238] width 129 height 10
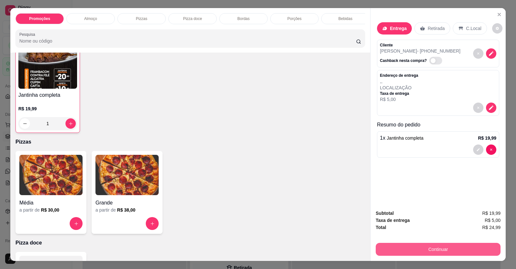
click at [390, 245] on button "Continuar" at bounding box center [438, 249] width 125 height 13
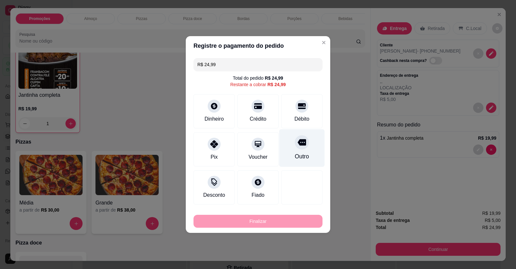
click at [300, 113] on div "Débito" at bounding box center [301, 111] width 41 height 34
type input "R$ 0,00"
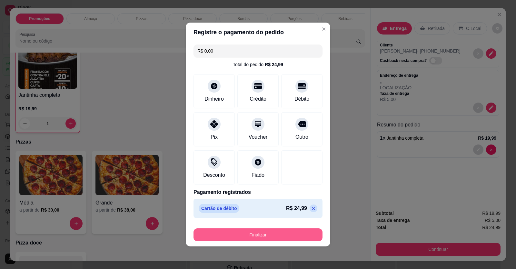
click at [270, 231] on button "Finalizar" at bounding box center [257, 234] width 129 height 13
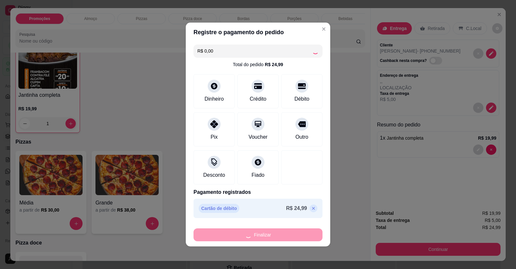
type input "0"
type input "-R$ 24,99"
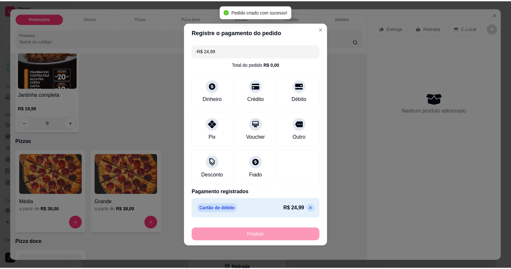
scroll to position [161, 0]
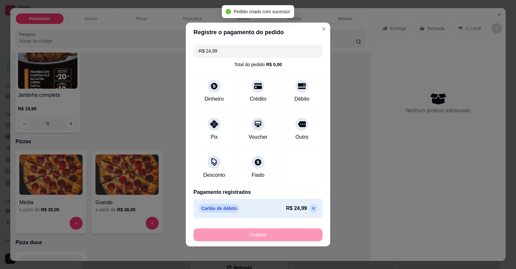
click at [270, 235] on div "Finalizar" at bounding box center [257, 234] width 129 height 13
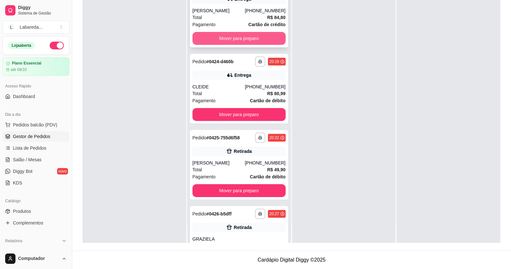
click at [250, 35] on button "Mover para preparo" at bounding box center [238, 38] width 93 height 13
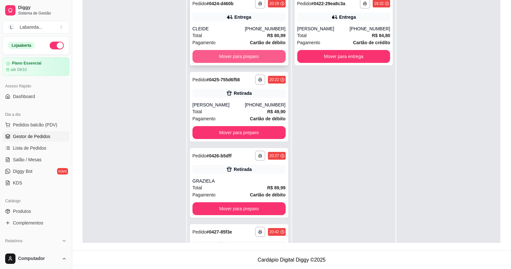
click at [256, 55] on button "Mover para preparo" at bounding box center [238, 56] width 93 height 13
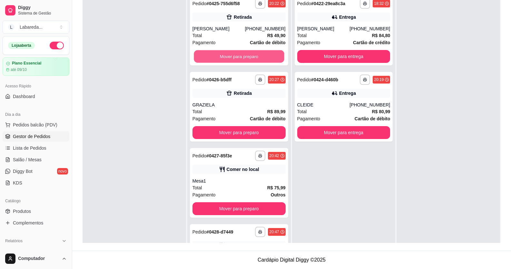
click at [256, 55] on button "Mover para preparo" at bounding box center [239, 56] width 90 height 13
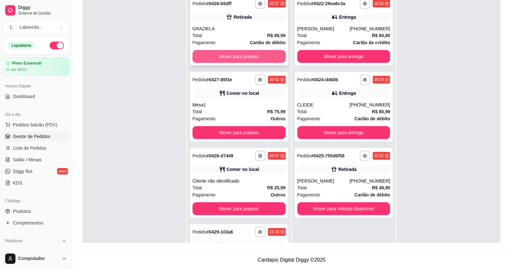
click at [257, 54] on button "Mover para preparo" at bounding box center [238, 56] width 93 height 13
click at [257, 54] on div "Mover para preparo" at bounding box center [238, 56] width 93 height 13
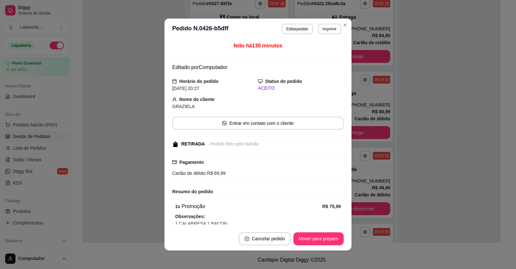
click at [257, 54] on div "feito há 130 minutos" at bounding box center [258, 49] width 172 height 15
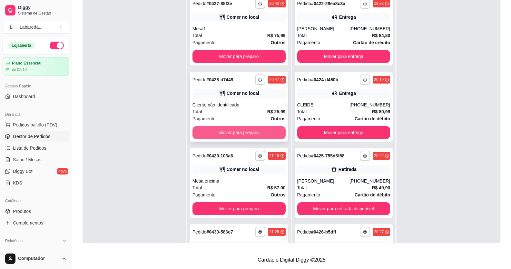
click at [250, 127] on button "Mover para preparo" at bounding box center [238, 132] width 93 height 13
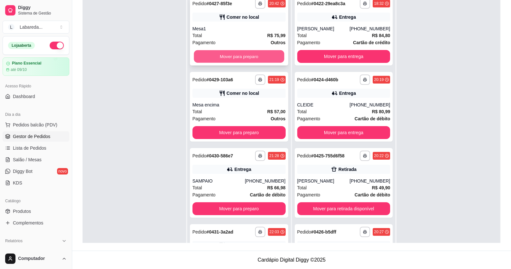
click at [248, 54] on button "Mover para preparo" at bounding box center [239, 56] width 90 height 13
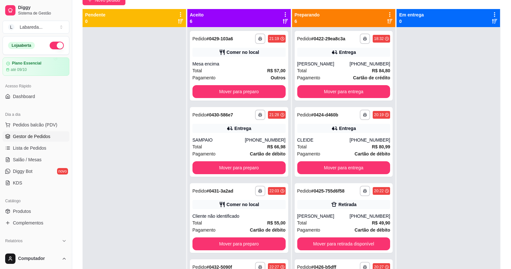
scroll to position [2, 0]
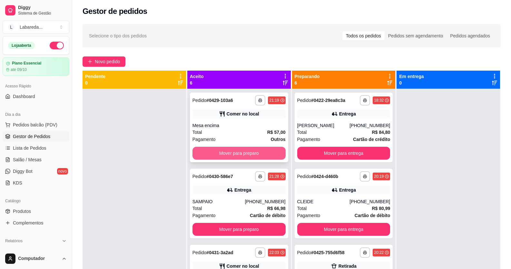
click at [256, 152] on button "Mover para preparo" at bounding box center [238, 153] width 93 height 13
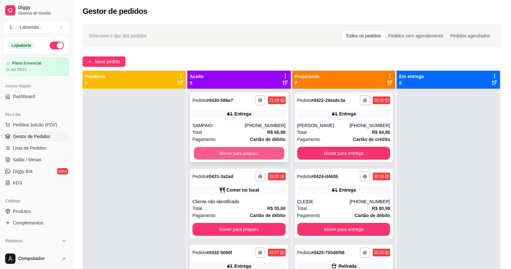
click at [254, 151] on button "Mover para preparo" at bounding box center [239, 153] width 90 height 13
click at [253, 151] on button "Mover para preparo" at bounding box center [239, 153] width 90 height 13
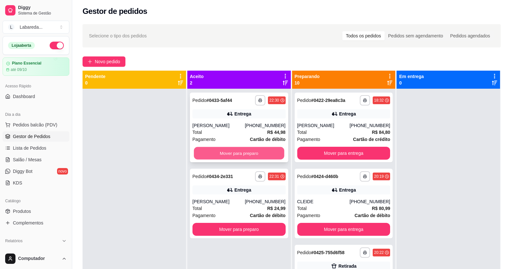
click at [253, 150] on button "Mover para preparo" at bounding box center [239, 153] width 90 height 13
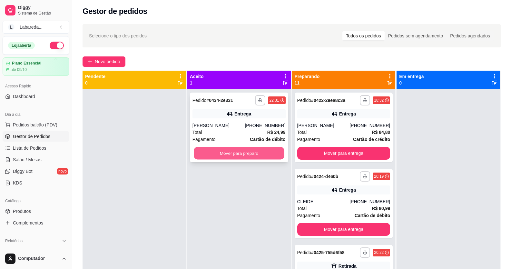
click at [253, 150] on button "Mover para preparo" at bounding box center [239, 153] width 90 height 13
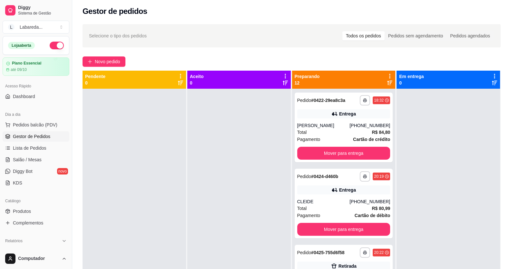
click at [253, 150] on div at bounding box center [238, 223] width 103 height 269
click at [309, 147] on button "Mover para entrega" at bounding box center [344, 153] width 90 height 13
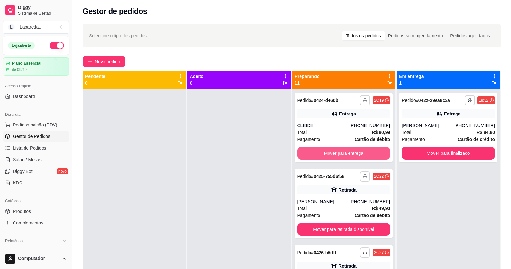
click at [309, 148] on button "Mover para entrega" at bounding box center [343, 153] width 93 height 13
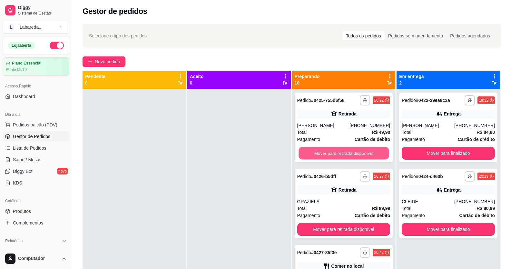
click at [309, 148] on button "Mover para retirada disponível" at bounding box center [344, 153] width 90 height 13
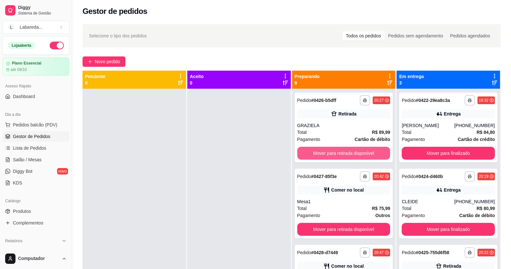
click at [309, 149] on button "Mover para retirada disponível" at bounding box center [343, 153] width 93 height 13
click at [310, 149] on button "Mover para retirada disponível" at bounding box center [343, 153] width 93 height 13
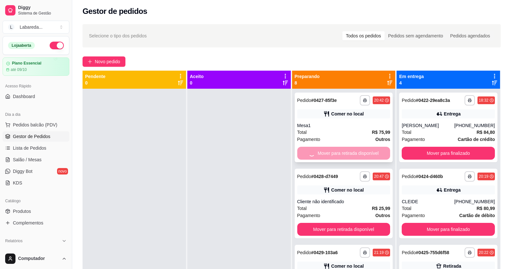
click at [310, 223] on button "Mover para retirada disponível" at bounding box center [343, 229] width 93 height 13
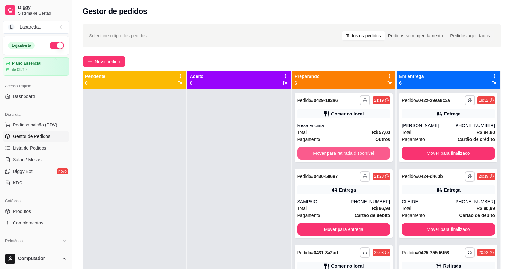
click at [310, 151] on button "Mover para retirada disponível" at bounding box center [343, 153] width 93 height 13
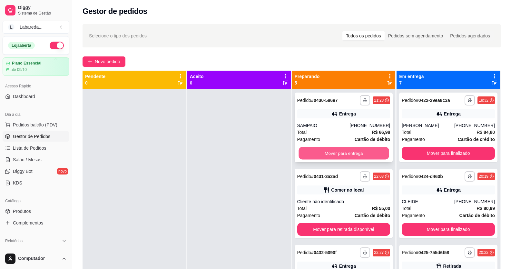
click at [312, 152] on button "Mover para entrega" at bounding box center [344, 153] width 90 height 13
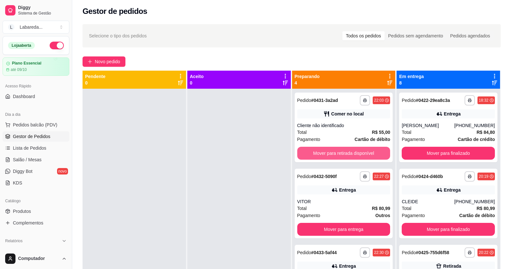
click at [313, 152] on button "Mover para retirada disponível" at bounding box center [343, 153] width 93 height 13
click at [313, 152] on button "Mover para entrega" at bounding box center [343, 153] width 93 height 13
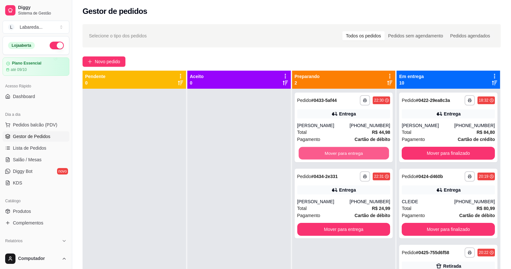
click at [313, 152] on button "Mover para entrega" at bounding box center [344, 153] width 90 height 13
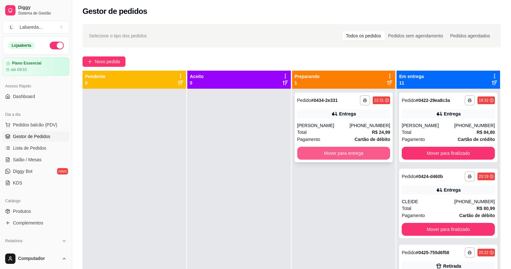
click at [313, 152] on button "Mover para entrega" at bounding box center [343, 153] width 93 height 13
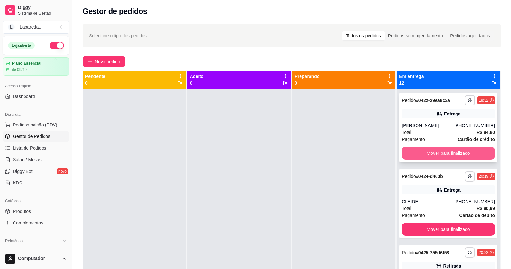
click at [442, 154] on button "Mover para finalizado" at bounding box center [448, 153] width 93 height 13
click at [442, 154] on button "Mover para finalizado" at bounding box center [448, 153] width 90 height 13
click at [442, 154] on button "Mover para finalizado" at bounding box center [448, 153] width 93 height 13
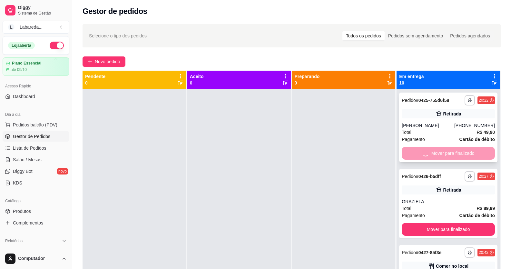
click at [441, 223] on button "Mover para finalizado" at bounding box center [448, 229] width 93 height 13
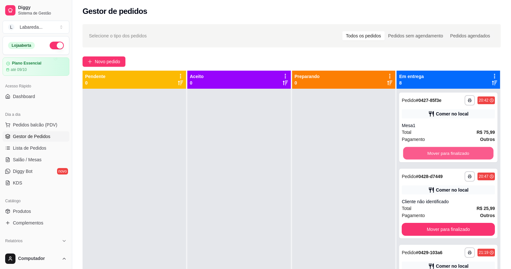
click at [441, 154] on button "Mover para finalizado" at bounding box center [448, 153] width 90 height 13
click at [441, 154] on button "Mover para finalizado" at bounding box center [448, 153] width 93 height 13
click at [441, 154] on button "Mover para finalizado" at bounding box center [448, 153] width 90 height 13
click at [441, 154] on button "Mover para finalizado" at bounding box center [448, 153] width 93 height 13
click at [439, 151] on button "Mover para finalizado" at bounding box center [448, 153] width 90 height 13
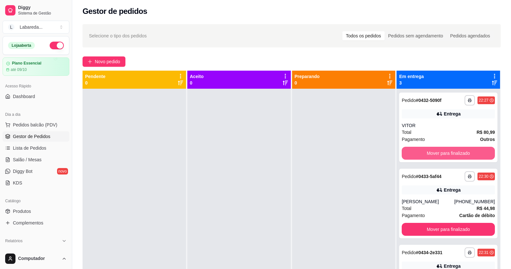
click at [439, 151] on button "Mover para finalizado" at bounding box center [448, 153] width 93 height 13
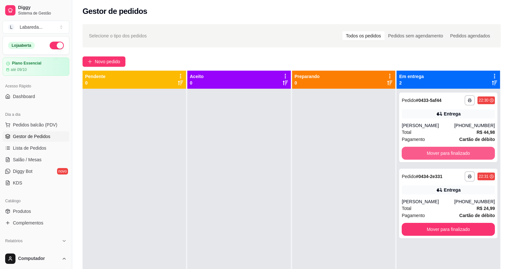
click at [439, 151] on button "Mover para finalizado" at bounding box center [448, 153] width 93 height 13
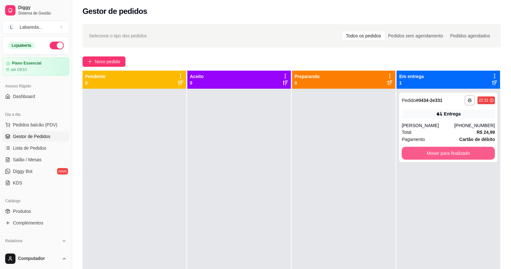
click at [439, 151] on button "Mover para finalizado" at bounding box center [448, 153] width 93 height 13
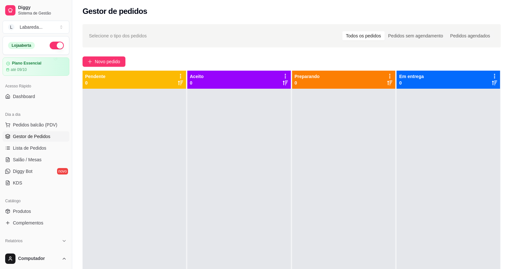
click at [57, 44] on button "button" at bounding box center [57, 46] width 14 height 8
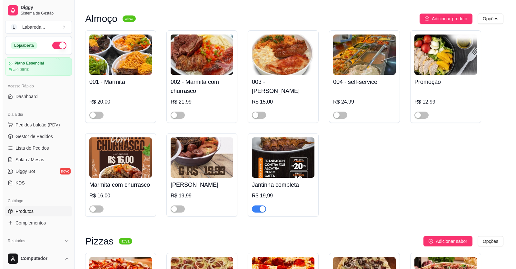
scroll to position [387, 0]
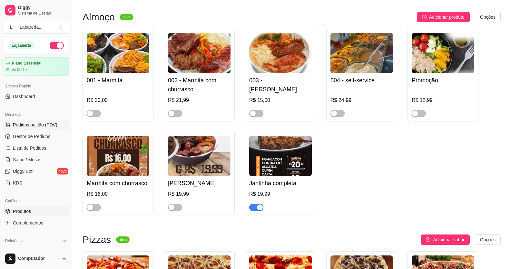
click at [48, 120] on button "Pedidos balcão (PDV)" at bounding box center [36, 125] width 67 height 10
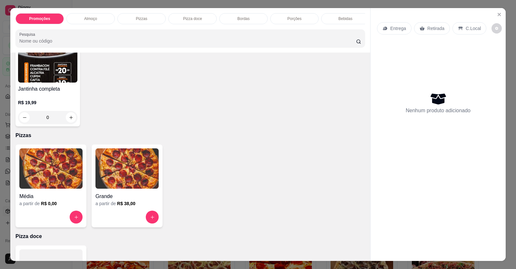
scroll to position [193, 0]
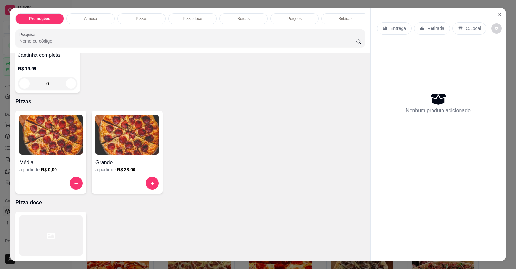
click at [59, 166] on h4 "Média" at bounding box center [50, 163] width 63 height 8
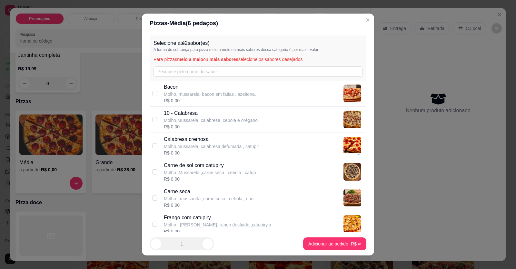
click at [197, 144] on p "Molho,mussarela, calabresa defumada , catupir" at bounding box center [211, 146] width 95 height 6
checkbox input "true"
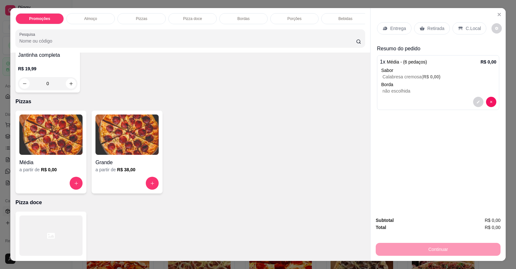
click at [467, 22] on div "C.Local" at bounding box center [469, 28] width 34 height 12
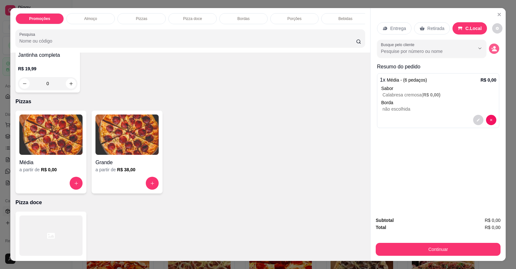
click at [491, 47] on icon "decrease-product-quantity" at bounding box center [494, 49] width 6 height 6
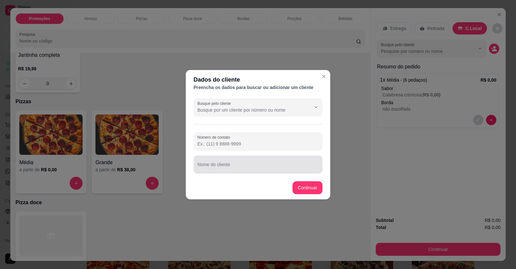
click at [240, 165] on input "Nome do cliente" at bounding box center [257, 167] width 121 height 6
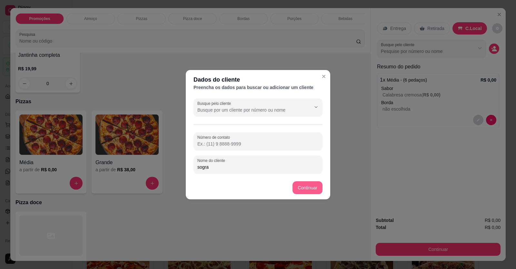
type input "sogra"
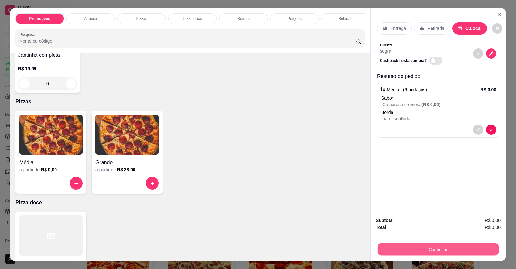
click at [448, 248] on button "Continuar" at bounding box center [438, 249] width 121 height 13
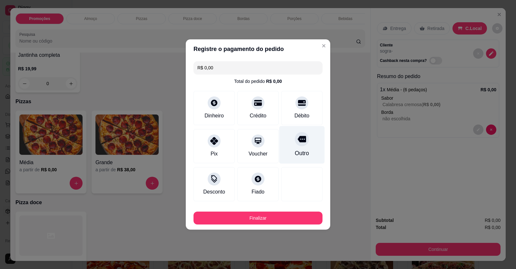
drag, startPoint x: 300, startPoint y: 138, endPoint x: 287, endPoint y: 159, distance: 24.5
click at [301, 138] on icon at bounding box center [302, 139] width 8 height 6
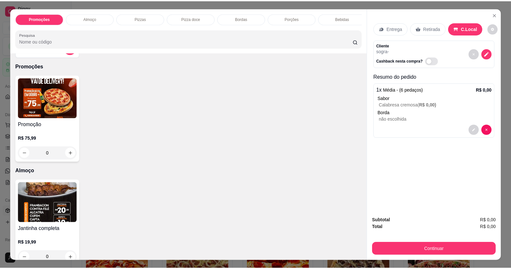
scroll to position [0, 0]
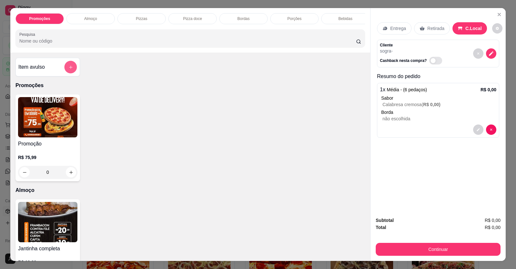
click at [71, 73] on button "add-separate-item" at bounding box center [70, 67] width 13 height 13
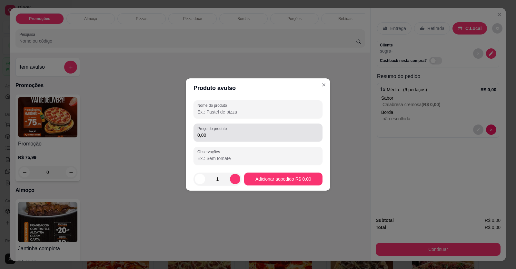
click at [255, 138] on input "0,00" at bounding box center [257, 135] width 121 height 6
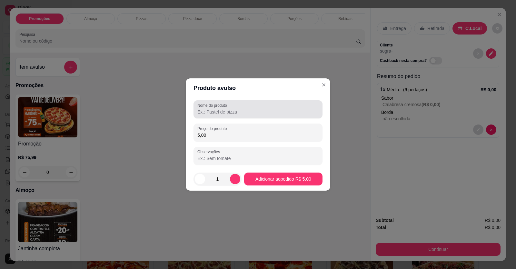
type input "5,00"
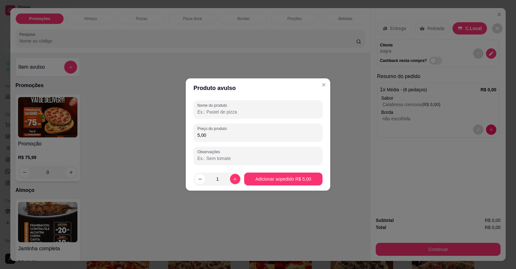
click at [235, 111] on input "Nome do produto" at bounding box center [257, 112] width 121 height 6
type input "kit kat"
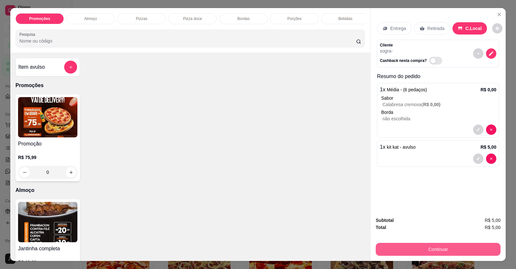
click at [448, 253] on button "Continuar" at bounding box center [438, 249] width 125 height 13
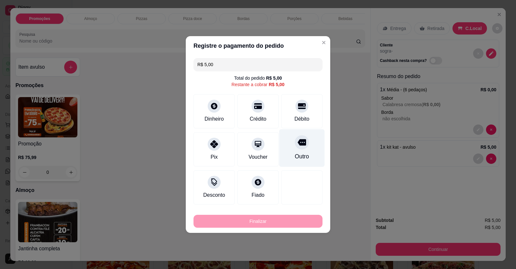
click at [294, 152] on div "Outro" at bounding box center [301, 148] width 45 height 38
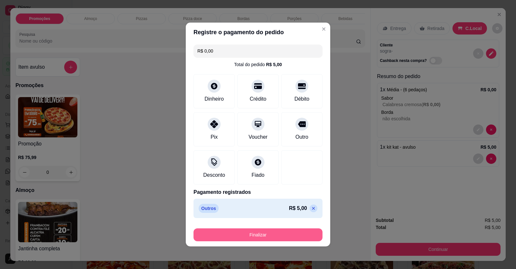
click at [275, 234] on button "Finalizar" at bounding box center [257, 234] width 129 height 13
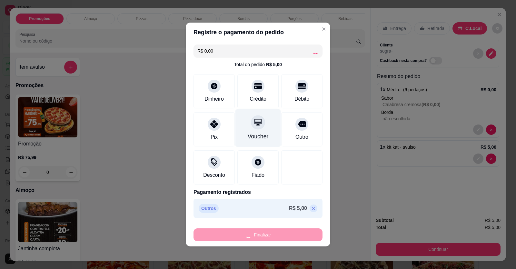
type input "-R$ 5,00"
